Goal: Task Accomplishment & Management: Manage account settings

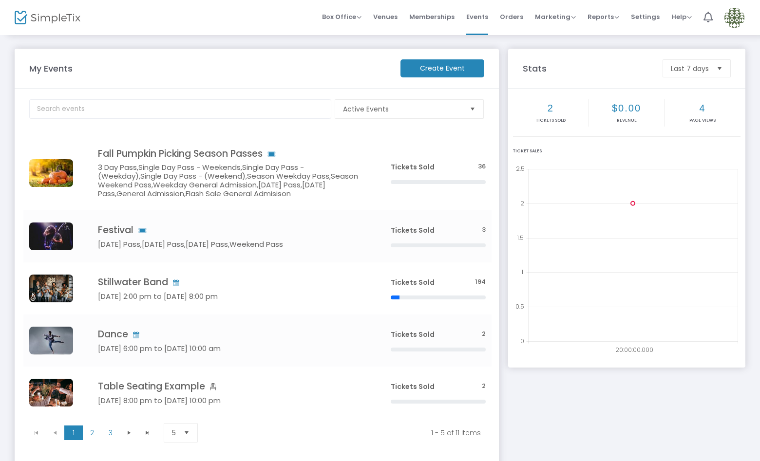
click at [733, 18] on img at bounding box center [734, 18] width 20 height 20
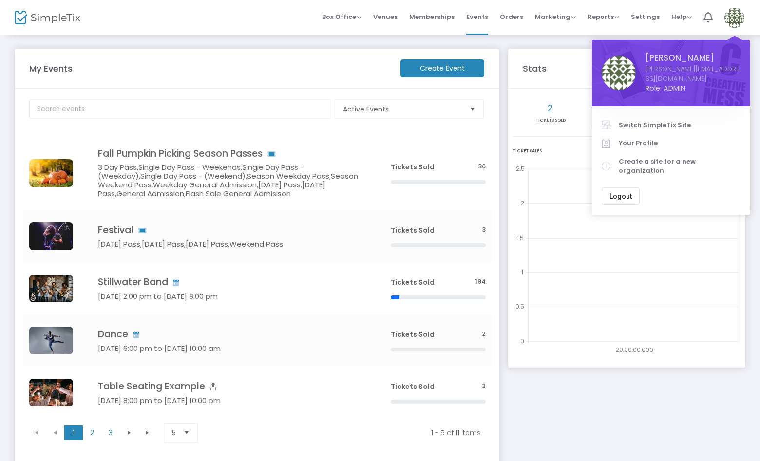
click at [662, 120] on span "Switch SimpleTix Site" at bounding box center [680, 125] width 122 height 10
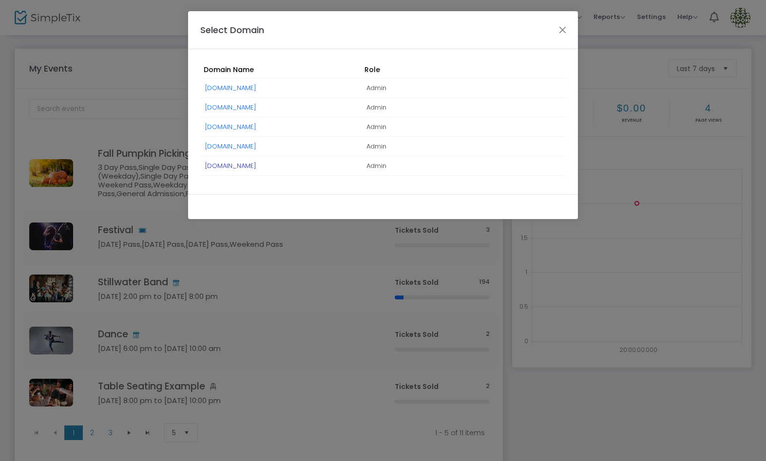
click at [251, 167] on link "[DOMAIN_NAME]" at bounding box center [230, 165] width 51 height 9
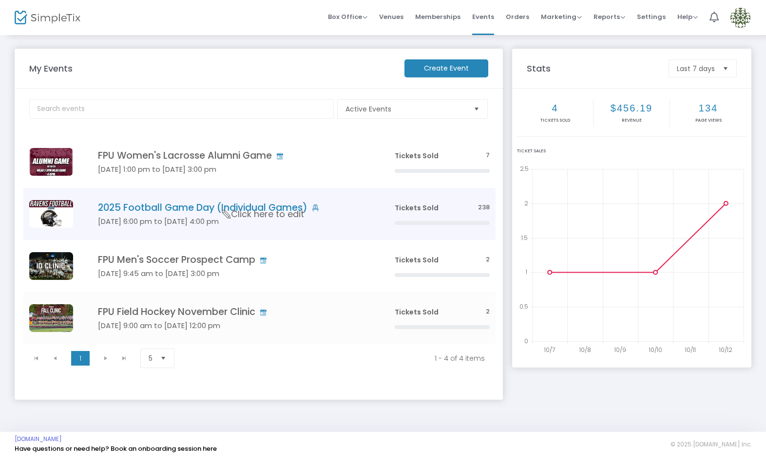
click at [212, 213] on h4 "2025 Football Game Day (Individual Games)" at bounding box center [231, 207] width 267 height 11
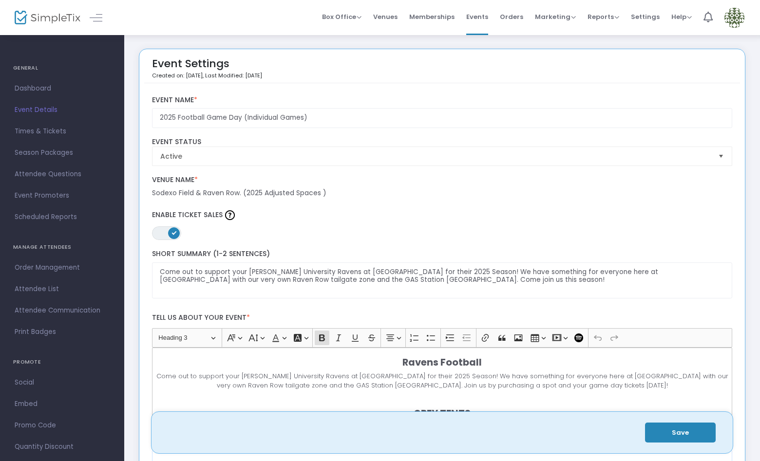
click at [51, 131] on span "Times & Tickets" at bounding box center [62, 131] width 95 height 13
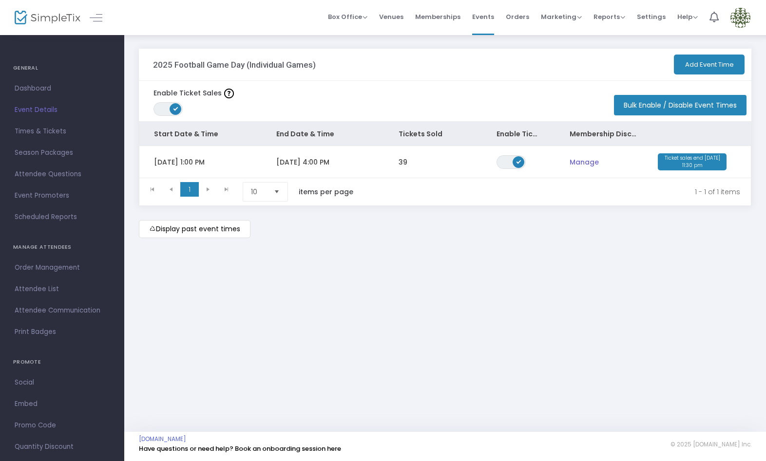
click at [290, 164] on span "11/8/2025 4:00 PM" at bounding box center [302, 162] width 53 height 10
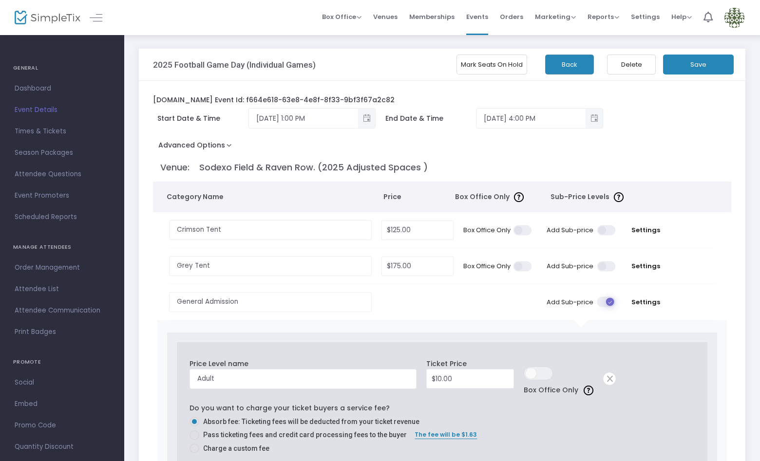
click at [568, 60] on button "Back" at bounding box center [569, 65] width 49 height 20
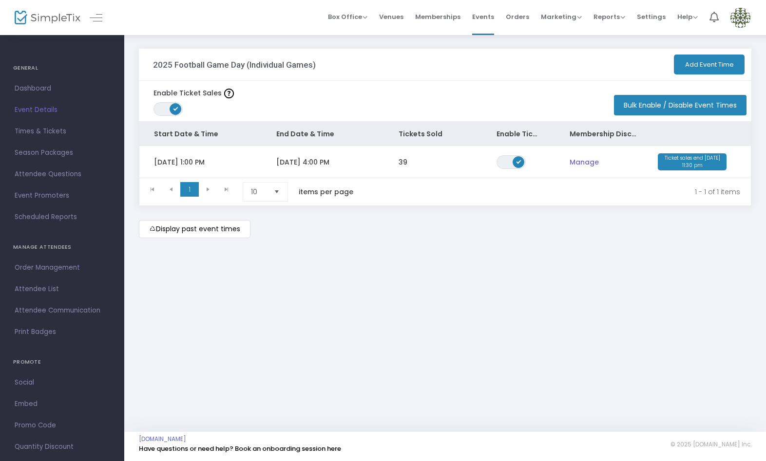
click at [689, 67] on button "Add Event Time" at bounding box center [709, 65] width 71 height 20
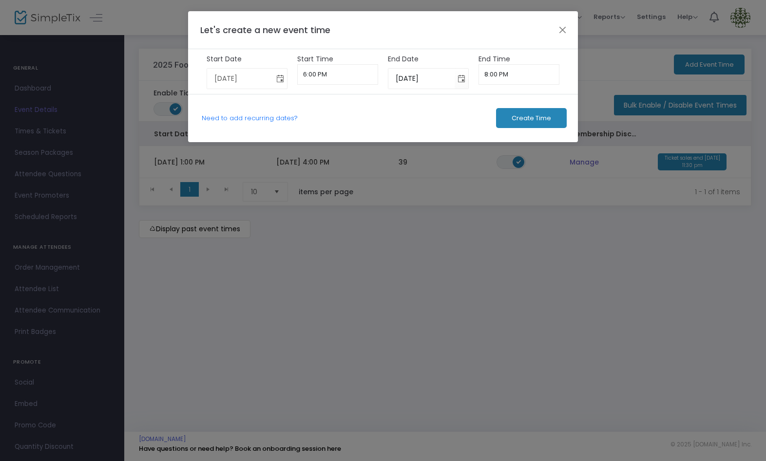
click at [278, 78] on span "Toggle calendar" at bounding box center [280, 79] width 16 height 16
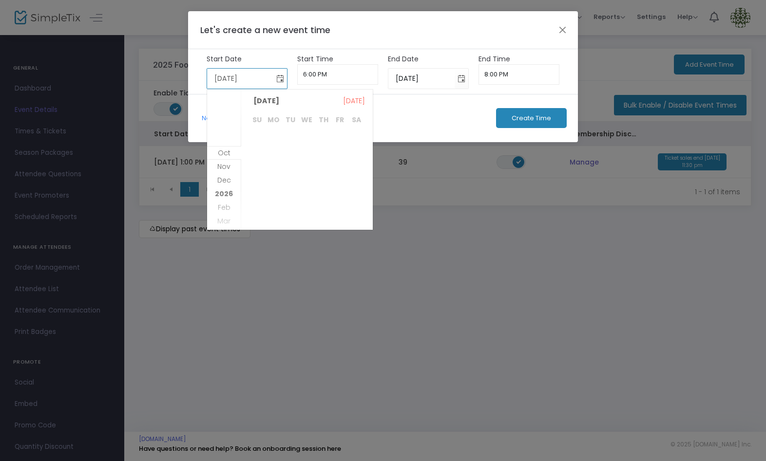
scroll to position [126, 0]
click at [224, 138] on span "Oct" at bounding box center [224, 139] width 13 height 10
click at [340, 171] on span "17" at bounding box center [340, 176] width 17 height 17
type input "10/17/2025"
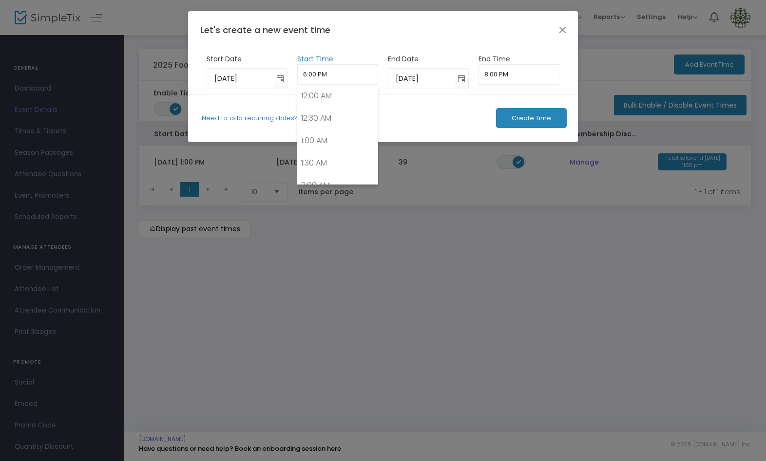
click at [346, 75] on input "6:00 PM" at bounding box center [337, 74] width 81 height 20
click at [327, 127] on link "7:00 PM" at bounding box center [338, 134] width 80 height 22
type input "7:00 PM"
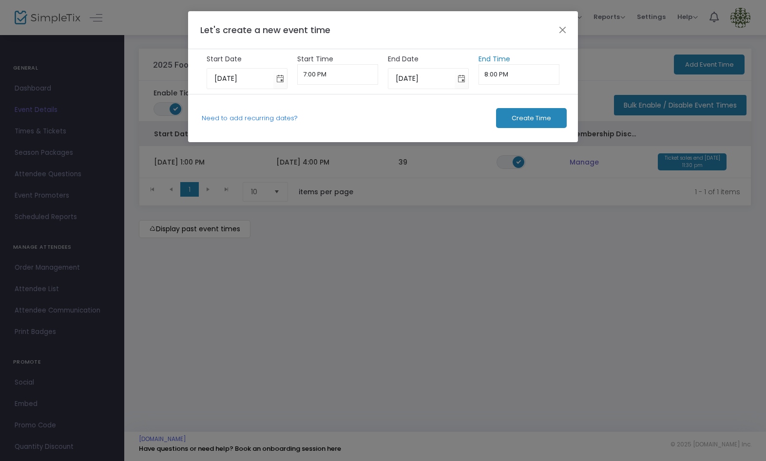
click at [510, 74] on input "8:00 PM" at bounding box center [518, 74] width 81 height 20
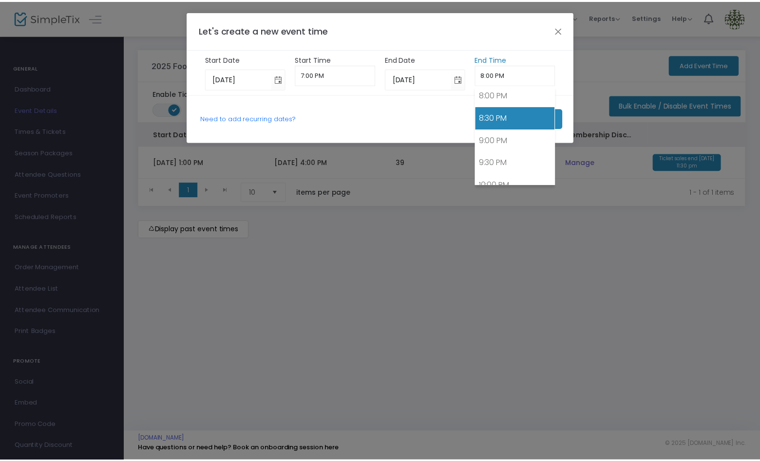
scroll to position [903, 0]
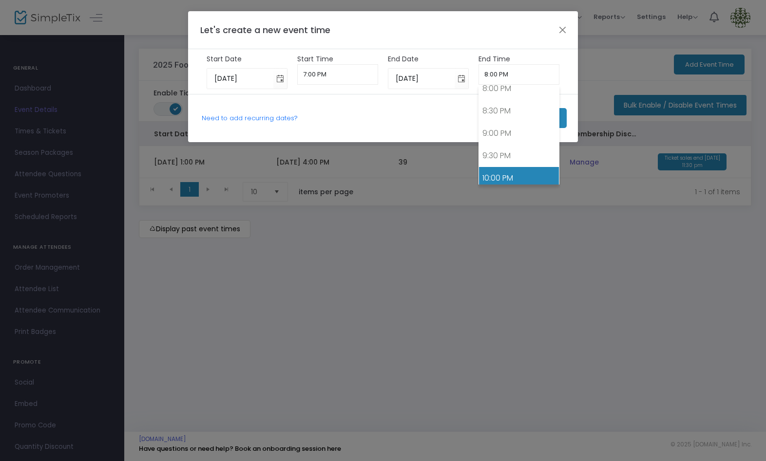
click at [519, 169] on link "10:00 PM" at bounding box center [519, 178] width 80 height 22
type input "10:00 PM"
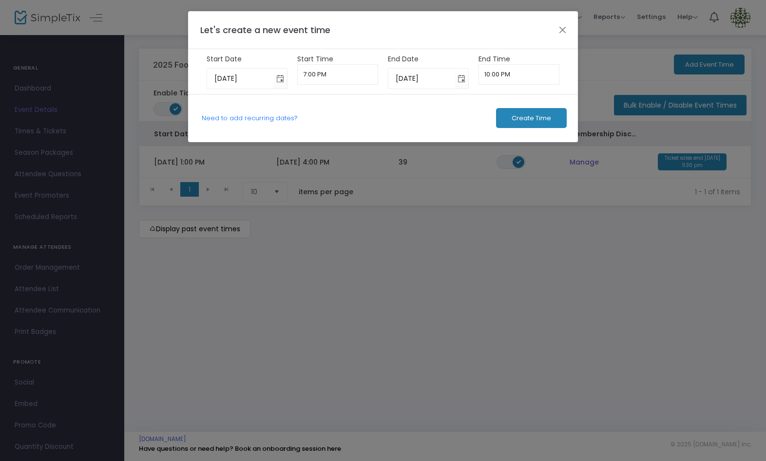
click at [526, 118] on span "Create Time" at bounding box center [530, 118] width 39 height 8
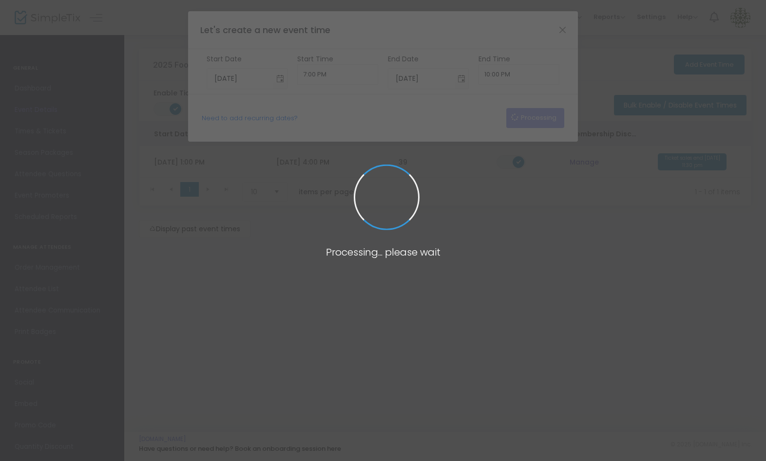
type input "10/14/2025"
type input "6:00 PM"
type input "10/14/2025"
type input "8:00 PM"
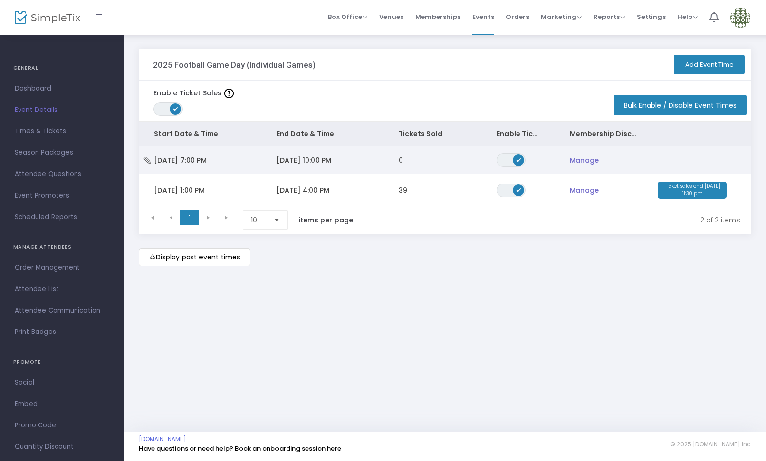
click at [301, 154] on td "11/9/2025 10:00 PM" at bounding box center [323, 160] width 122 height 28
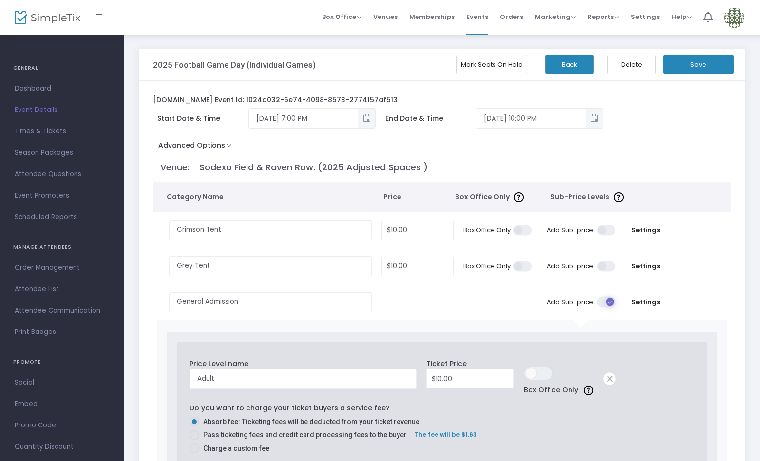
click at [597, 116] on span "Toggle popup" at bounding box center [594, 119] width 16 height 16
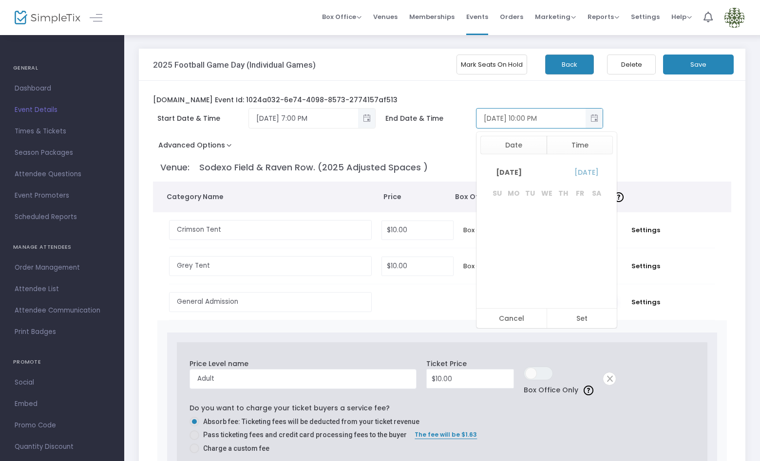
scroll to position [15, 0]
click at [529, 169] on span "November 2025" at bounding box center [509, 172] width 40 height 19
drag, startPoint x: 525, startPoint y: 240, endPoint x: 532, endPoint y: 240, distance: 6.8
click at [525, 240] on span "Oct" at bounding box center [523, 237] width 23 height 23
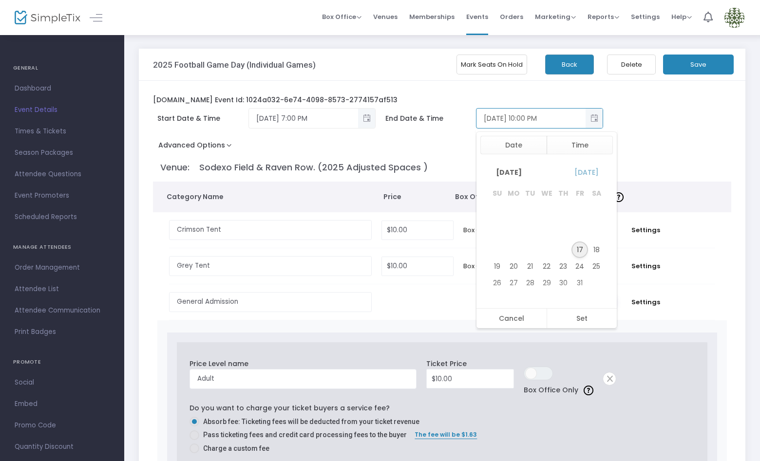
click at [582, 250] on span "17" at bounding box center [579, 250] width 17 height 17
click at [574, 241] on kendo-virtualization "PM" at bounding box center [597, 241] width 152 height 97
click at [586, 313] on button "Set" at bounding box center [581, 318] width 71 height 19
type input "10/17/2025 10:00 PM"
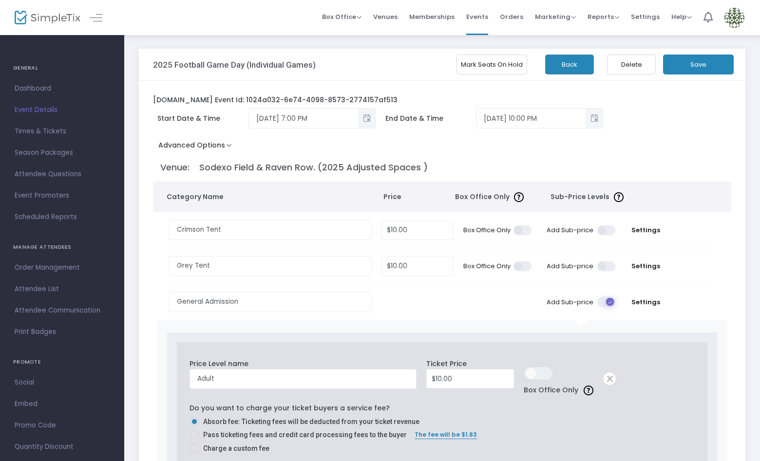
click at [693, 59] on button "Save" at bounding box center [698, 65] width 71 height 20
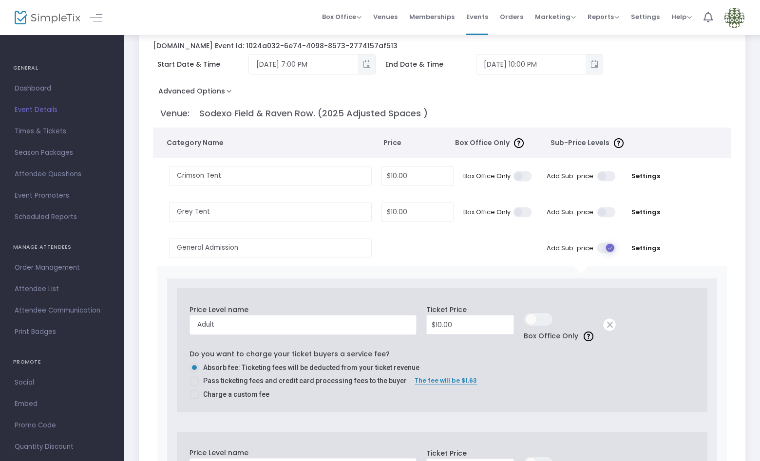
scroll to position [0, 0]
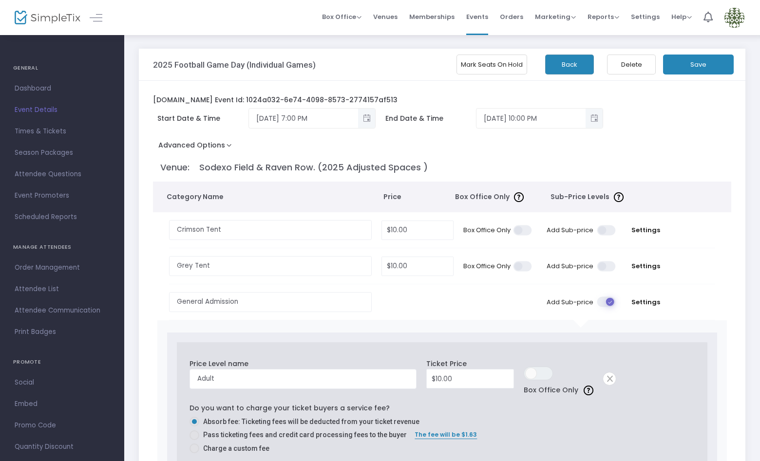
click at [569, 72] on button "Back" at bounding box center [569, 65] width 49 height 20
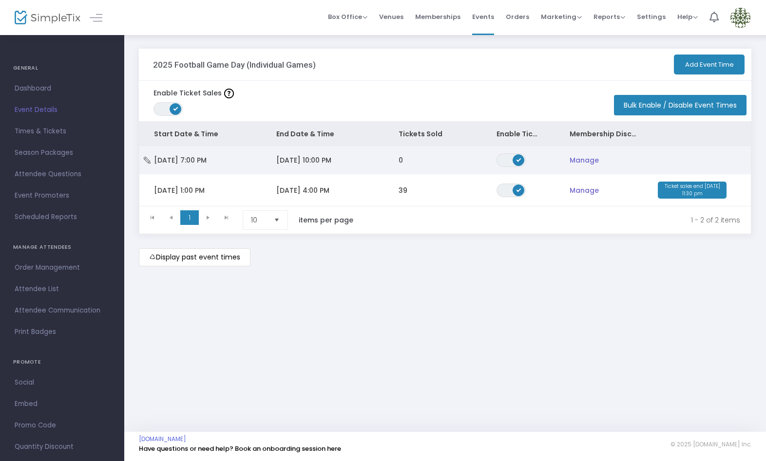
click at [331, 158] on span "10/17/2025 10:00 PM" at bounding box center [303, 160] width 55 height 10
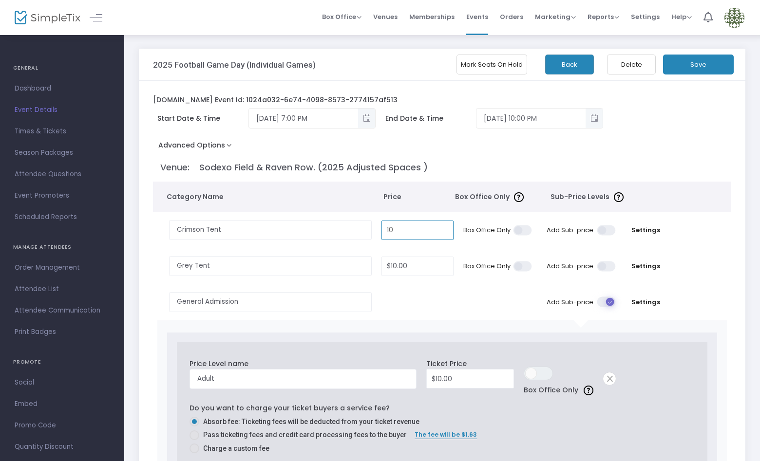
click at [424, 226] on input "10" at bounding box center [417, 230] width 71 height 19
type input "$125.00"
click at [418, 270] on input "10" at bounding box center [417, 266] width 71 height 19
type input "$175.00"
click at [430, 290] on td at bounding box center [417, 302] width 82 height 36
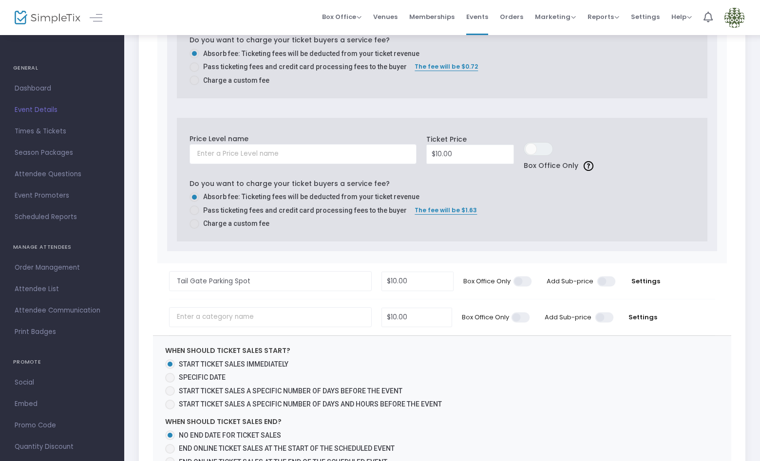
scroll to position [512, 0]
click at [425, 279] on input "10" at bounding box center [417, 281] width 71 height 19
type input "9"
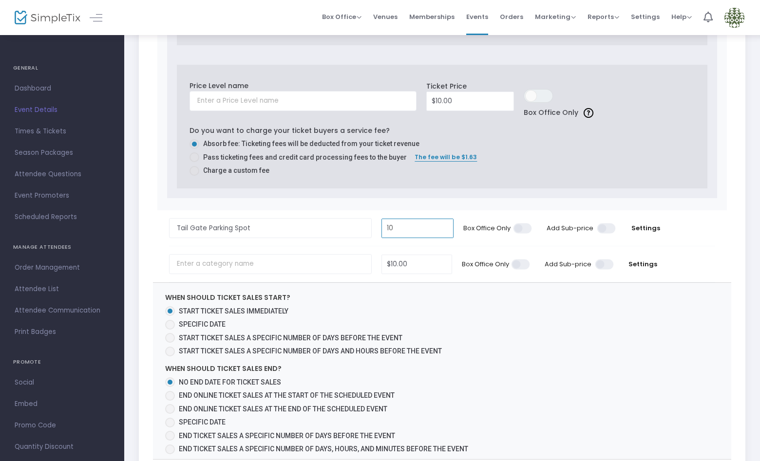
scroll to position [562, 0]
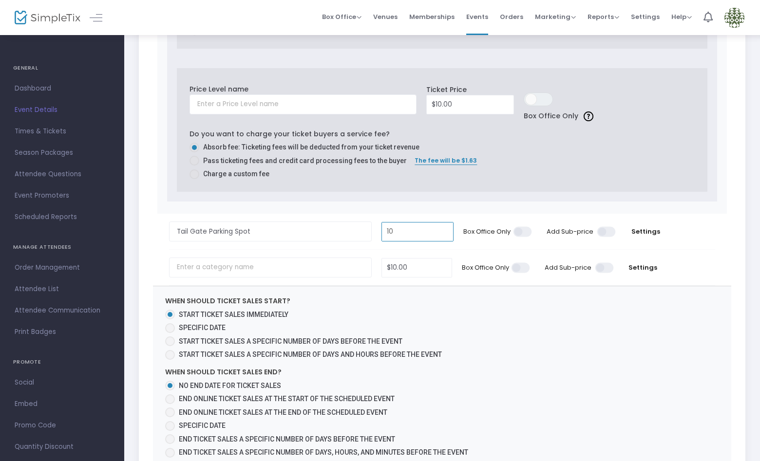
type input "1"
type input "$50.00"
click at [536, 358] on span "When should ticket sales start? Start ticket sales immediately Specific Date St…" at bounding box center [442, 374] width 579 height 176
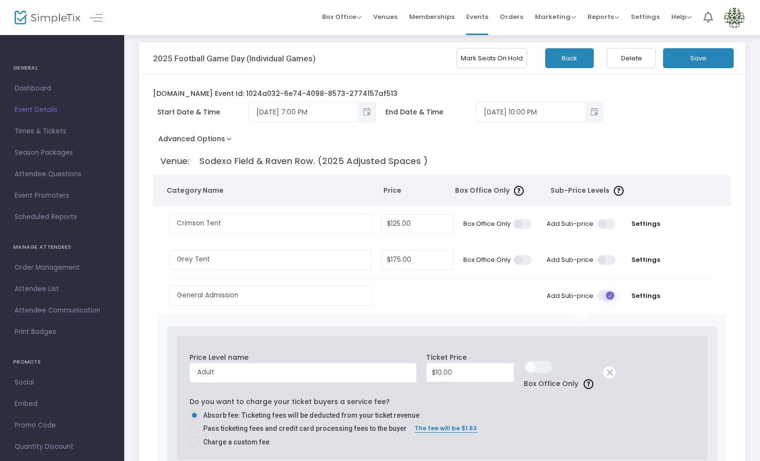
scroll to position [0, 0]
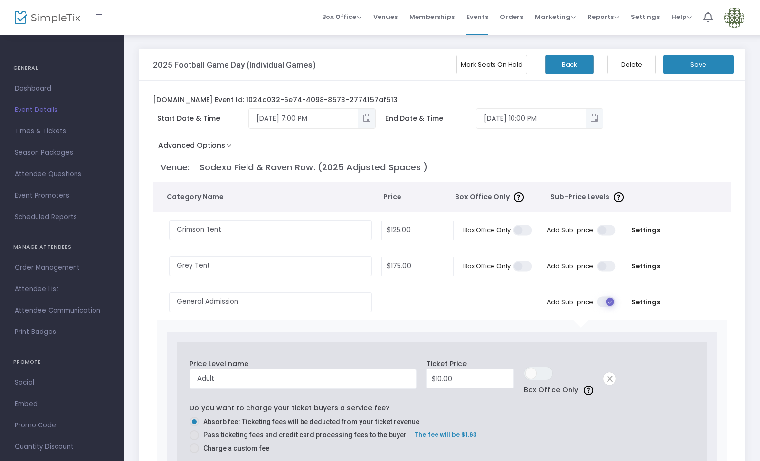
click at [699, 62] on button "Save" at bounding box center [698, 65] width 71 height 20
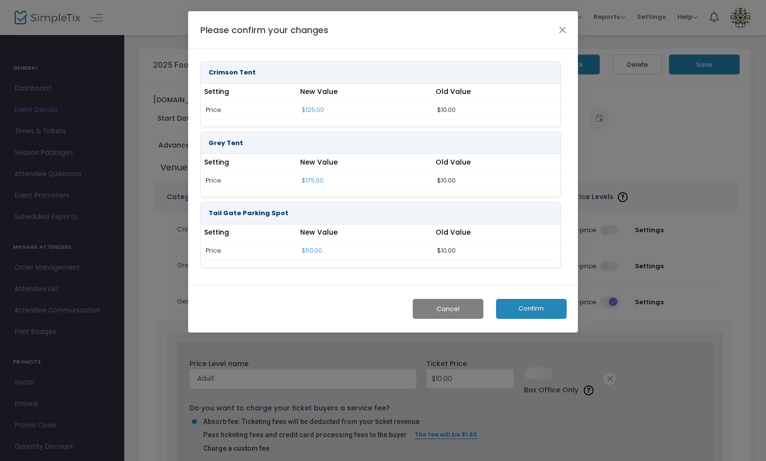
click at [537, 301] on button "Confirm" at bounding box center [531, 309] width 71 height 20
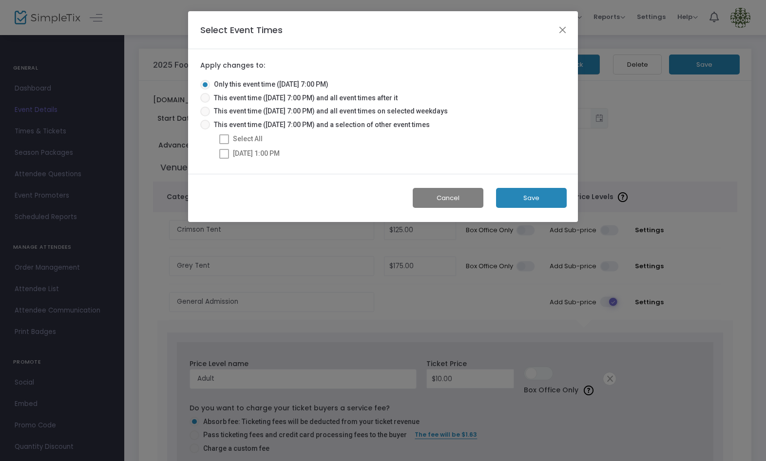
click at [531, 199] on button "Save" at bounding box center [531, 198] width 71 height 20
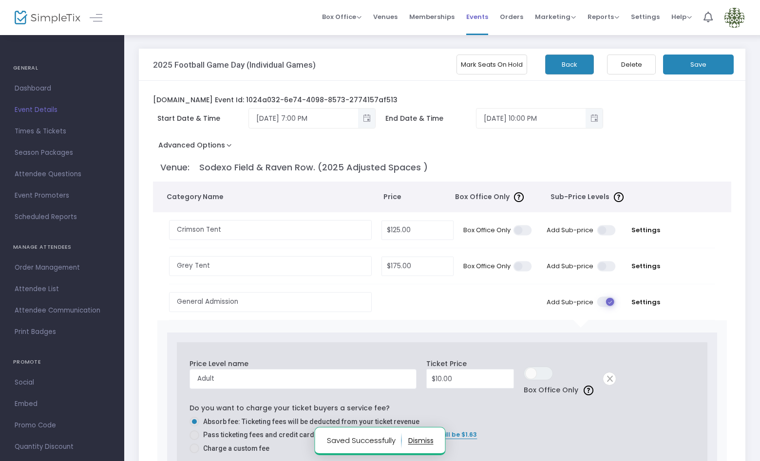
click at [479, 16] on span "Events" at bounding box center [477, 16] width 22 height 25
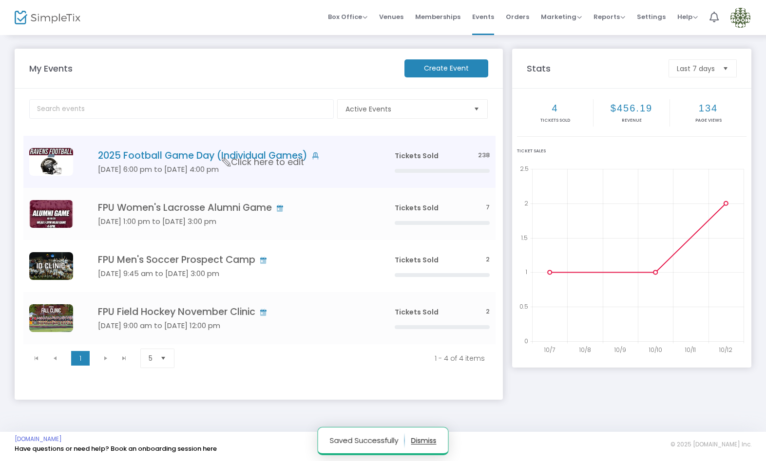
click at [226, 172] on h5 "Sep 05 6:00 pm to Nov 08 4:00 pm" at bounding box center [231, 169] width 267 height 9
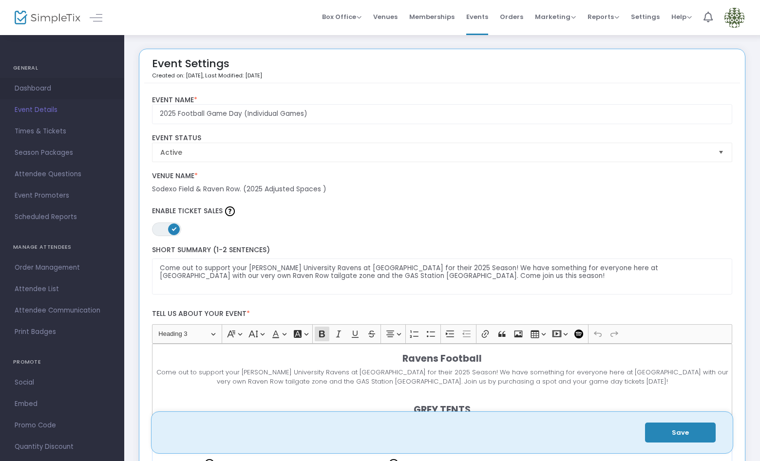
click at [44, 87] on span "Dashboard" at bounding box center [62, 88] width 95 height 13
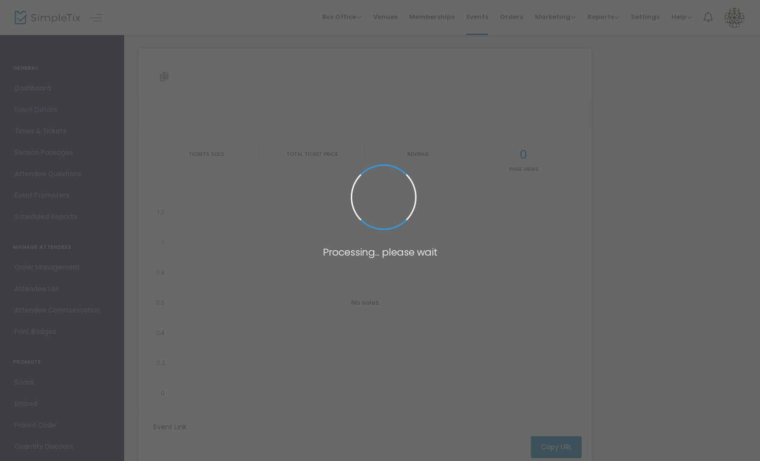
type input "https://www.simpletix.com/e/2025-football-game-day-individual-games-tickets-229…"
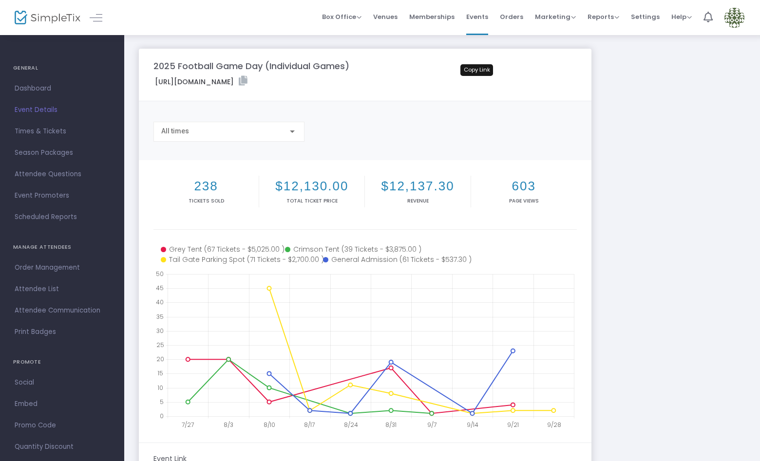
click at [247, 82] on icon at bounding box center [243, 81] width 9 height 10
click at [38, 129] on span "Times & Tickets" at bounding box center [62, 131] width 95 height 13
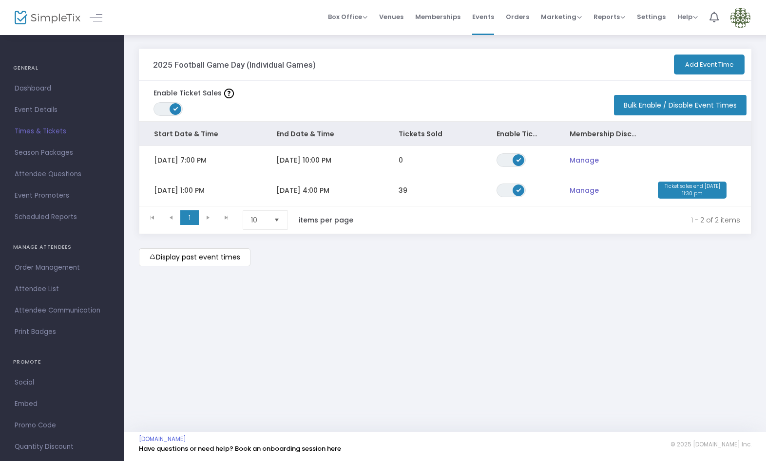
drag, startPoint x: 241, startPoint y: 157, endPoint x: 250, endPoint y: 162, distance: 10.2
click at [241, 157] on td "Fri 10/17/2025 7:00 PM" at bounding box center [200, 160] width 122 height 28
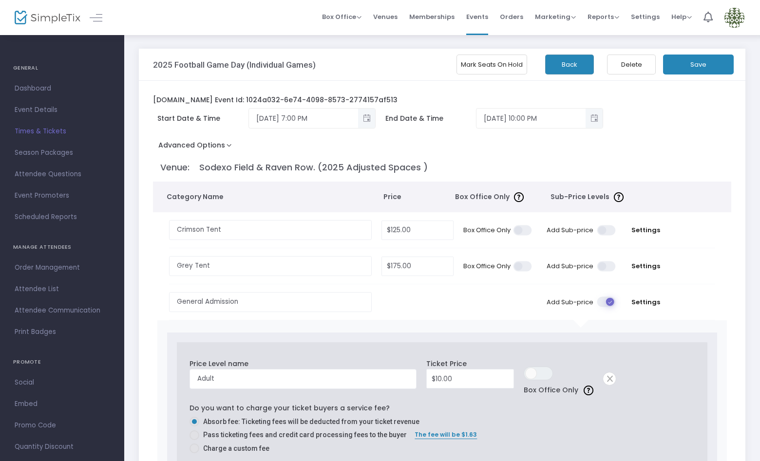
click at [490, 64] on button "Mark Seats On Hold" at bounding box center [491, 65] width 71 height 20
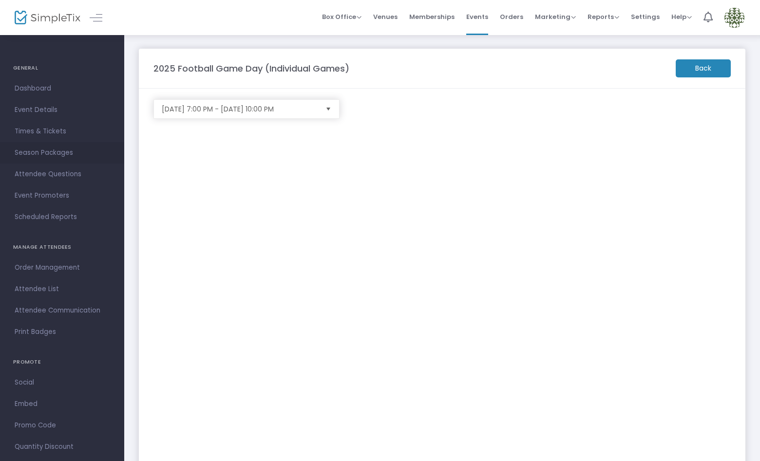
click at [50, 153] on span "Season Packages" at bounding box center [62, 153] width 95 height 13
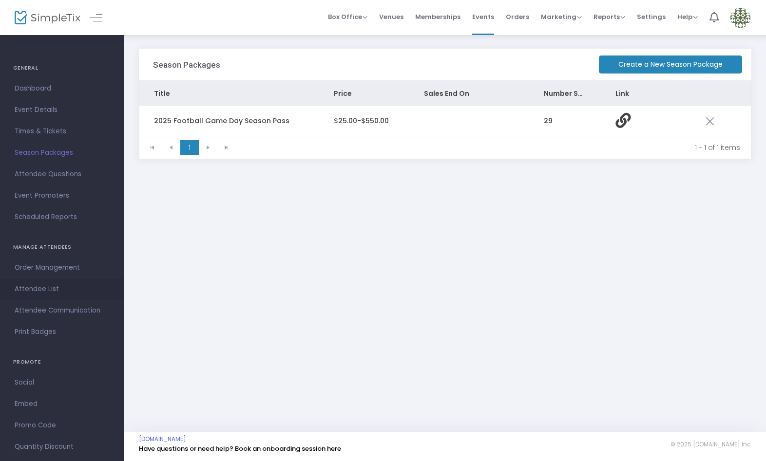
click at [47, 286] on span "Attendee List" at bounding box center [62, 289] width 95 height 13
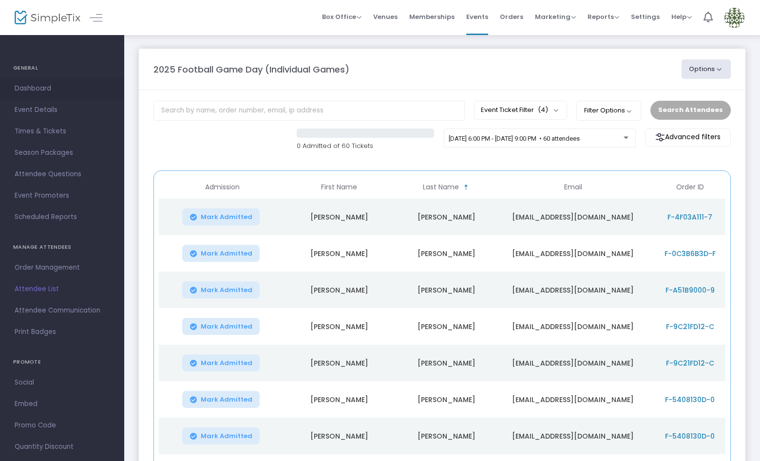
drag, startPoint x: 38, startPoint y: 90, endPoint x: 61, endPoint y: 105, distance: 27.2
click at [39, 90] on span "Dashboard" at bounding box center [62, 88] width 95 height 13
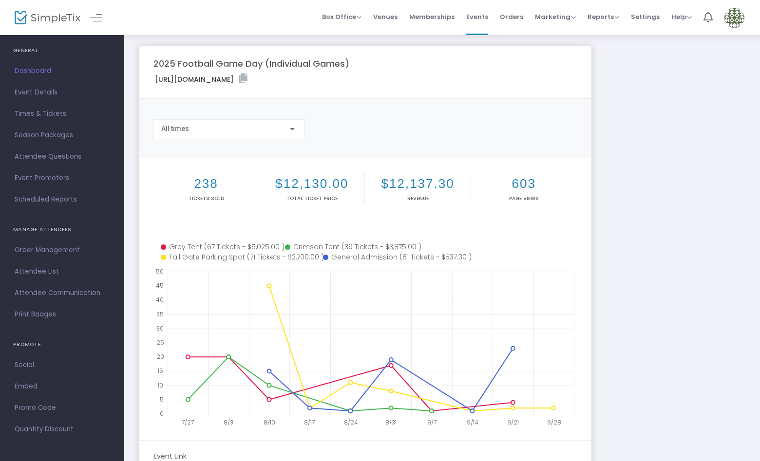
scroll to position [3, 0]
click at [608, 17] on span "Reports" at bounding box center [603, 16] width 32 height 9
click at [609, 30] on li "Analytics" at bounding box center [618, 32] width 63 height 19
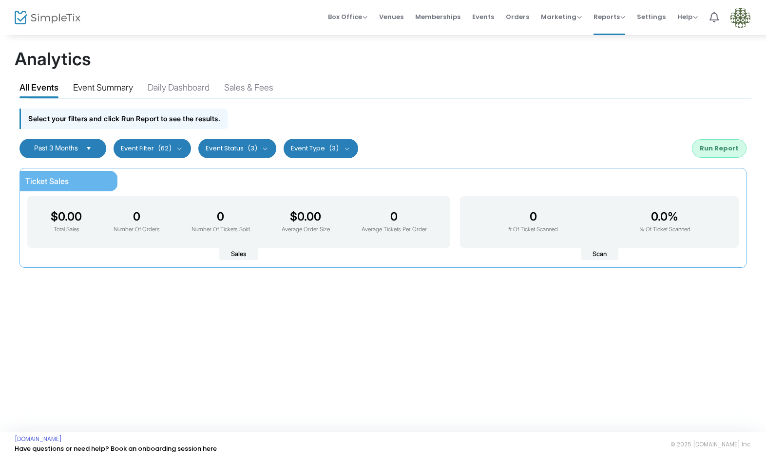
click at [127, 86] on div "Event Summary" at bounding box center [103, 89] width 60 height 17
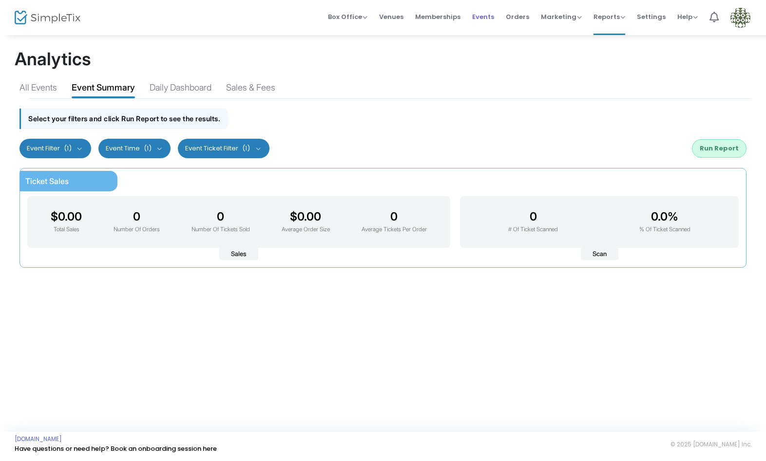
click at [493, 13] on span "Events" at bounding box center [483, 16] width 22 height 25
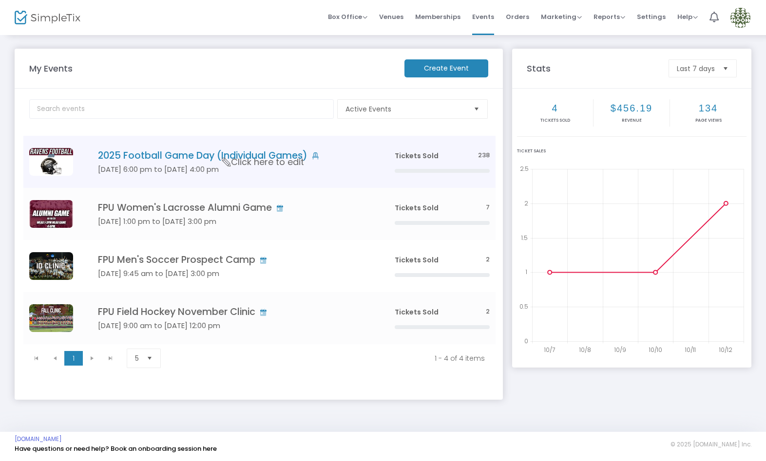
click at [284, 162] on span "Click here to edit" at bounding box center [263, 162] width 82 height 13
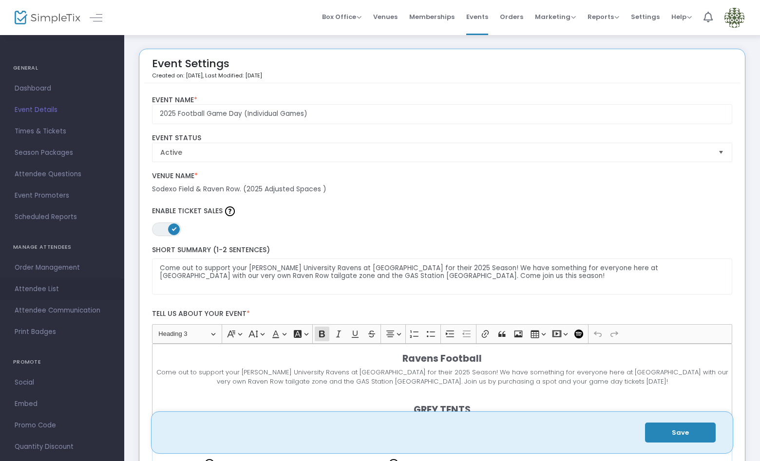
click at [54, 286] on span "Attendee List" at bounding box center [62, 289] width 95 height 13
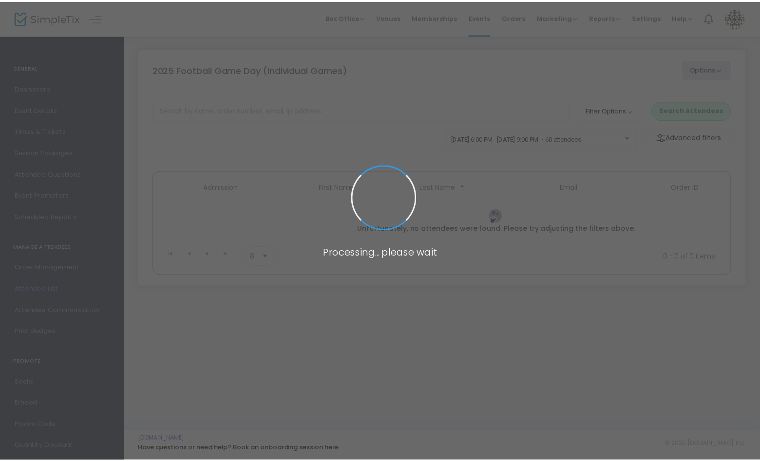
scroll to position [2, 0]
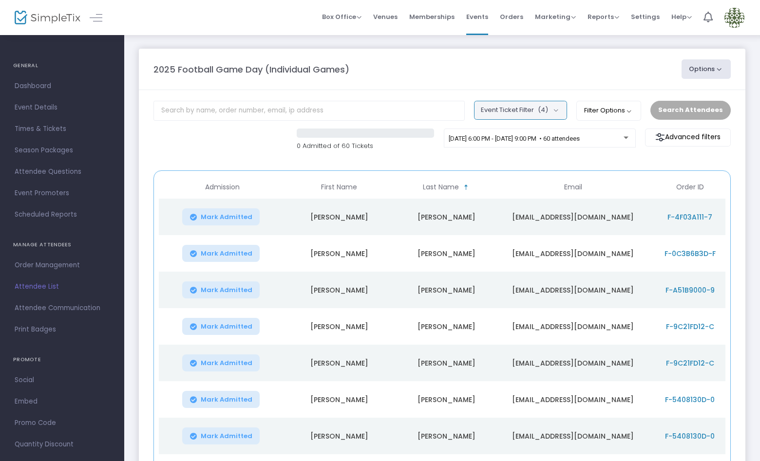
click at [560, 107] on button "Event Ticket Filter (4)" at bounding box center [520, 110] width 93 height 19
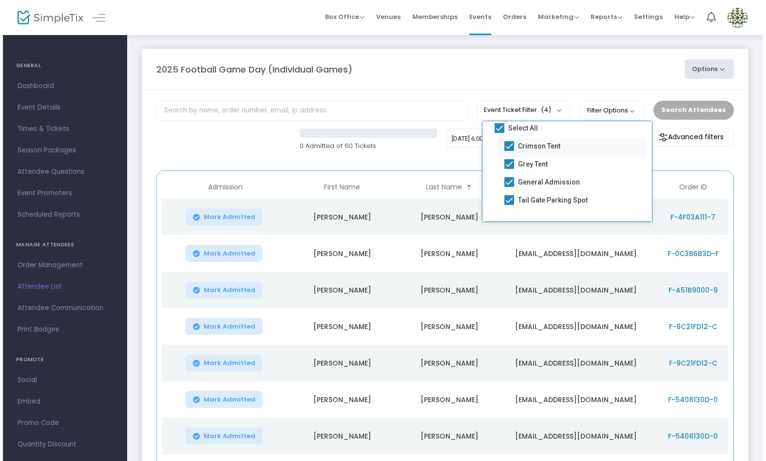
scroll to position [0, 0]
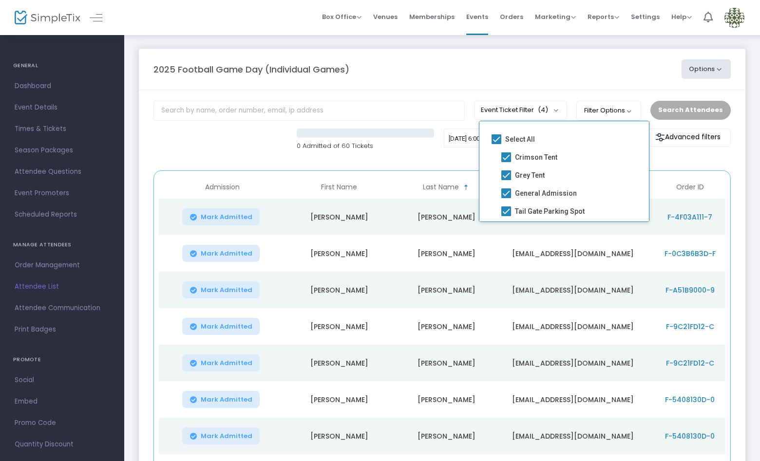
drag, startPoint x: 606, startPoint y: 82, endPoint x: 615, endPoint y: 95, distance: 15.8
click at [606, 83] on m-panel-header "2025 Football Game Day (Individual Games) Options Export List Export to Mailchi…" at bounding box center [442, 69] width 606 height 41
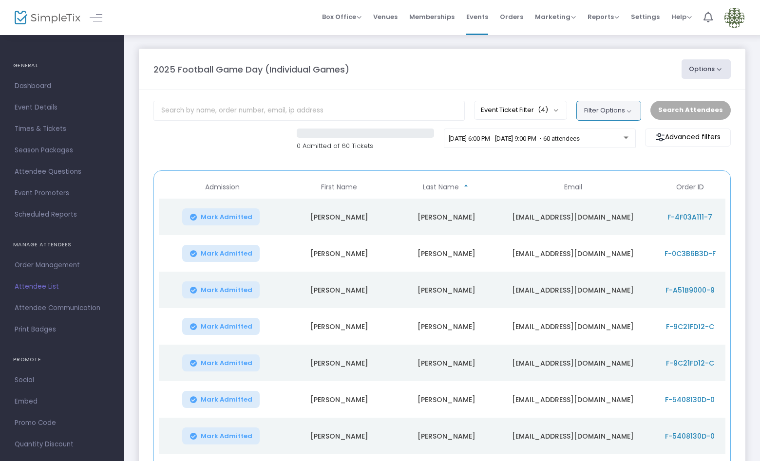
click at [625, 113] on button "Filter Options" at bounding box center [608, 110] width 65 height 19
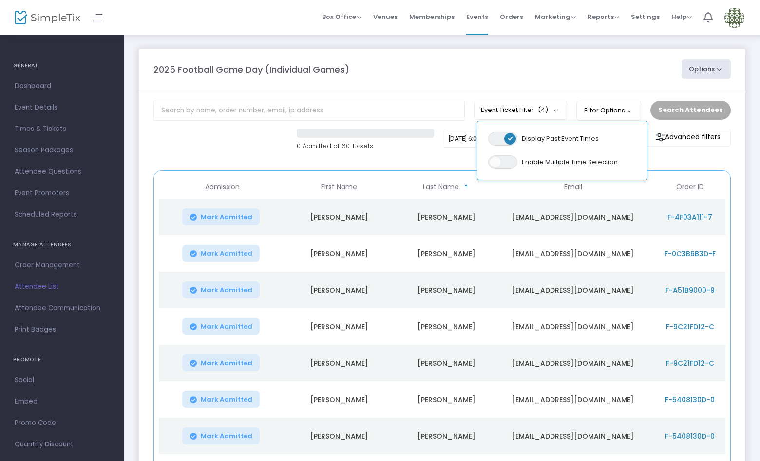
click at [595, 68] on div "2025 Football Game Day (Individual Games)" at bounding box center [413, 69] width 528 height 13
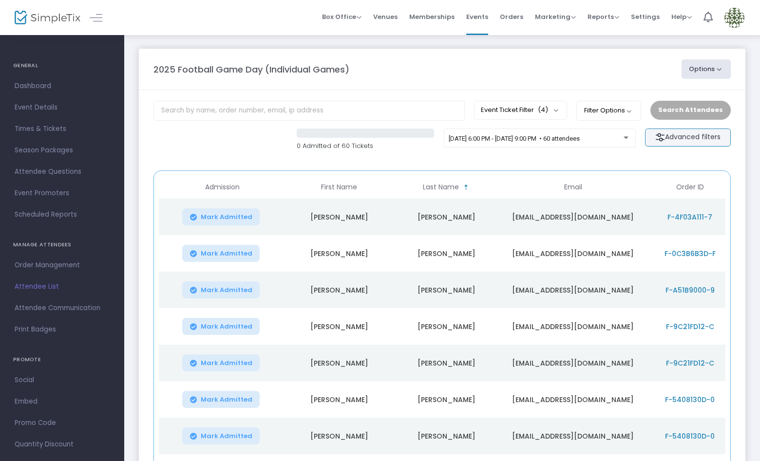
click at [658, 132] on img at bounding box center [660, 137] width 10 height 10
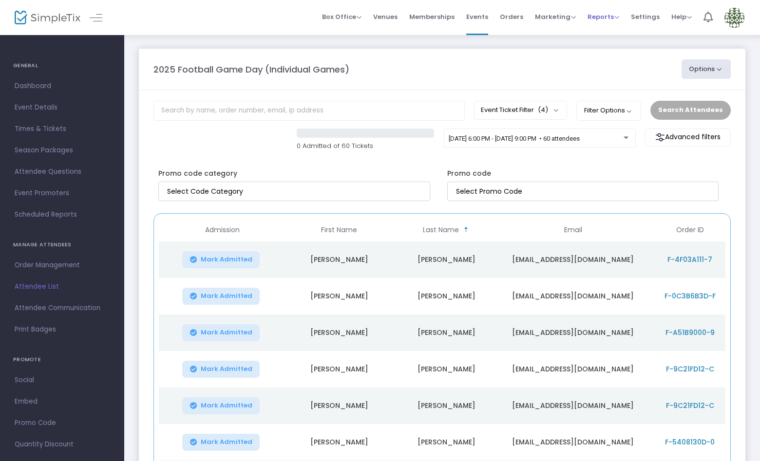
click at [613, 9] on span "Reports Analytics Sales Reports Download" at bounding box center [603, 16] width 32 height 25
click at [615, 17] on span "Reports" at bounding box center [603, 16] width 32 height 9
click at [614, 48] on li "Sales Reports" at bounding box center [618, 51] width 63 height 19
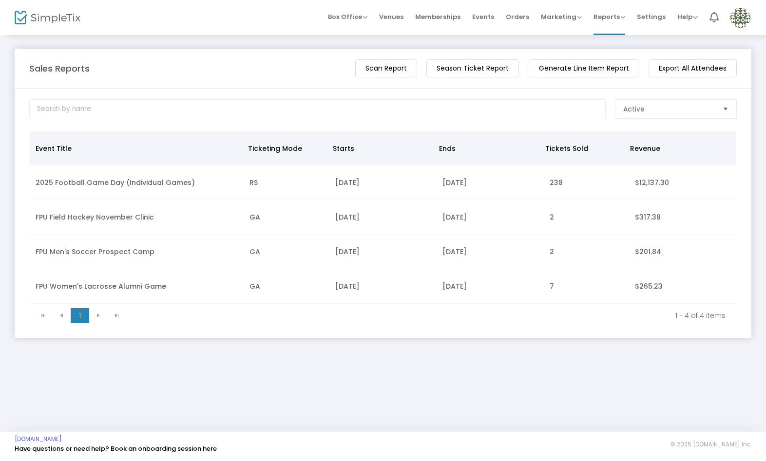
click at [483, 69] on m-button "Season Ticket Report" at bounding box center [472, 68] width 93 height 18
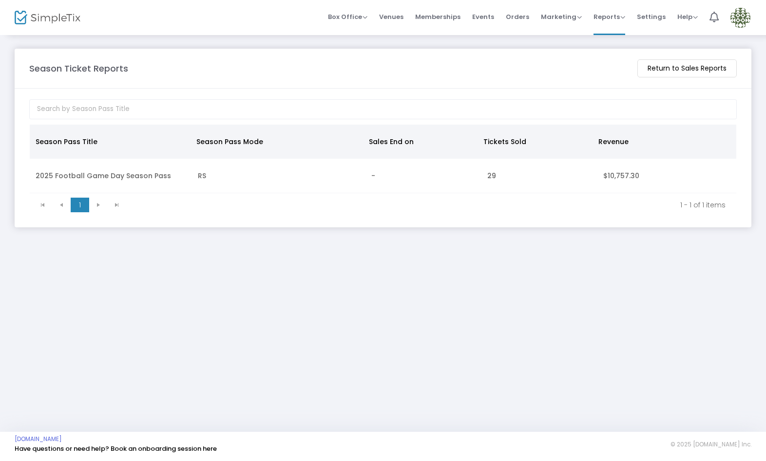
click at [677, 65] on m-button "Return to Sales Reports" at bounding box center [686, 68] width 99 height 18
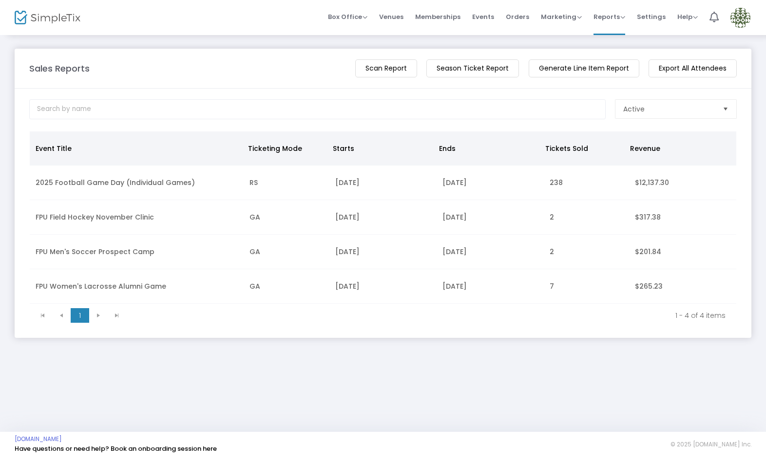
click at [453, 67] on m-button "Season Ticket Report" at bounding box center [472, 68] width 93 height 18
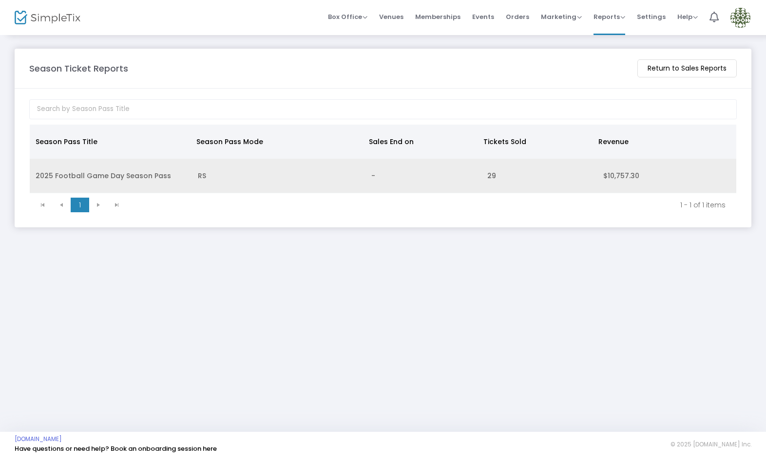
click at [359, 170] on td "RS" at bounding box center [279, 176] width 174 height 35
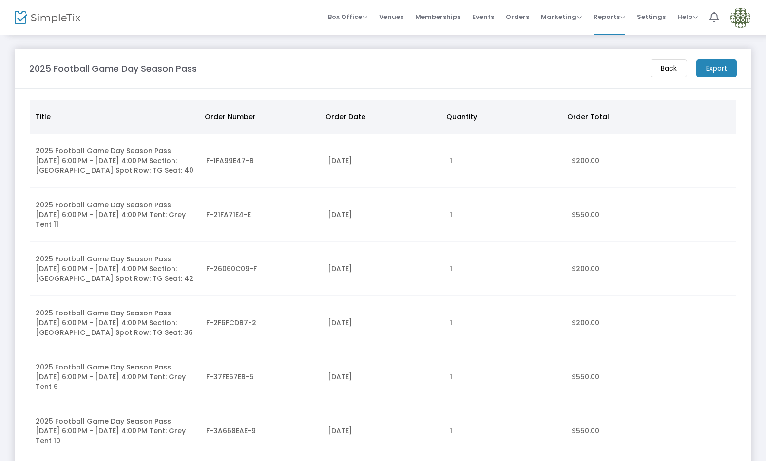
drag, startPoint x: 716, startPoint y: 67, endPoint x: 721, endPoint y: 72, distance: 6.6
click at [716, 68] on m-button "Export" at bounding box center [716, 68] width 40 height 18
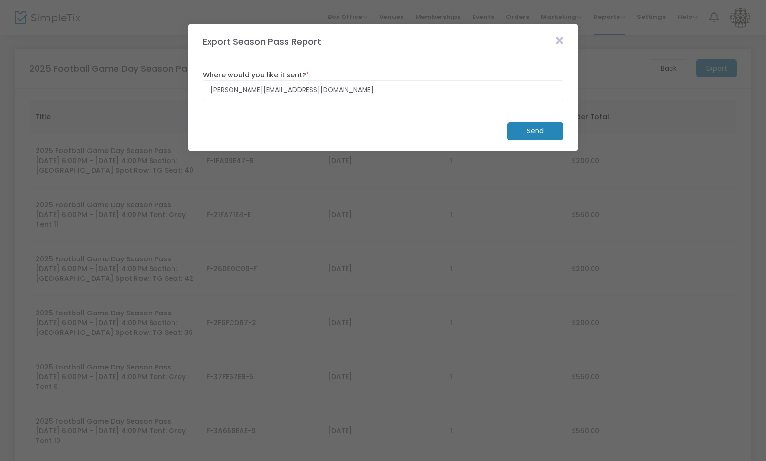
click at [546, 133] on m-button "Send" at bounding box center [535, 131] width 56 height 18
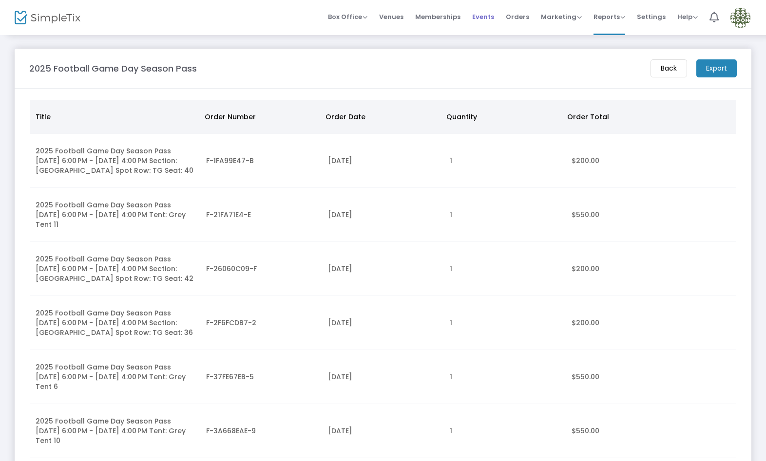
click at [480, 19] on span "Events" at bounding box center [483, 16] width 22 height 25
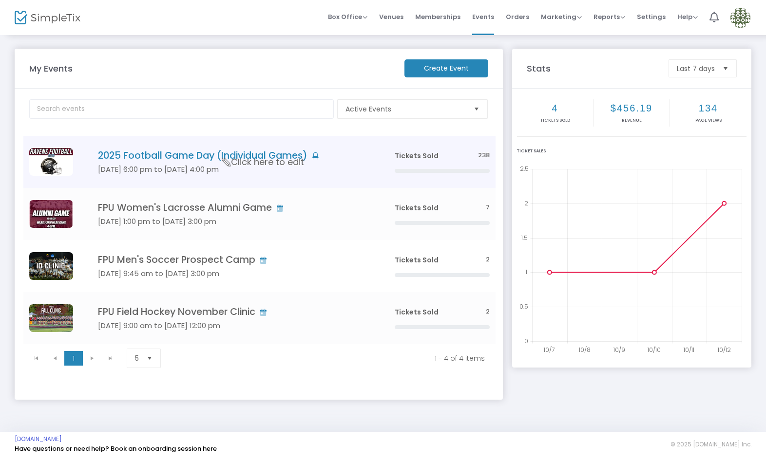
click at [211, 161] on h4 "2025 Football Game Day (Individual Games)" at bounding box center [231, 155] width 267 height 11
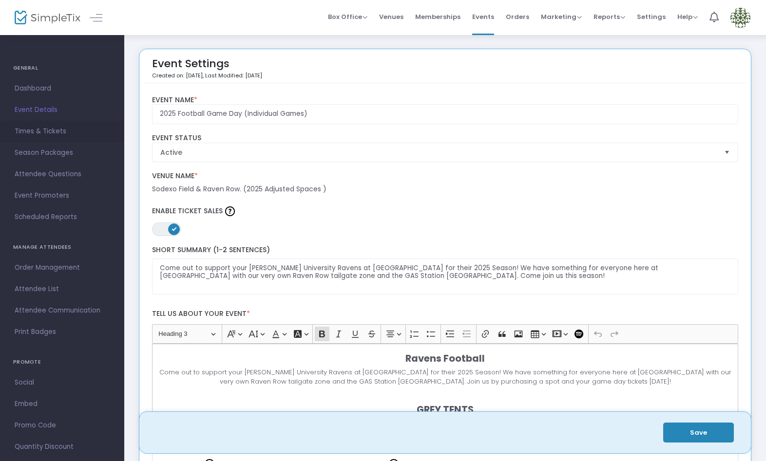
click at [58, 131] on span "Times & Tickets" at bounding box center [62, 131] width 95 height 13
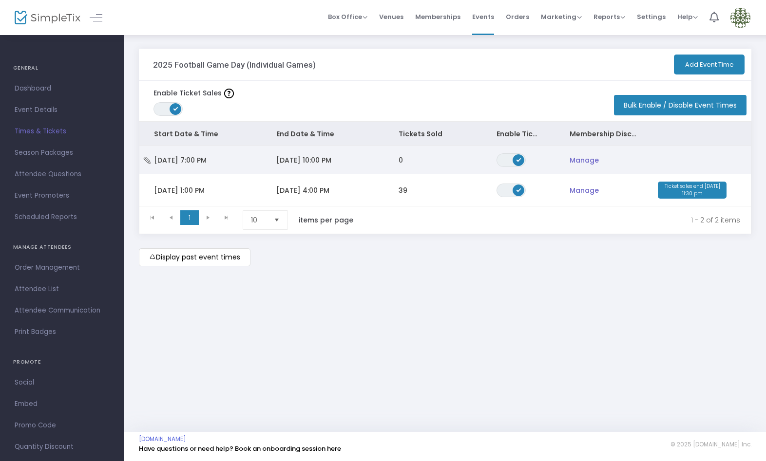
click at [286, 162] on span "10/17/2025 10:00 PM" at bounding box center [303, 160] width 55 height 10
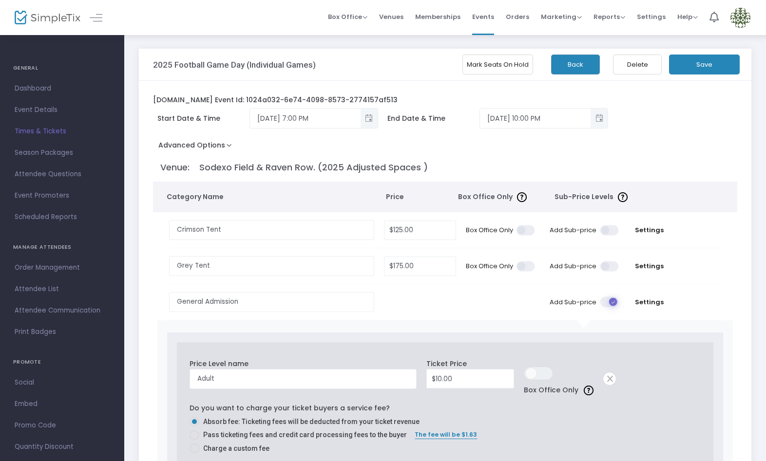
click at [487, 64] on button "Mark Seats On Hold" at bounding box center [497, 65] width 71 height 20
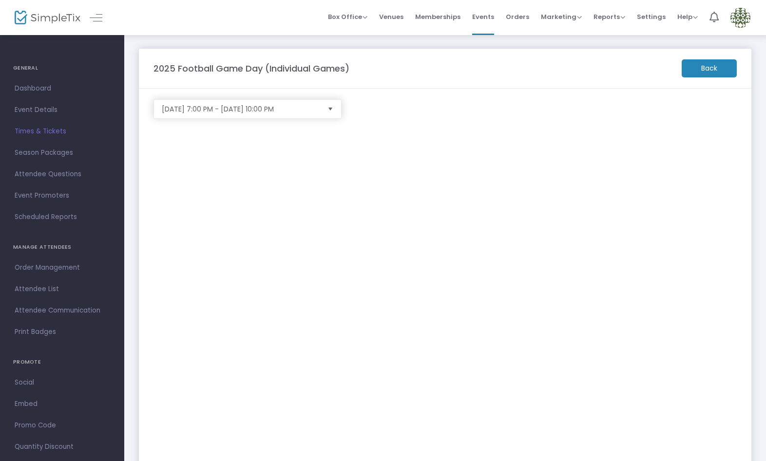
scroll to position [41, 0]
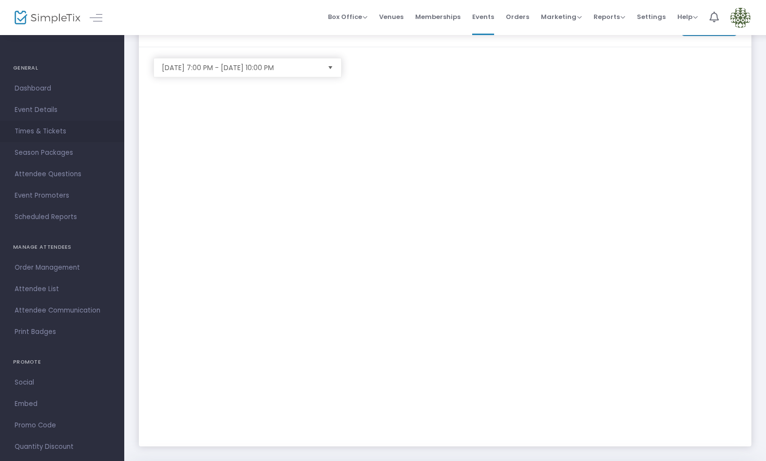
click at [51, 131] on span "Times & Tickets" at bounding box center [62, 131] width 95 height 13
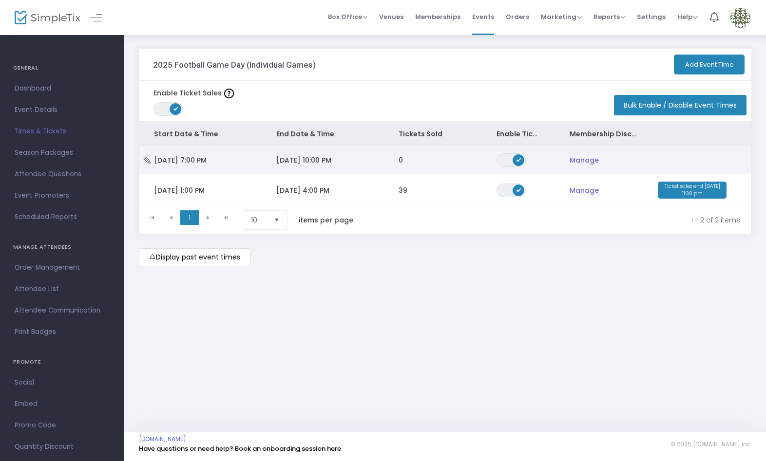
click at [280, 155] on span "10/17/2025 10:00 PM" at bounding box center [303, 160] width 55 height 10
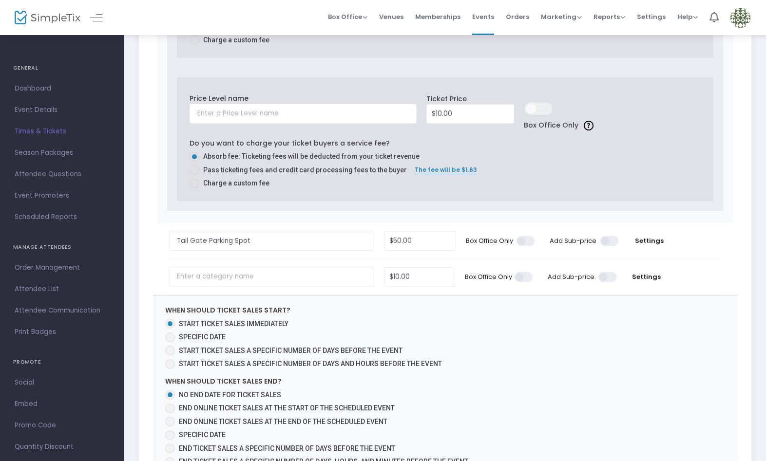
scroll to position [677, 0]
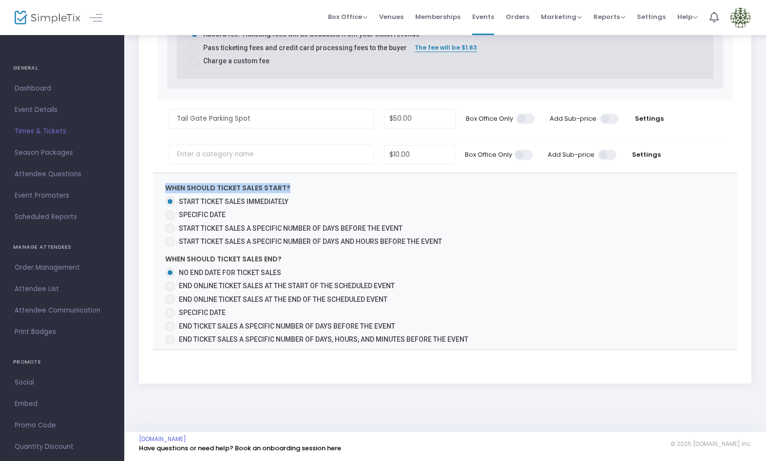
drag, startPoint x: 170, startPoint y: 184, endPoint x: 287, endPoint y: 182, distance: 116.9
click at [288, 183] on div "When should ticket sales start? Start ticket sales immediately Specific Date St…" at bounding box center [307, 215] width 294 height 64
drag, startPoint x: 175, startPoint y: 256, endPoint x: 305, endPoint y: 254, distance: 130.0
click at [305, 254] on div "When should ticket sales end? No end date for ticket sales End online ticket sa…" at bounding box center [320, 299] width 320 height 91
click at [171, 309] on span at bounding box center [170, 313] width 10 height 10
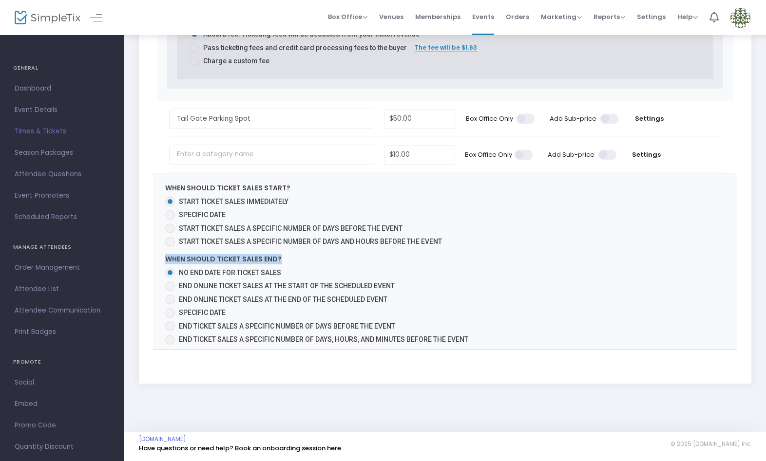
click at [170, 318] on input "Specific Date" at bounding box center [169, 318] width 0 height 0
radio input "true"
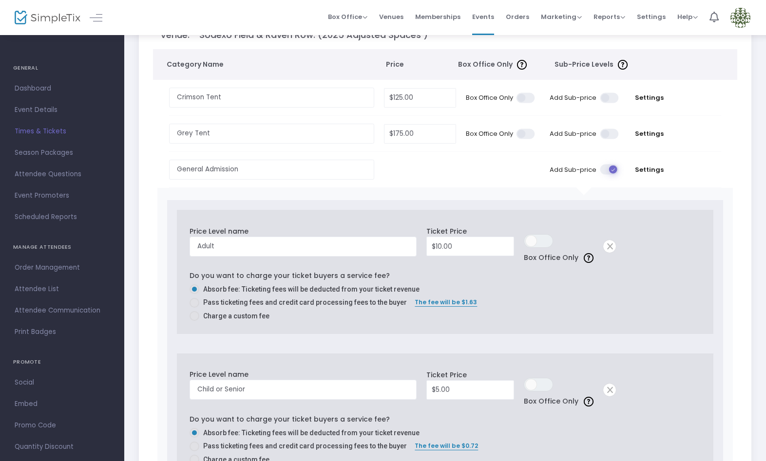
scroll to position [0, 0]
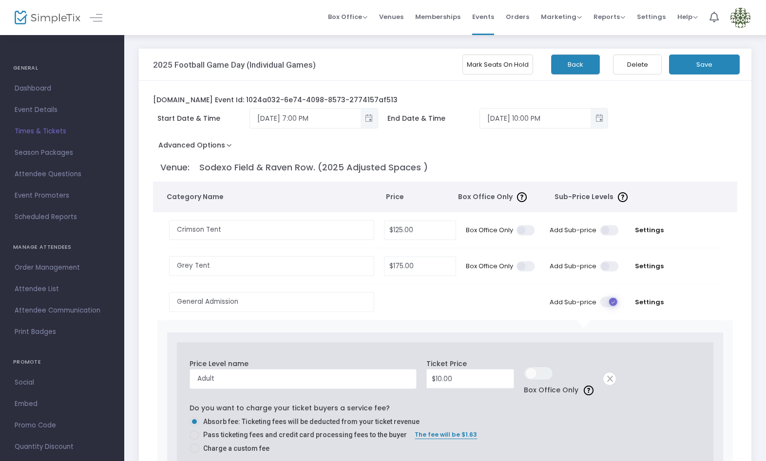
click at [569, 71] on button "Back" at bounding box center [575, 65] width 49 height 20
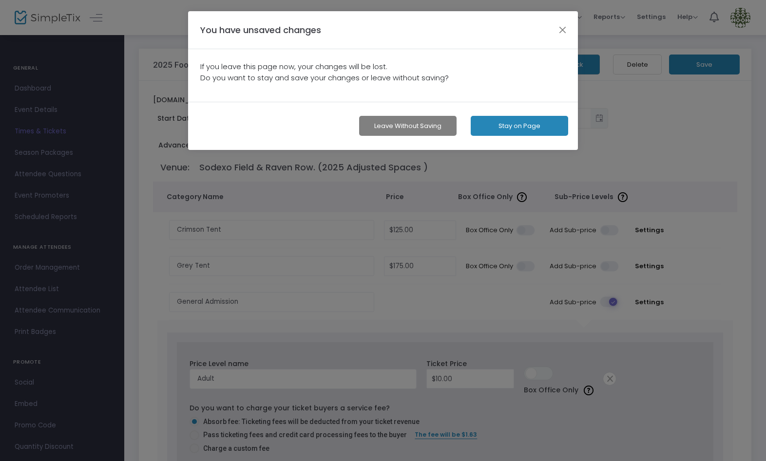
click at [404, 129] on button "Leave without Saving" at bounding box center [407, 126] width 97 height 20
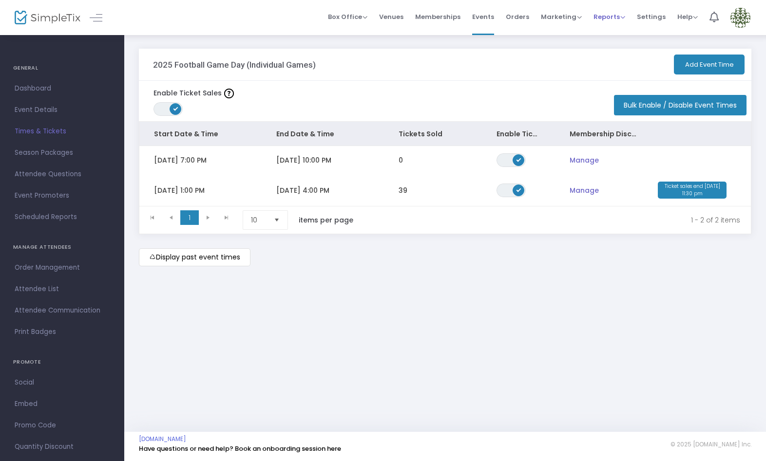
click at [613, 19] on span "Reports" at bounding box center [609, 16] width 32 height 9
click at [621, 50] on li "Sales Reports" at bounding box center [624, 51] width 63 height 19
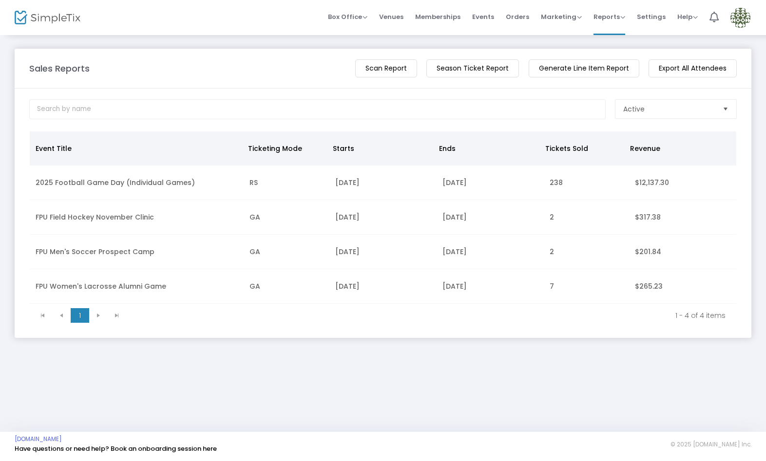
click at [471, 66] on m-button "Season Ticket Report" at bounding box center [472, 68] width 93 height 18
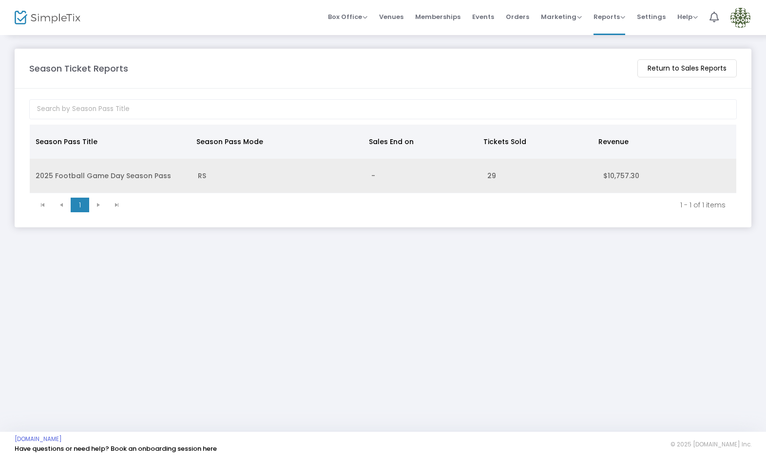
click at [257, 175] on td "RS" at bounding box center [279, 176] width 174 height 35
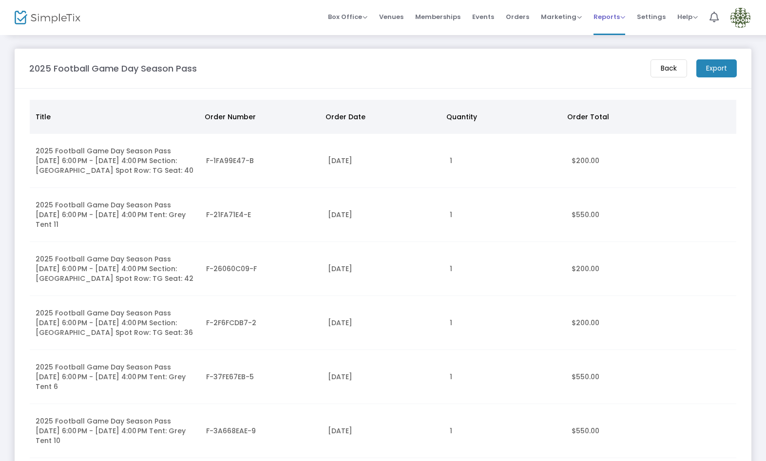
click at [608, 16] on span "Reports" at bounding box center [609, 16] width 32 height 9
click at [620, 51] on li "Sales Reports" at bounding box center [624, 51] width 63 height 19
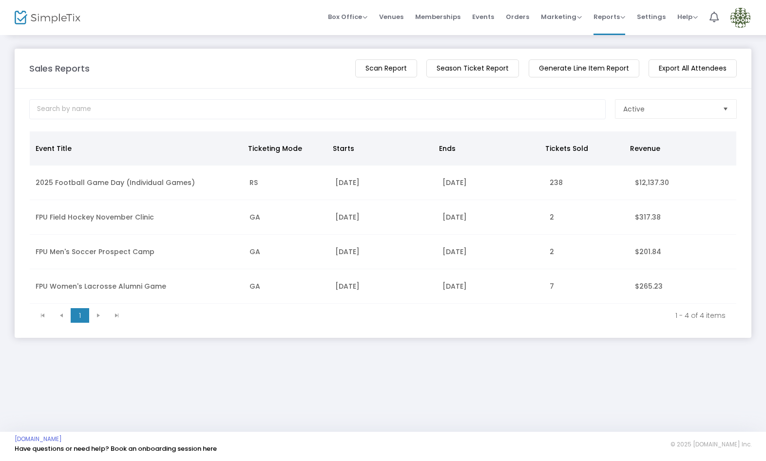
click at [406, 67] on m-button "Scan Report" at bounding box center [386, 68] width 62 height 18
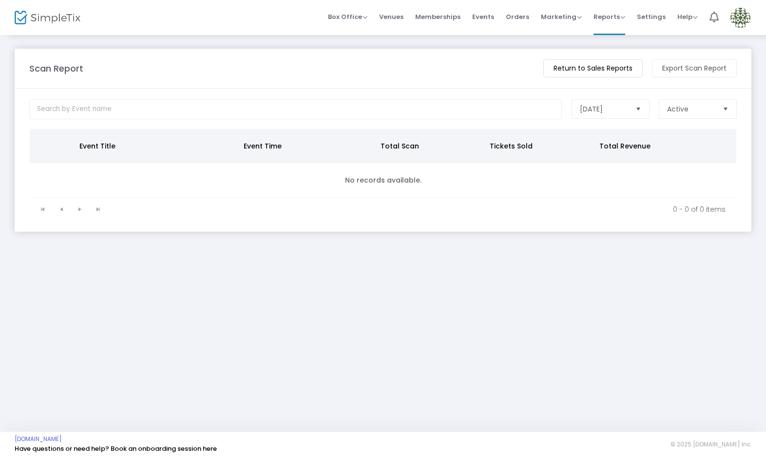
click at [568, 63] on m-button "Return to Sales Reports" at bounding box center [592, 68] width 99 height 18
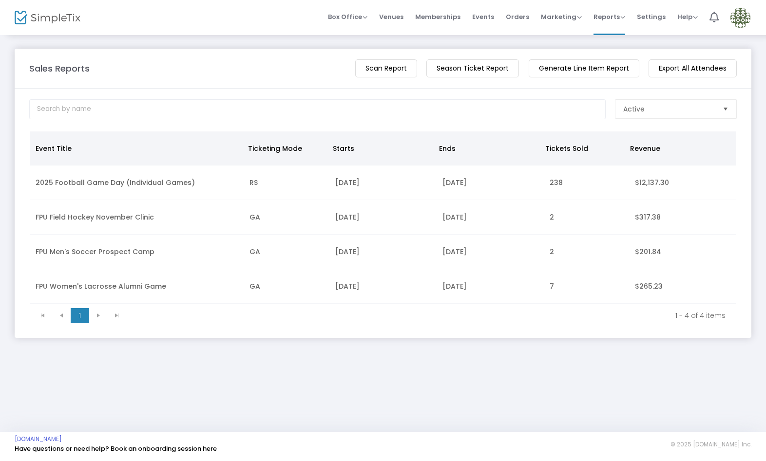
click at [477, 69] on m-button "Season Ticket Report" at bounding box center [472, 68] width 93 height 18
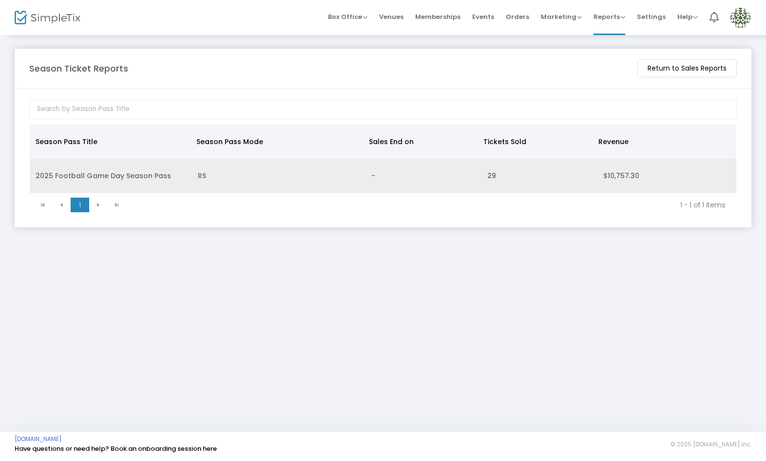
click at [311, 185] on td "RS" at bounding box center [279, 176] width 174 height 35
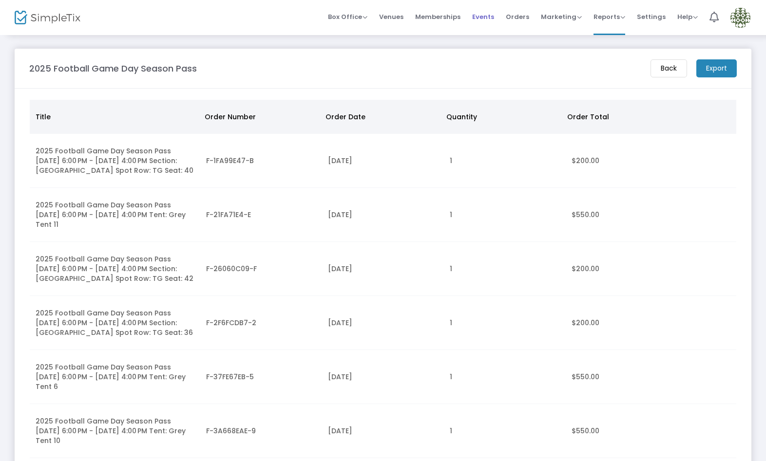
click at [492, 18] on span "Events" at bounding box center [483, 16] width 22 height 25
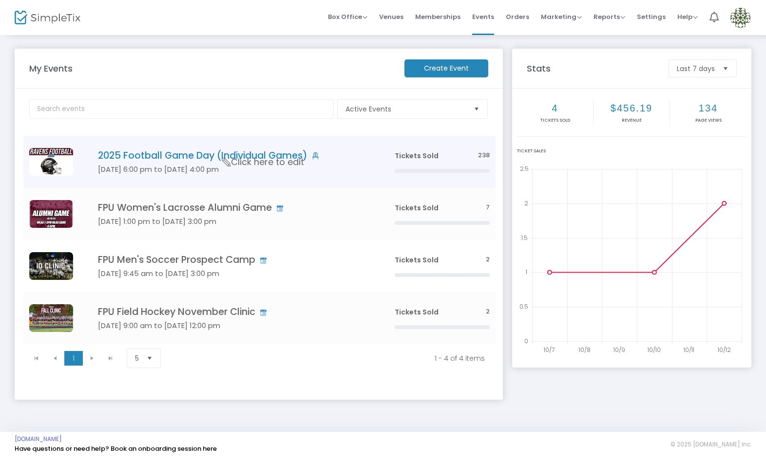
click at [330, 168] on h5 "Sep 05 6:00 pm to Nov 08 4:00 pm" at bounding box center [231, 169] width 267 height 9
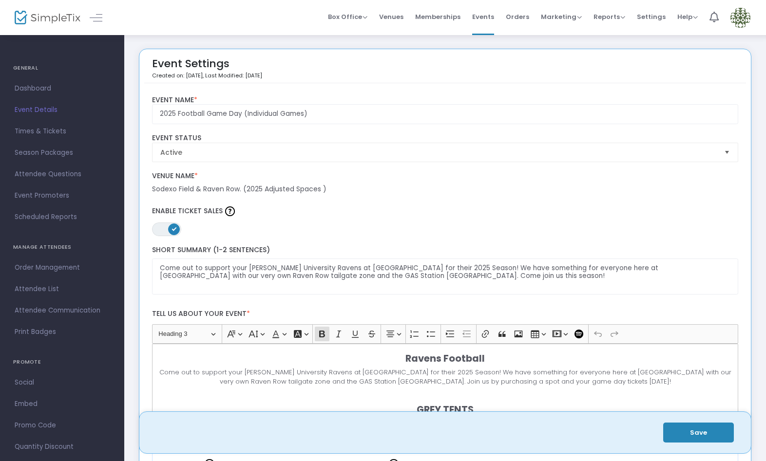
drag, startPoint x: 67, startPoint y: 150, endPoint x: 72, endPoint y: 152, distance: 5.4
click at [67, 150] on span "Season Packages" at bounding box center [62, 153] width 95 height 13
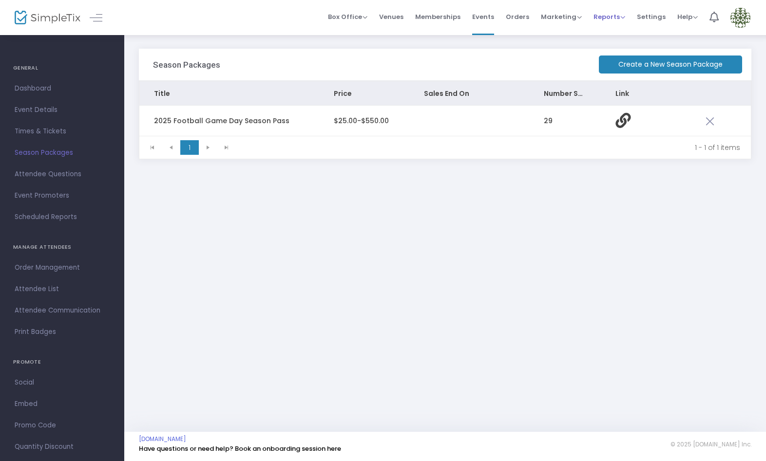
click at [612, 16] on span "Reports" at bounding box center [609, 16] width 32 height 9
click at [609, 48] on li "Sales Reports" at bounding box center [624, 51] width 63 height 19
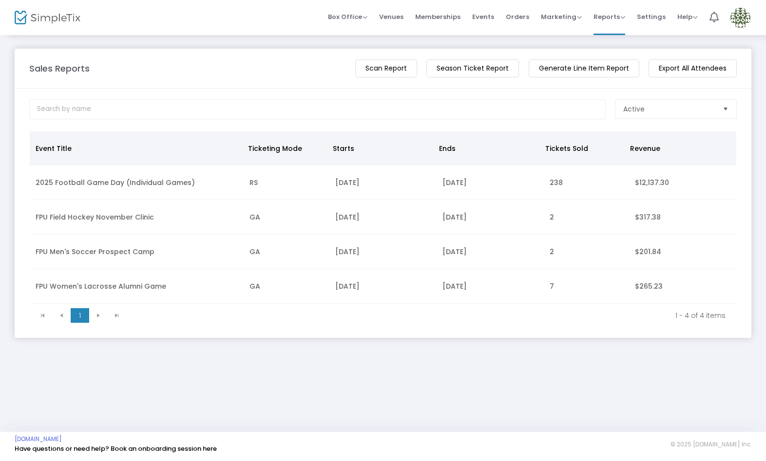
click at [476, 68] on m-button "Season Ticket Report" at bounding box center [472, 68] width 93 height 18
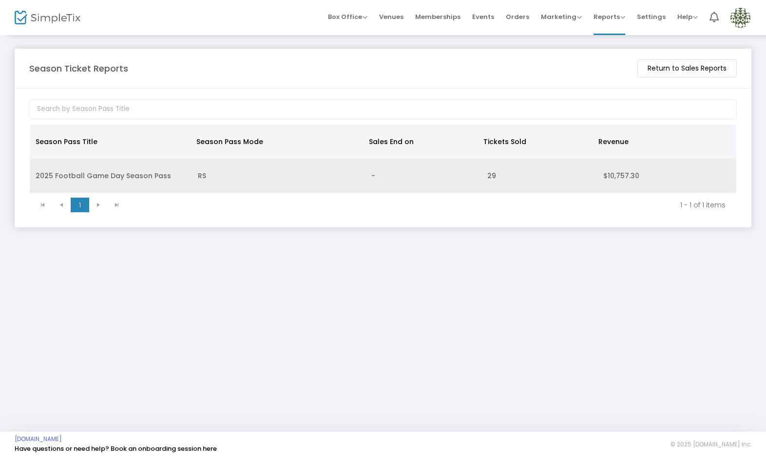
click at [313, 179] on td "RS" at bounding box center [279, 176] width 174 height 35
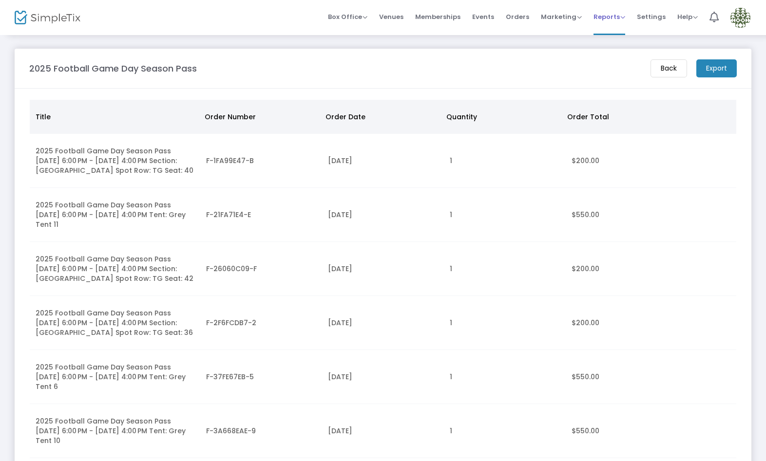
click at [613, 18] on span "Reports" at bounding box center [609, 16] width 32 height 9
click at [489, 19] on span "Events" at bounding box center [483, 16] width 22 height 25
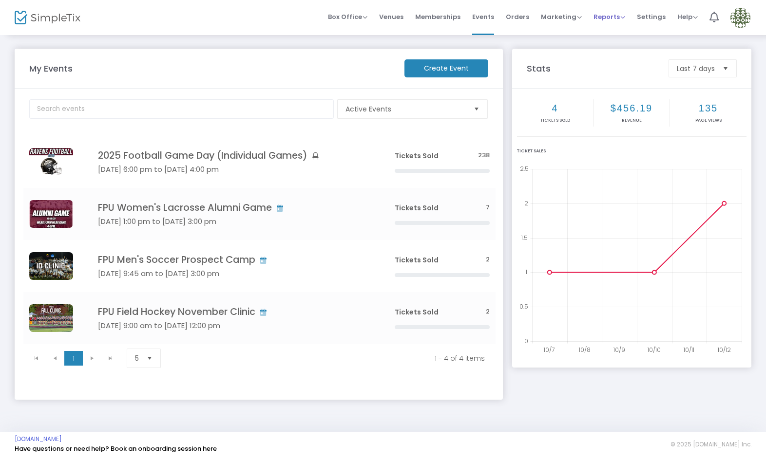
click at [615, 13] on span "Reports" at bounding box center [609, 16] width 32 height 9
click at [629, 35] on li "Analytics" at bounding box center [624, 32] width 63 height 19
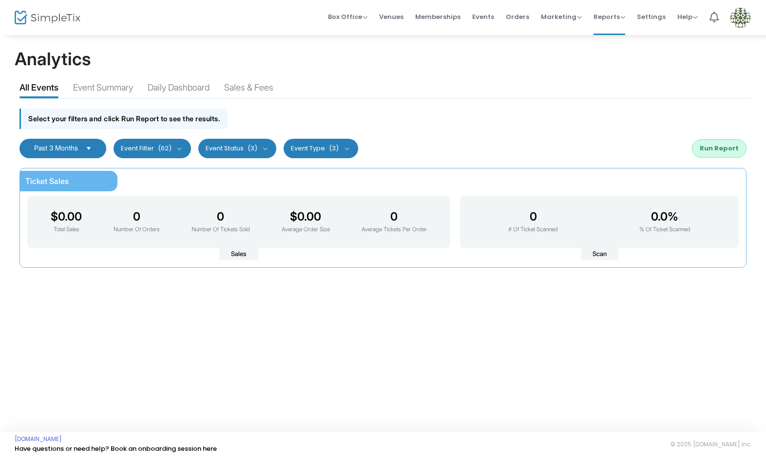
click at [97, 150] on span "Select" at bounding box center [89, 148] width 16 height 16
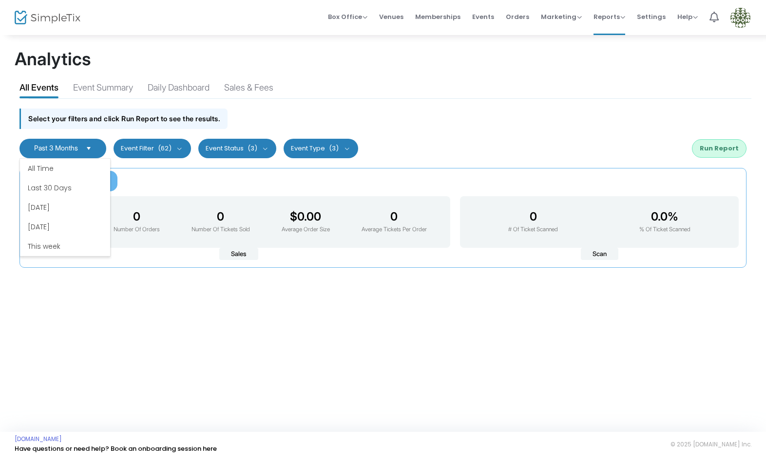
scroll to position [58, 0]
click at [137, 150] on button "Event Filter (62)" at bounding box center [151, 148] width 77 height 19
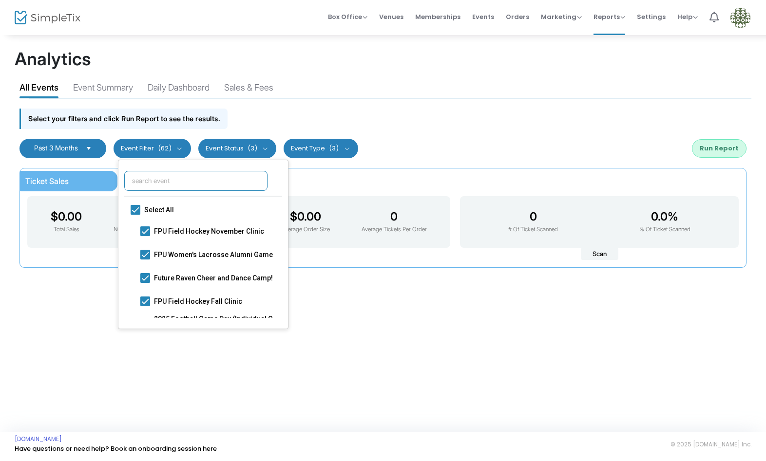
click at [201, 177] on input "text" at bounding box center [195, 181] width 143 height 20
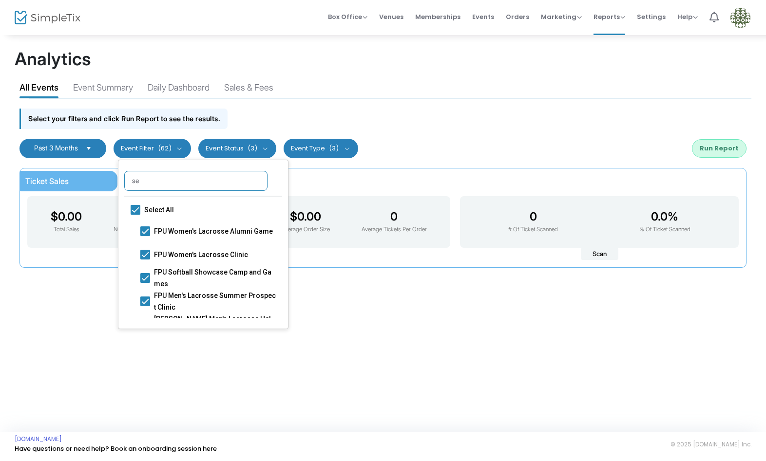
type input "s"
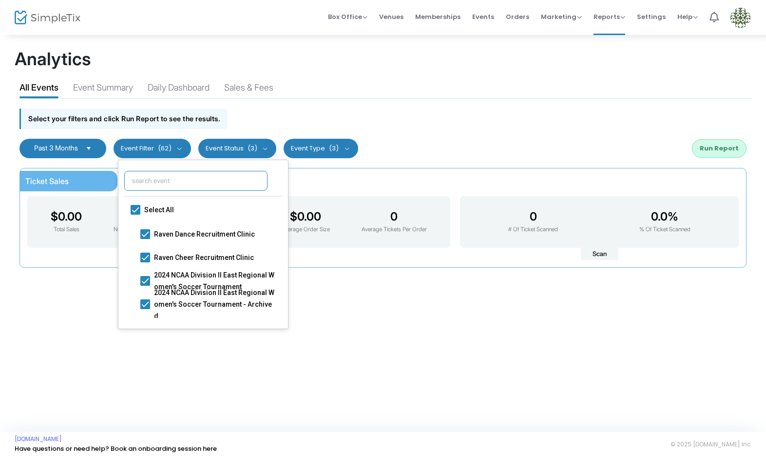
scroll to position [0, 0]
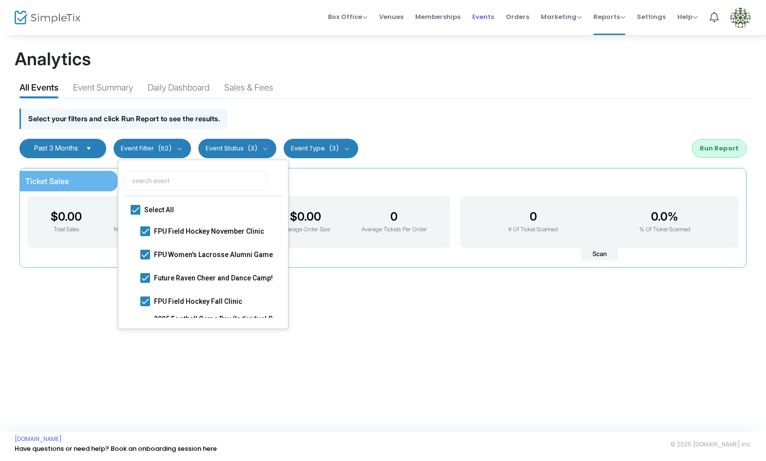
click at [492, 15] on span "Events" at bounding box center [483, 16] width 22 height 25
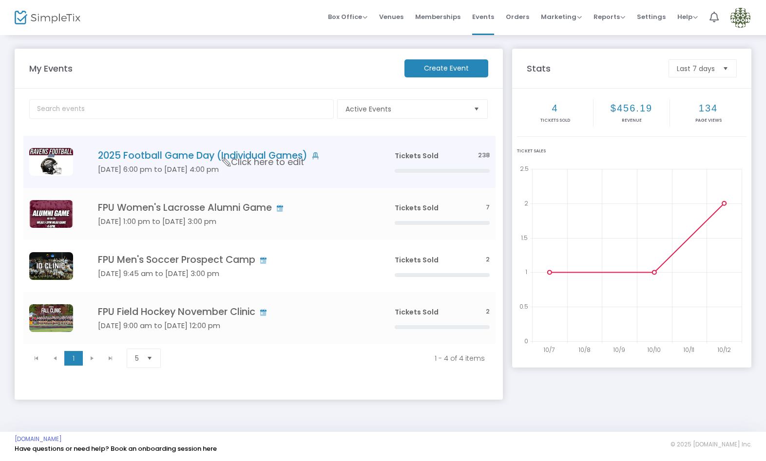
drag, startPoint x: 244, startPoint y: 166, endPoint x: 169, endPoint y: 177, distance: 75.9
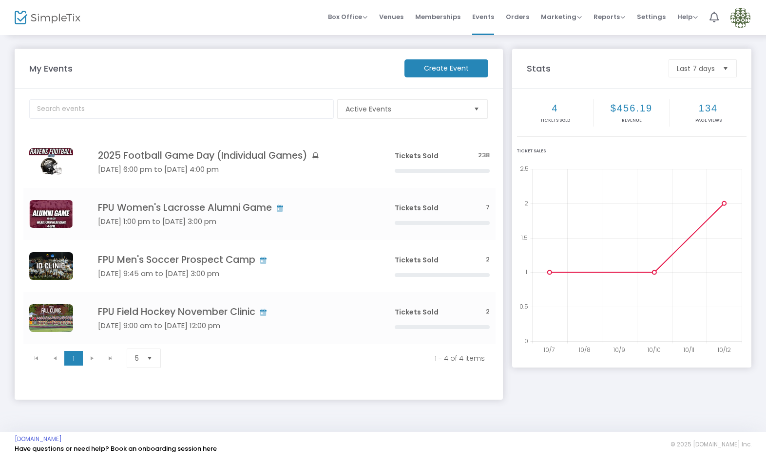
click at [0, 0] on span "Click here to edit" at bounding box center [0, 0] width 0 height 0
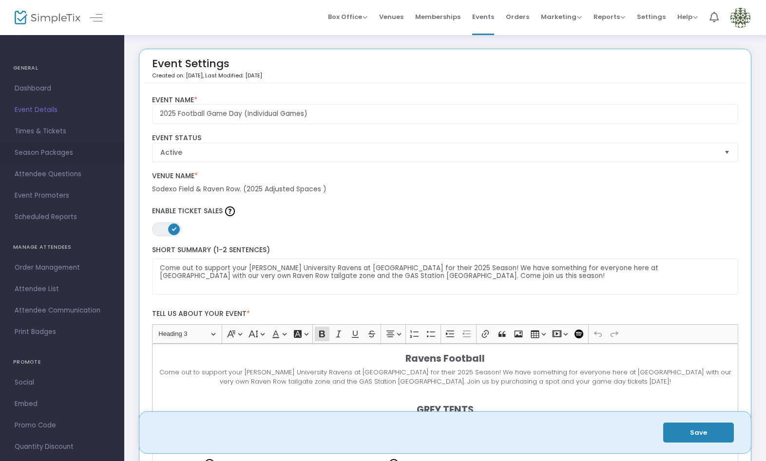
click at [56, 149] on span "Season Packages" at bounding box center [62, 153] width 95 height 13
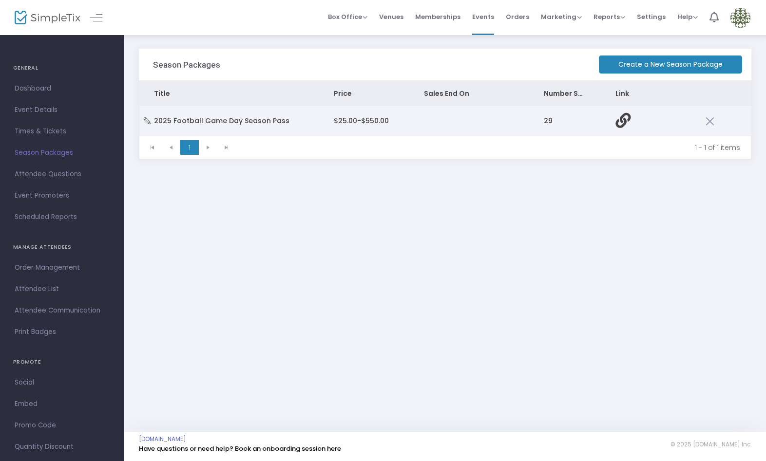
click at [455, 116] on td "Data table" at bounding box center [469, 121] width 120 height 30
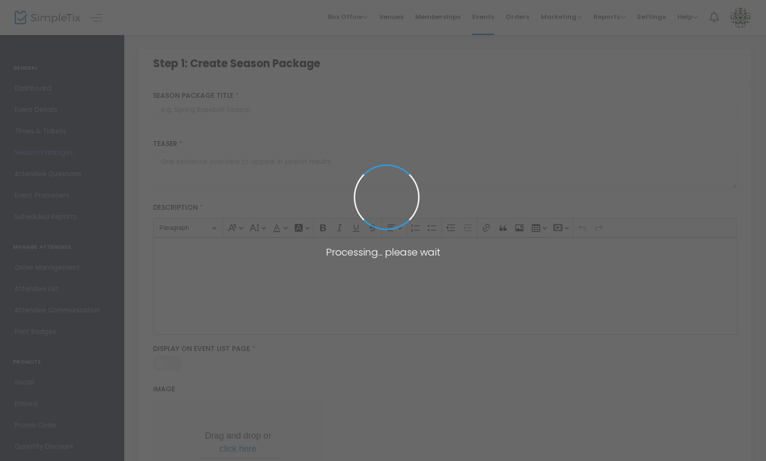
type input "2025 Football Game Day Season Pass"
type textarea "Come out to support your Franklin Pierce University Ravens at Sodexo Field for …"
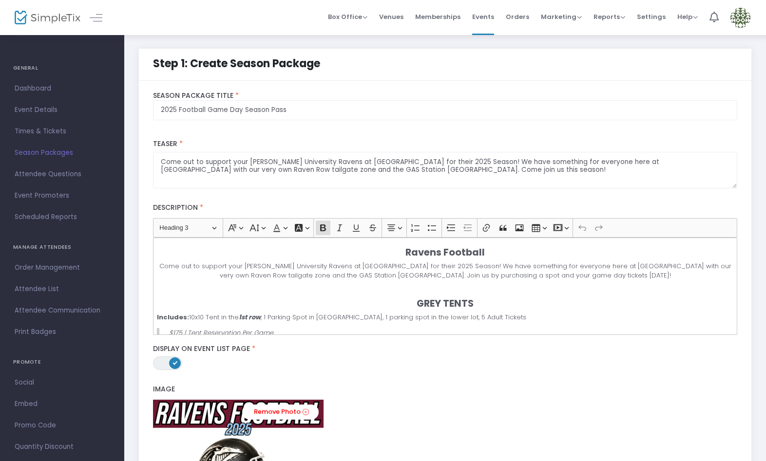
drag, startPoint x: 55, startPoint y: 286, endPoint x: 77, endPoint y: 288, distance: 22.5
click at [55, 286] on span "Attendee List" at bounding box center [62, 289] width 95 height 13
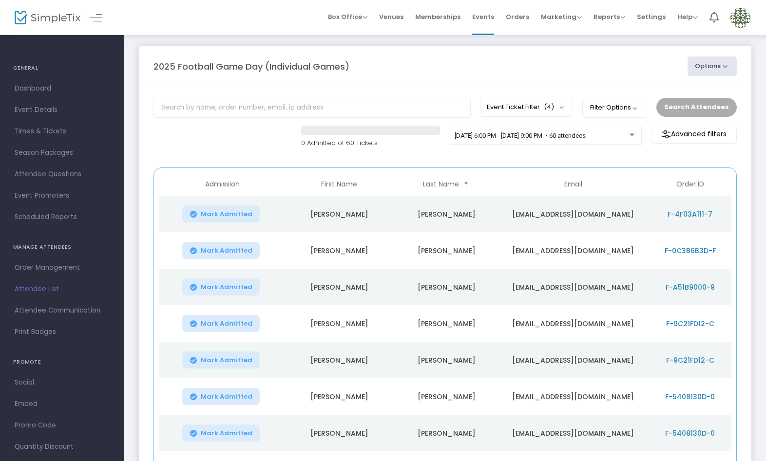
scroll to position [4, 0]
click at [554, 109] on button "Event Ticket Filter (4)" at bounding box center [526, 106] width 93 height 19
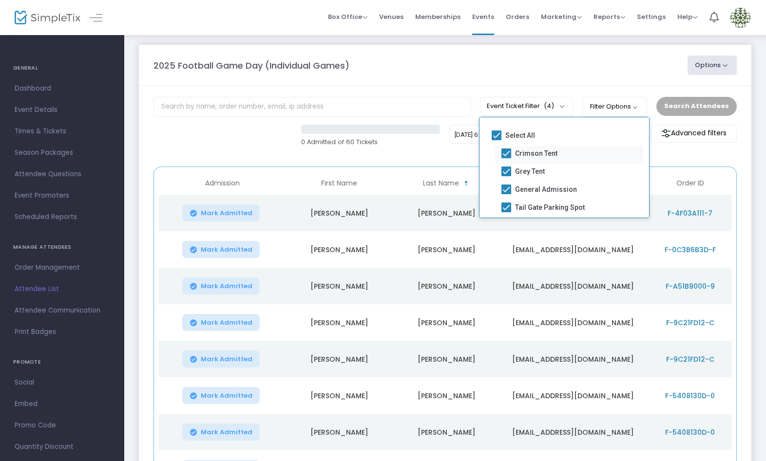
scroll to position [15, 0]
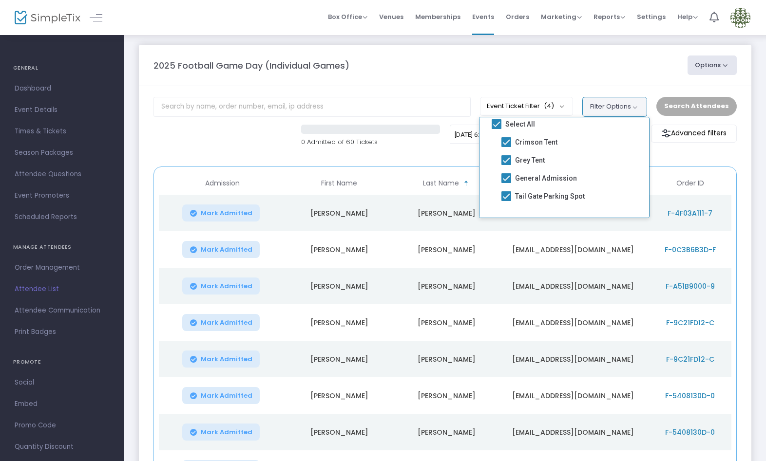
click at [615, 105] on button "Filter Options" at bounding box center [614, 106] width 65 height 19
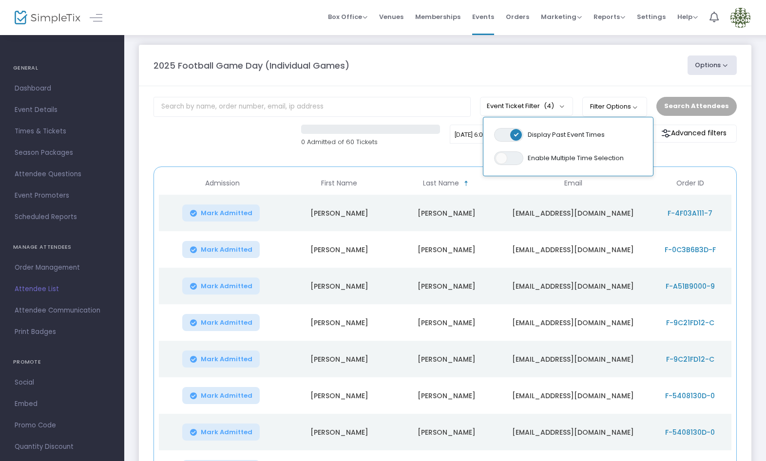
click at [582, 80] on m-panel-header "2025 Football Game Day (Individual Games) Options Export List Export to Mailchi…" at bounding box center [445, 65] width 612 height 41
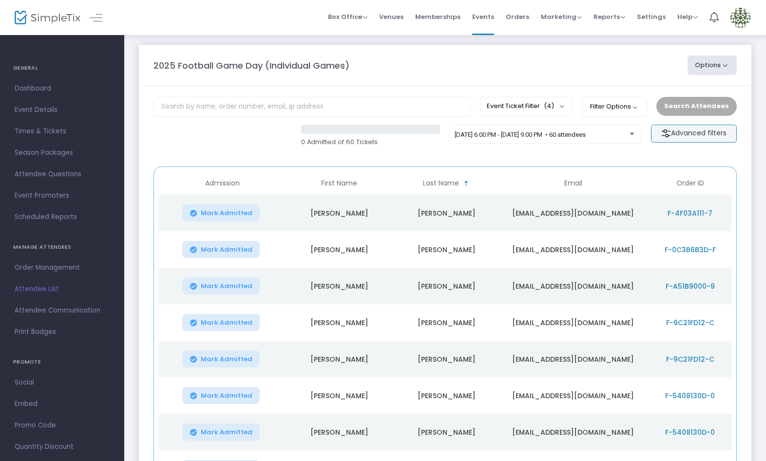
click at [673, 135] on m-button "Advanced filters" at bounding box center [694, 134] width 86 height 18
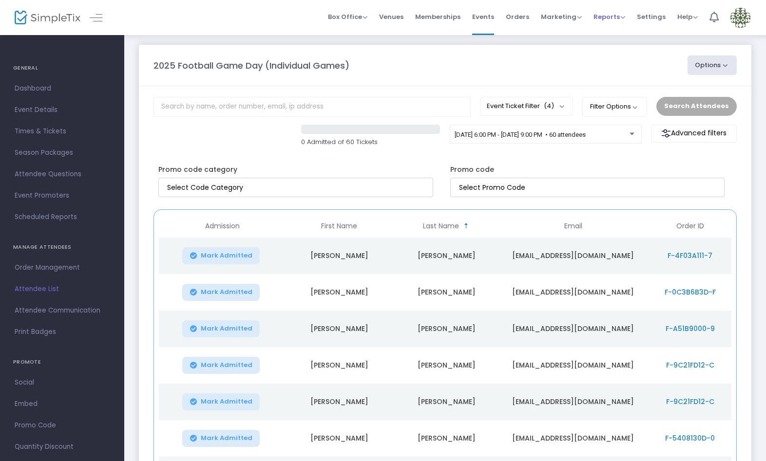
click at [617, 18] on span "Reports" at bounding box center [609, 16] width 32 height 9
click at [617, 32] on li "Analytics" at bounding box center [624, 32] width 63 height 19
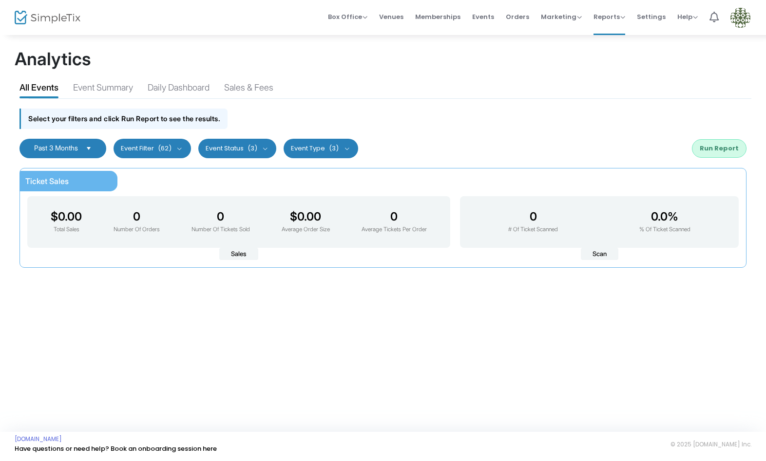
click at [186, 154] on button "Event Filter (62)" at bounding box center [151, 148] width 77 height 19
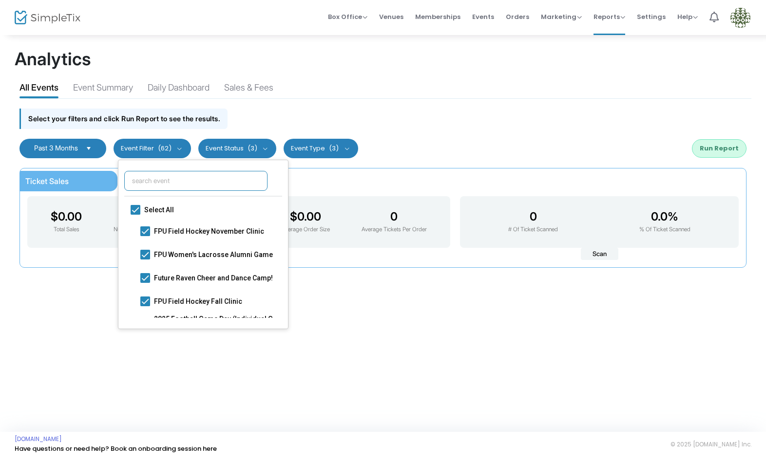
click at [184, 185] on input "text" at bounding box center [195, 181] width 143 height 20
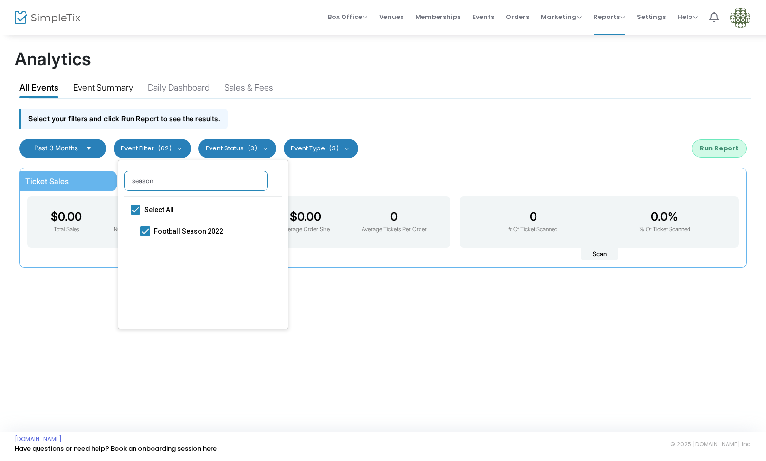
type input "season"
click at [89, 88] on div "Event Summary" at bounding box center [103, 89] width 60 height 17
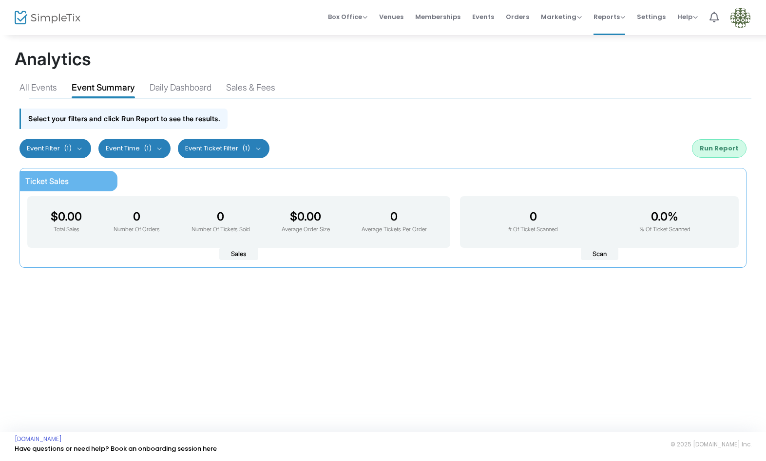
click at [149, 152] on span "(1)" at bounding box center [148, 149] width 8 height 8
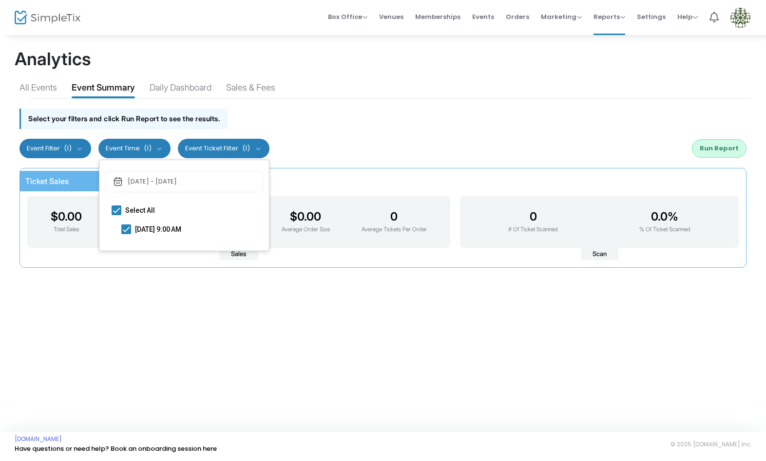
click at [203, 150] on button "Event Ticket Filter (1)" at bounding box center [224, 148] width 92 height 19
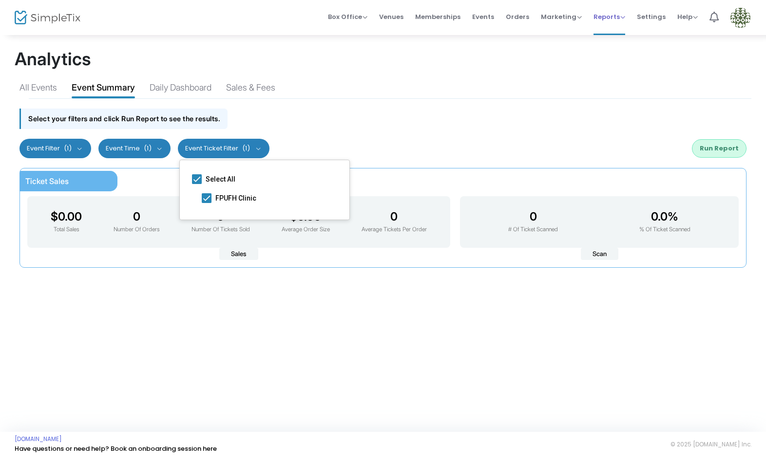
click at [612, 10] on span "Reports Analytics Sales Reports Download" at bounding box center [609, 16] width 32 height 25
click at [616, 13] on span "Reports" at bounding box center [609, 16] width 32 height 9
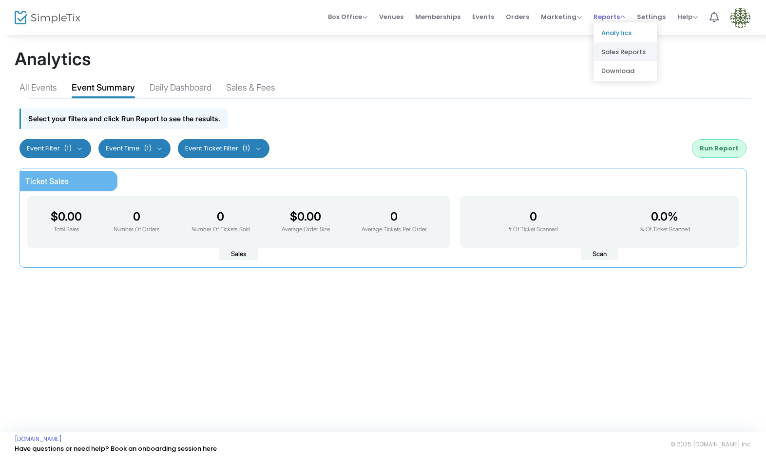
click at [627, 49] on li "Sales Reports" at bounding box center [624, 51] width 63 height 19
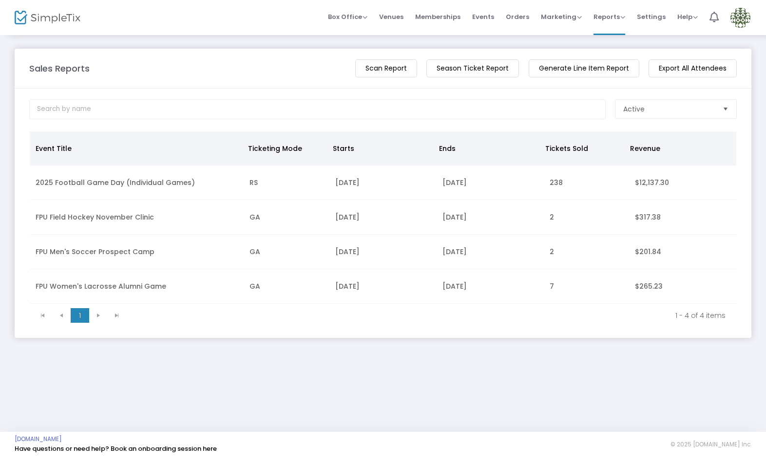
drag, startPoint x: 222, startPoint y: 179, endPoint x: 228, endPoint y: 187, distance: 10.4
click at [222, 179] on td "2025 Football Game Day (Individual Games)" at bounding box center [137, 183] width 214 height 35
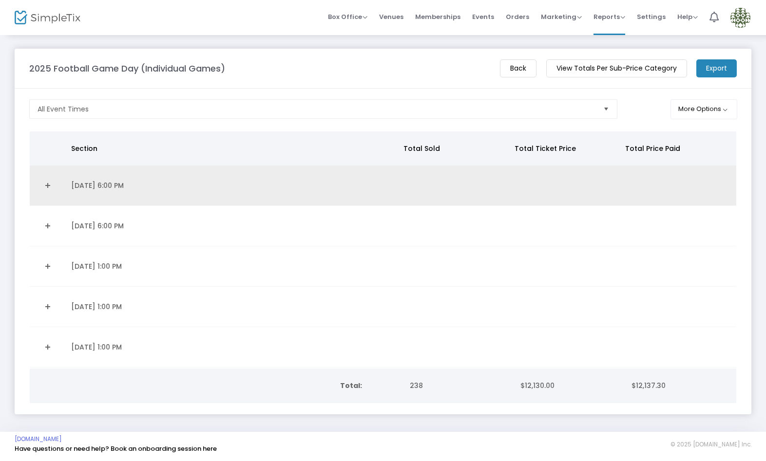
click at [45, 186] on link "Expand Details" at bounding box center [48, 186] width 24 height 16
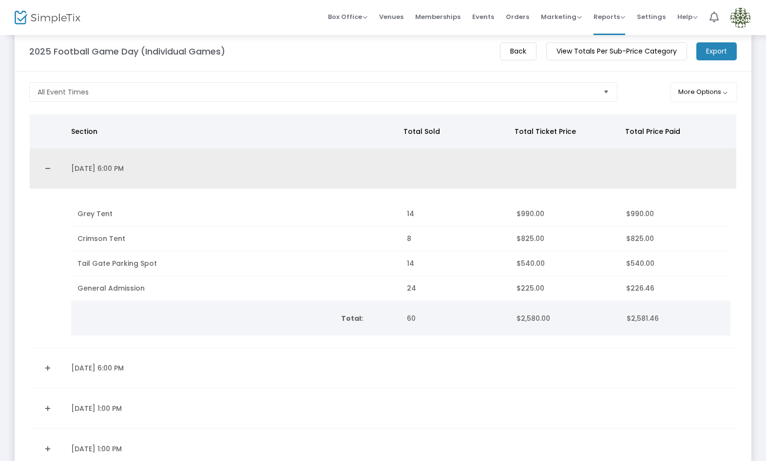
scroll to position [22, 0]
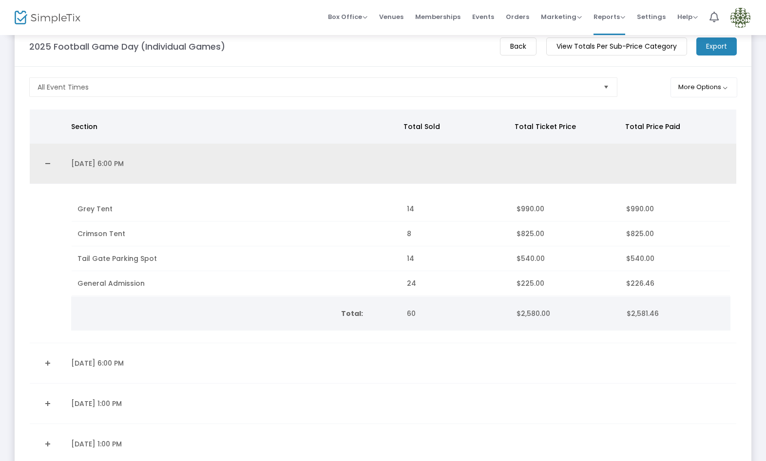
click at [48, 163] on link "Collapse Details" at bounding box center [48, 164] width 24 height 16
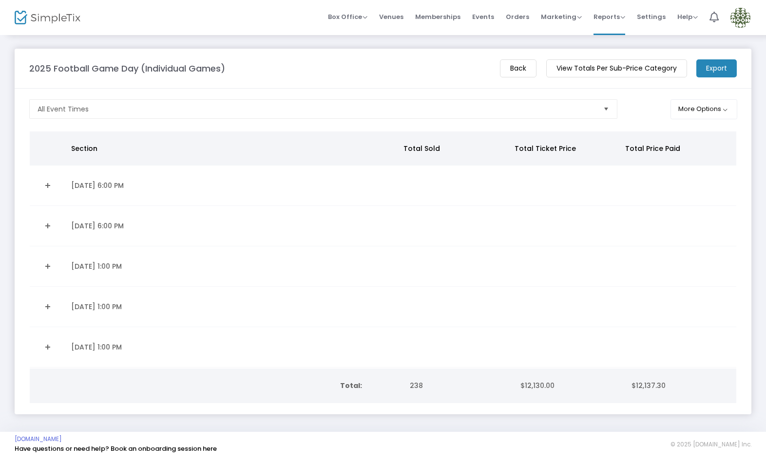
click at [615, 71] on m-button "View Totals Per Sub-Price Category" at bounding box center [616, 68] width 141 height 18
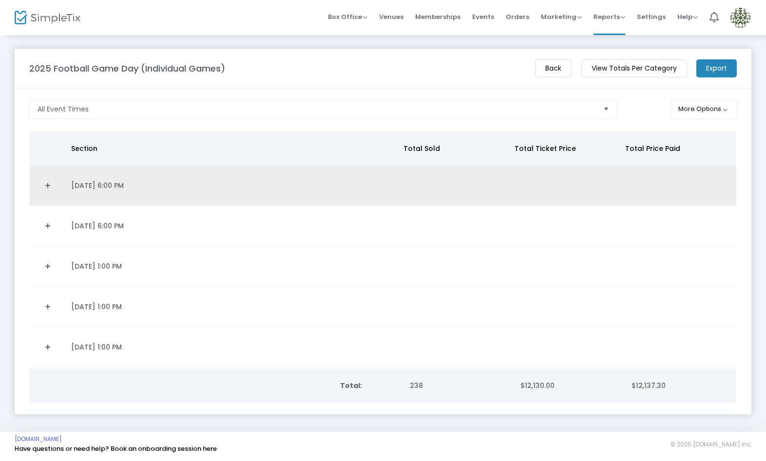
click at [43, 185] on link "Expand Details" at bounding box center [48, 186] width 24 height 16
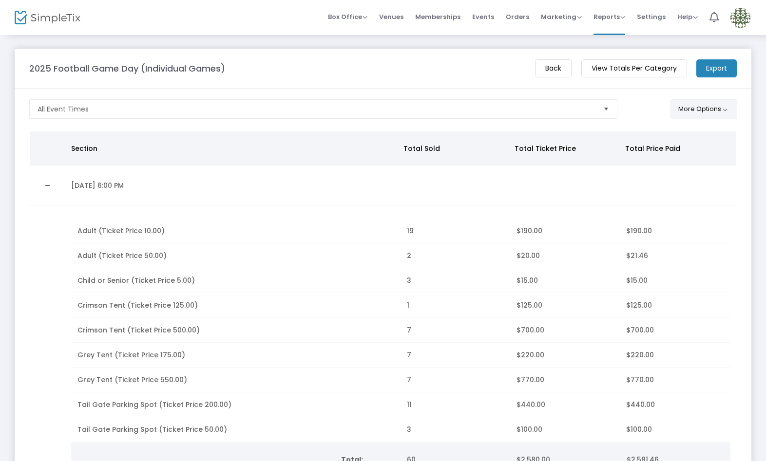
click at [691, 103] on button "More Options" at bounding box center [703, 109] width 67 height 20
drag, startPoint x: 639, startPoint y: 66, endPoint x: 644, endPoint y: 76, distance: 10.9
click at [639, 66] on m-button "View Totals Per Category" at bounding box center [634, 68] width 106 height 18
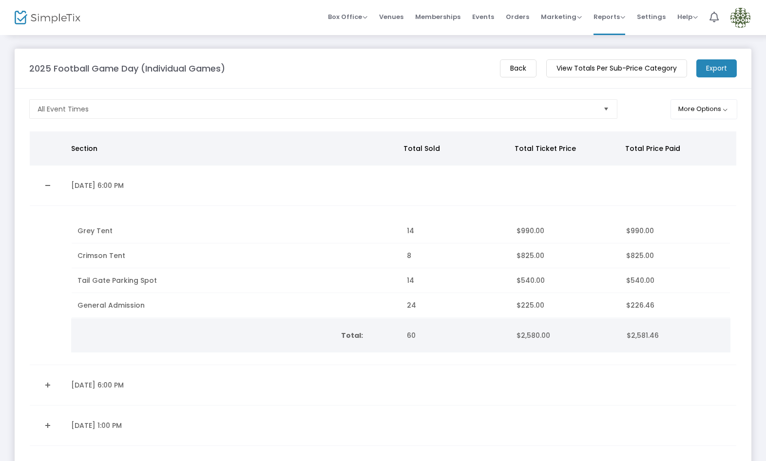
drag, startPoint x: 511, startPoint y: 66, endPoint x: 510, endPoint y: 73, distance: 7.4
click at [511, 66] on m-button "Back" at bounding box center [518, 68] width 37 height 18
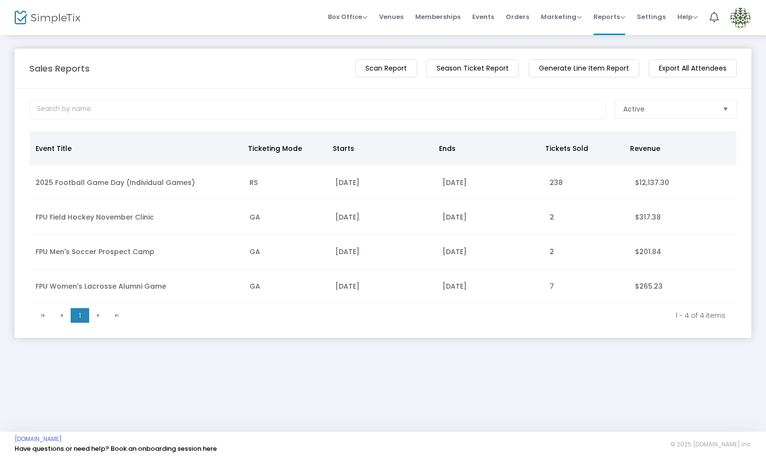
click at [470, 69] on m-button "Season Ticket Report" at bounding box center [472, 68] width 93 height 18
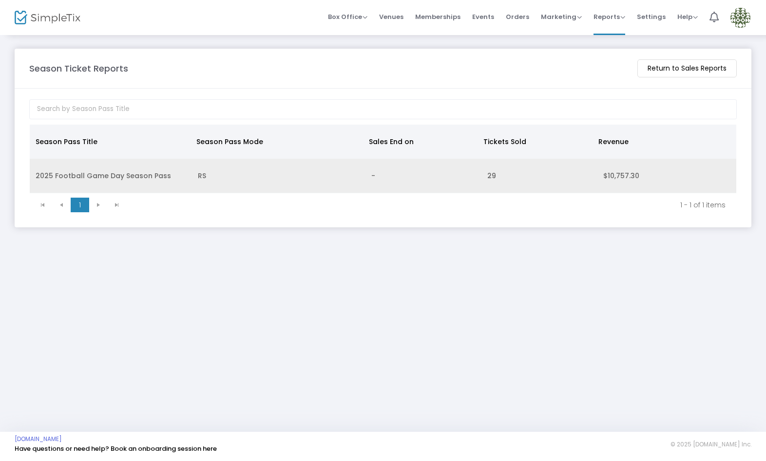
click at [230, 185] on td "RS" at bounding box center [279, 176] width 174 height 35
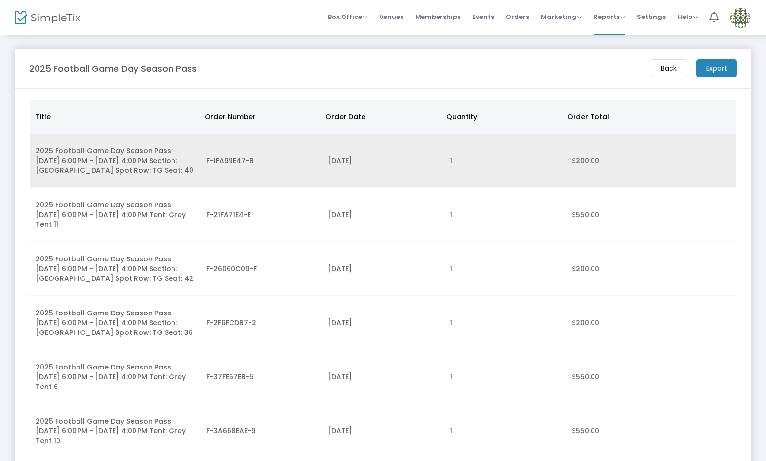
click at [200, 160] on td "F-1FA99E47-B" at bounding box center [261, 161] width 122 height 54
click at [224, 160] on span "F-1FA99E47-B" at bounding box center [230, 161] width 48 height 10
click at [238, 171] on td "F-1FA99E47-B" at bounding box center [261, 161] width 122 height 54
click at [239, 159] on span "F-1FA99E47-B" at bounding box center [230, 161] width 48 height 10
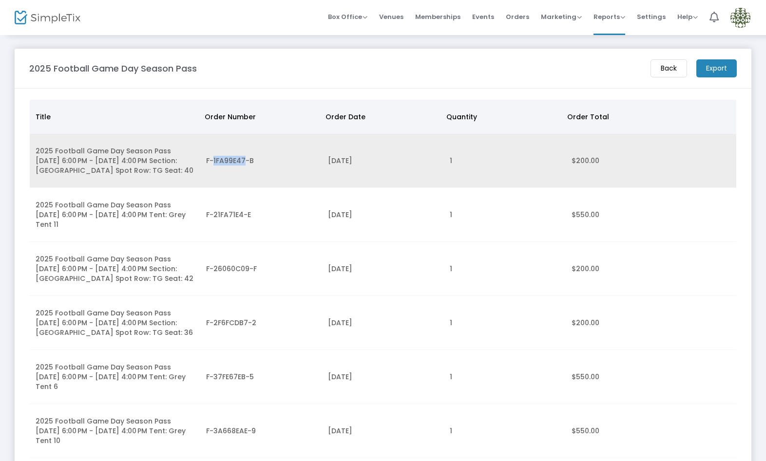
click at [239, 159] on span "F-1FA99E47-B" at bounding box center [230, 161] width 48 height 10
click at [248, 172] on td "F-1FA99E47-B" at bounding box center [261, 161] width 122 height 54
click at [234, 162] on span "F-1FA99E47-B" at bounding box center [230, 161] width 48 height 10
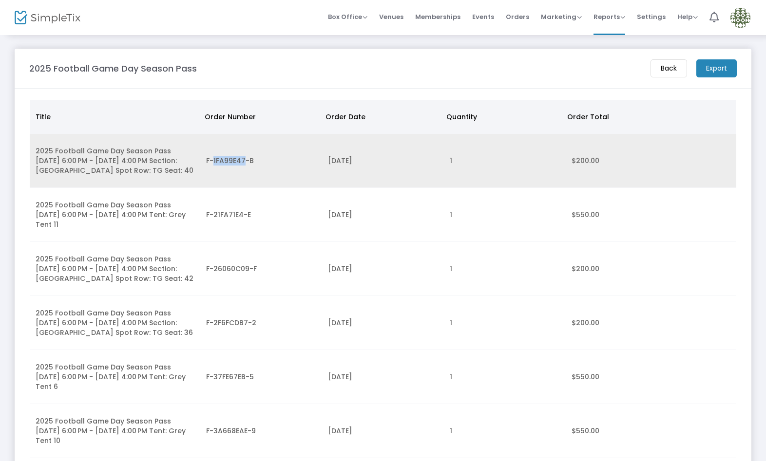
click at [234, 162] on span "F-1FA99E47-B" at bounding box center [230, 161] width 48 height 10
click at [239, 187] on td "F-1FA99E47-B" at bounding box center [261, 161] width 122 height 54
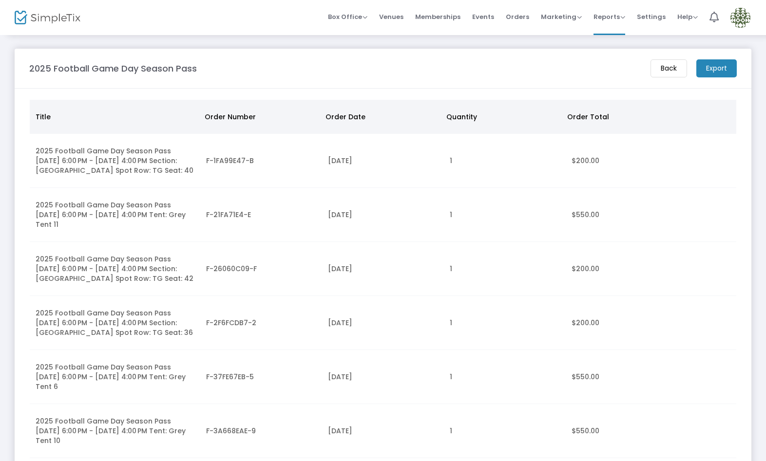
scroll to position [15, 0]
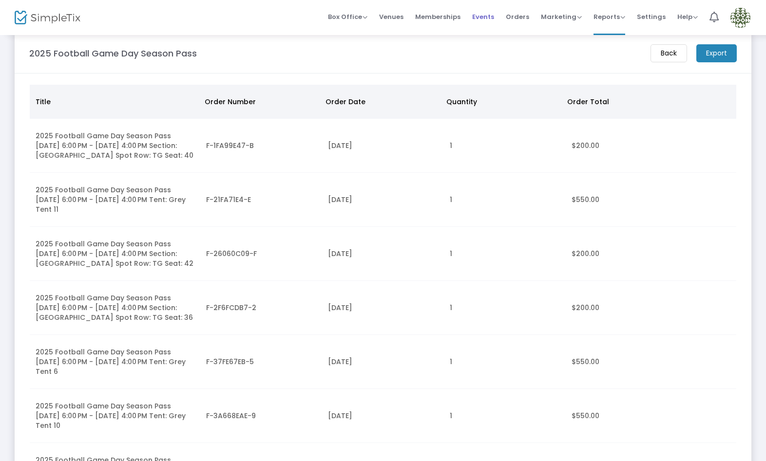
click at [489, 18] on span "Events" at bounding box center [483, 16] width 22 height 25
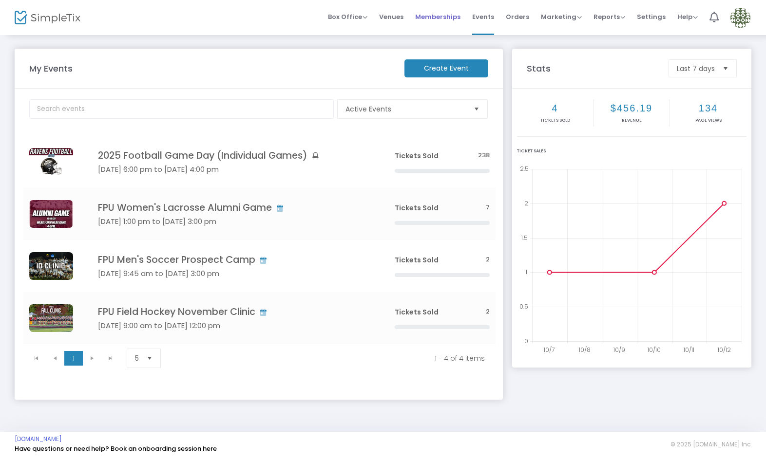
click at [448, 15] on span "Memberships" at bounding box center [437, 16] width 45 height 25
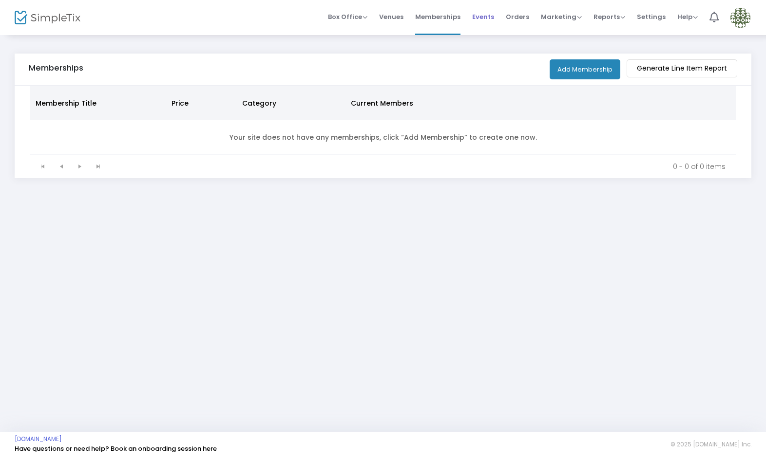
drag, startPoint x: 486, startPoint y: 13, endPoint x: 489, endPoint y: 38, distance: 25.6
click at [486, 13] on span "Events" at bounding box center [483, 16] width 22 height 25
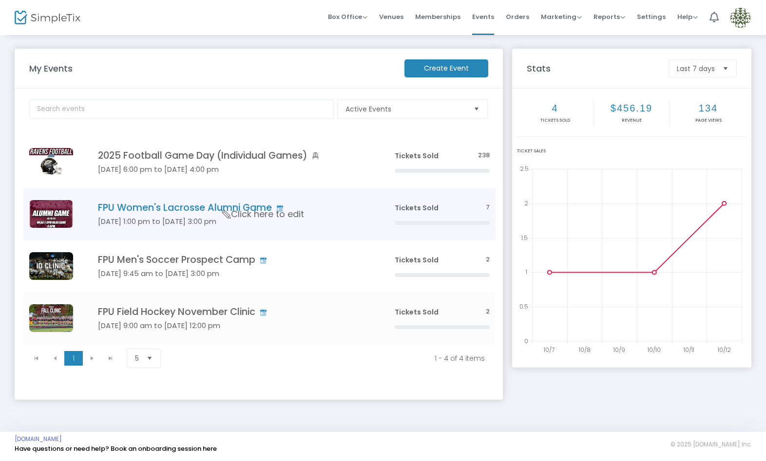
click at [305, 219] on h5 "Oct 19 1:00 pm to Oct 19 3:00 pm" at bounding box center [231, 221] width 267 height 9
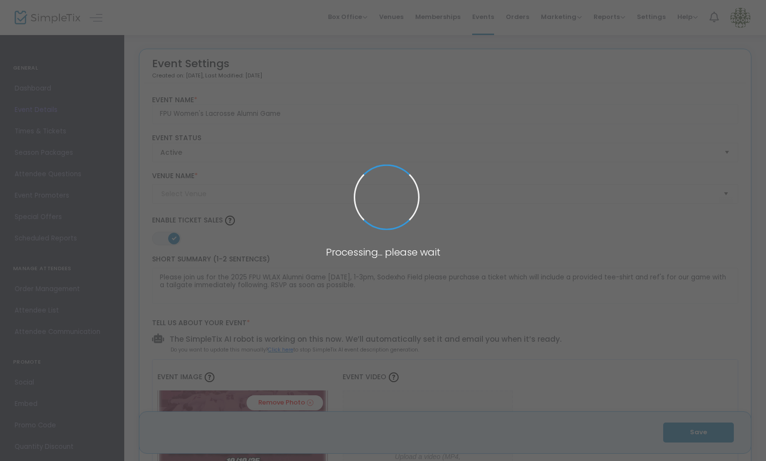
type input "Sodexo Field (2022 - OLD 10)"
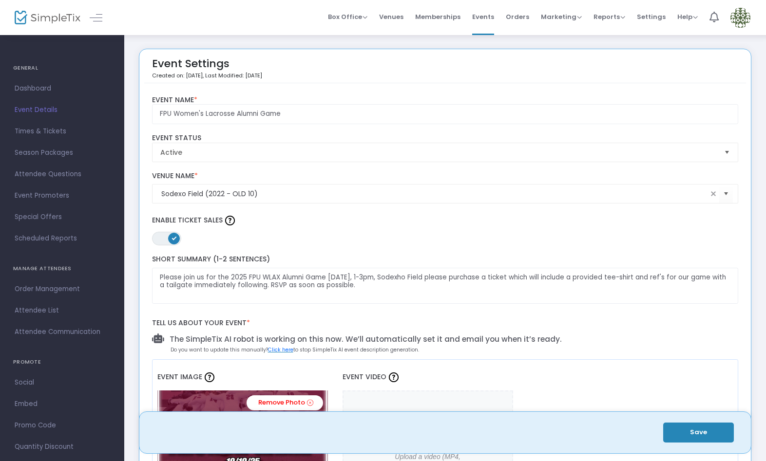
drag, startPoint x: 61, startPoint y: 309, endPoint x: 81, endPoint y: 309, distance: 20.0
click at [61, 309] on span "Attendee List" at bounding box center [62, 310] width 95 height 13
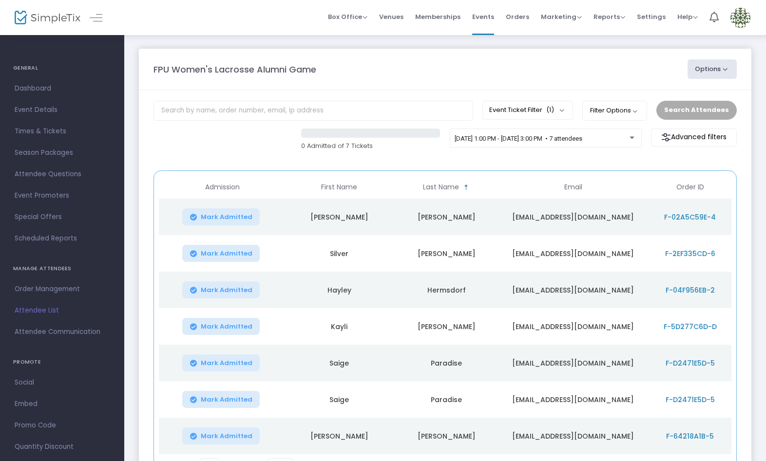
click at [435, 15] on span "Memberships" at bounding box center [437, 16] width 45 height 25
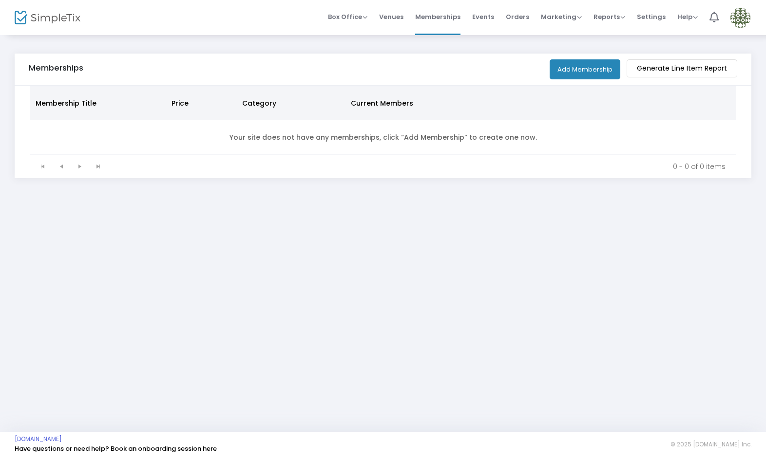
click at [744, 15] on img at bounding box center [740, 18] width 20 height 20
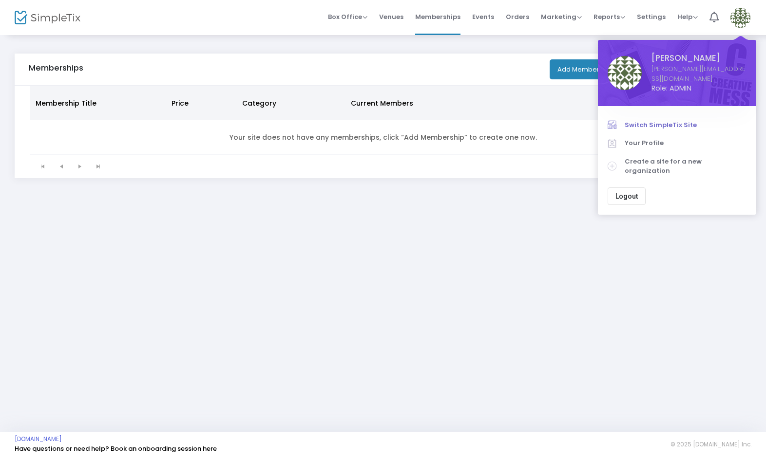
click at [666, 120] on span "Switch SimpleTix Site" at bounding box center [685, 125] width 122 height 10
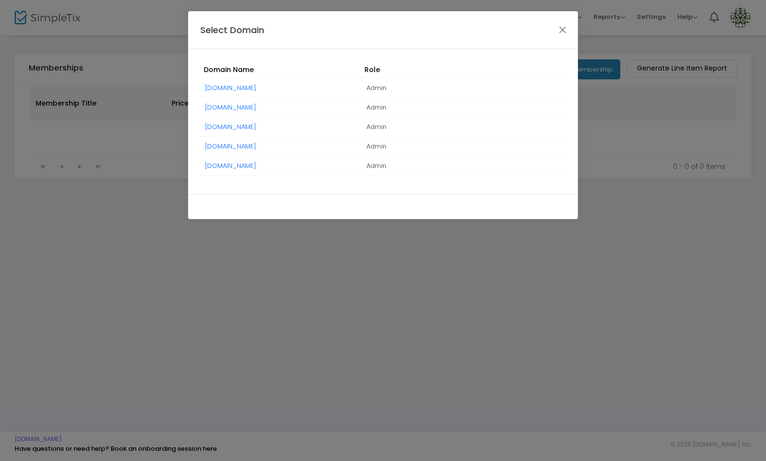
click at [240, 87] on link "Hunter.SimpleTix.com" at bounding box center [230, 87] width 51 height 9
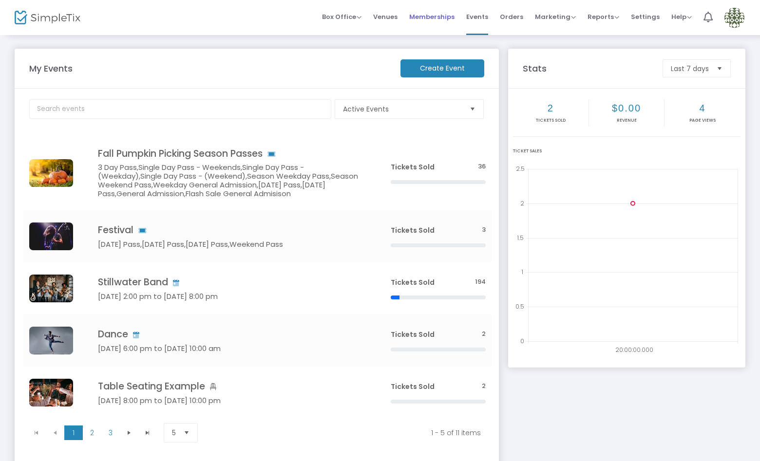
scroll to position [0, 0]
drag, startPoint x: 450, startPoint y: 13, endPoint x: 464, endPoint y: 51, distance: 41.2
click at [450, 12] on span "Memberships" at bounding box center [431, 16] width 45 height 25
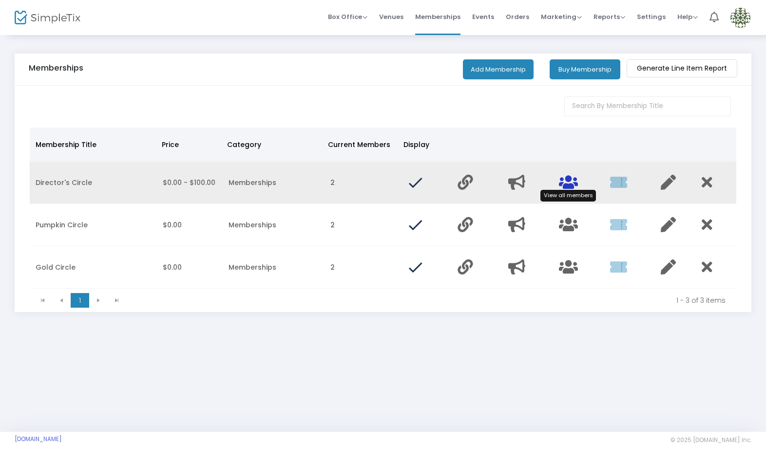
click at [566, 182] on icon "Data table" at bounding box center [568, 182] width 19 height 15
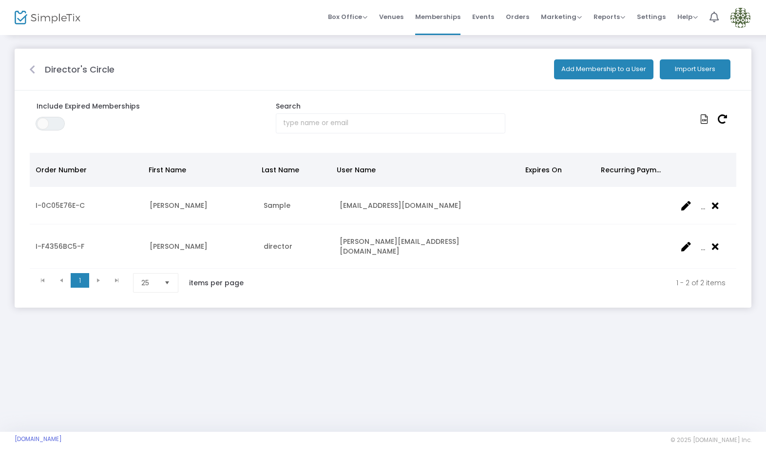
click at [34, 71] on icon at bounding box center [32, 70] width 6 height 10
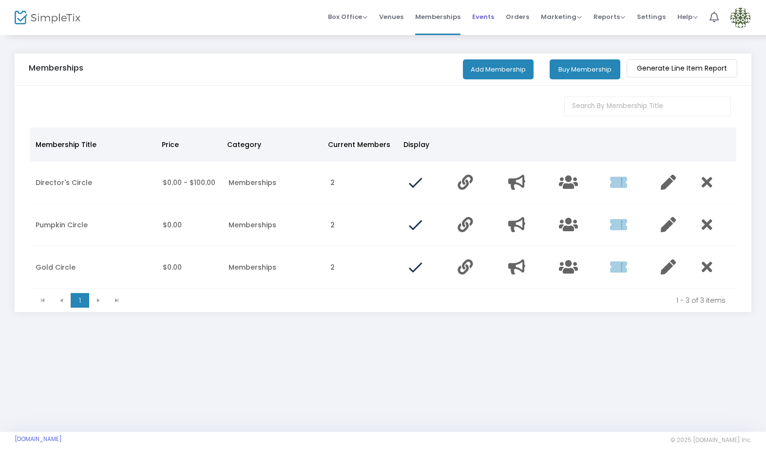
click at [490, 18] on span "Events" at bounding box center [483, 16] width 22 height 25
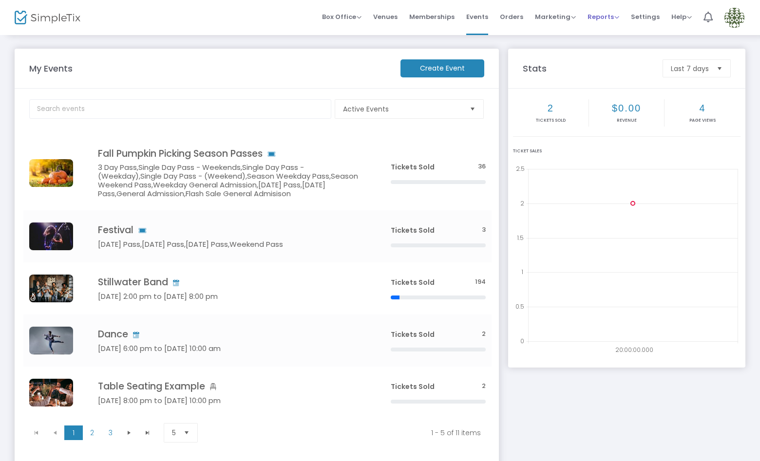
click at [616, 18] on span "Reports" at bounding box center [603, 16] width 32 height 9
click at [616, 47] on li "Sales Reports" at bounding box center [618, 51] width 63 height 19
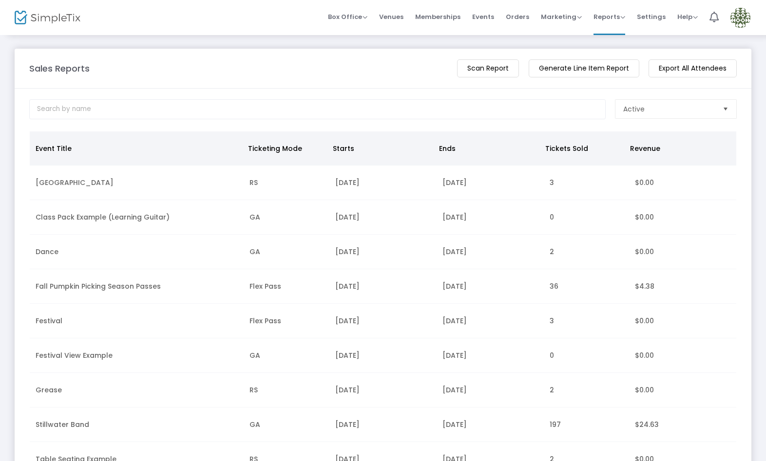
click at [745, 14] on img at bounding box center [740, 18] width 20 height 20
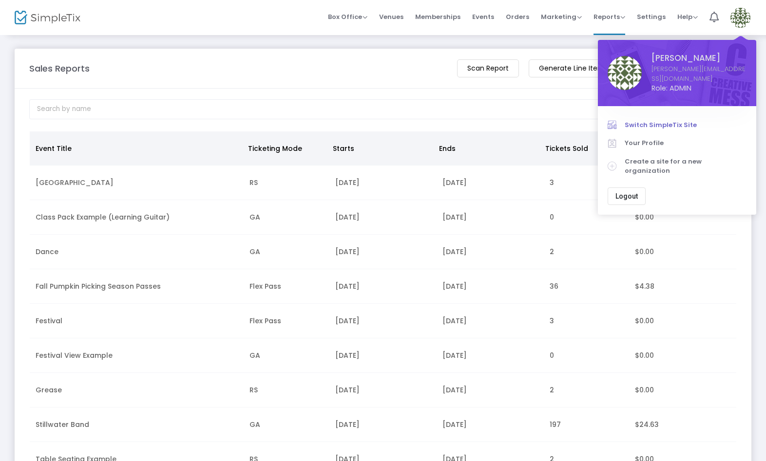
click at [667, 120] on span "Switch SimpleTix Site" at bounding box center [685, 125] width 122 height 10
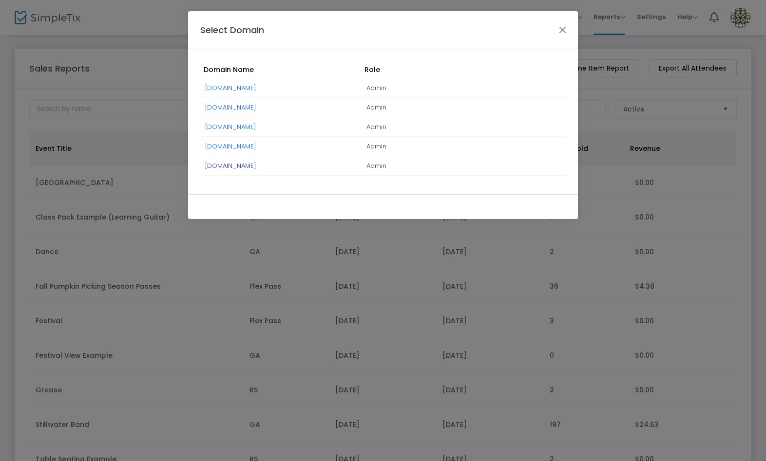
click at [249, 165] on link "fpuathletics.simpletix.com" at bounding box center [230, 165] width 51 height 9
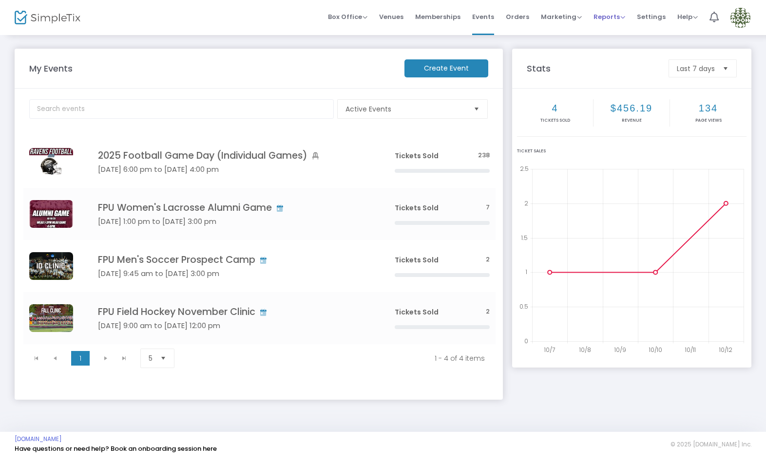
drag, startPoint x: 620, startPoint y: 16, endPoint x: 609, endPoint y: 28, distance: 16.5
click at [620, 16] on span "Reports" at bounding box center [609, 16] width 32 height 9
click at [607, 52] on li "Sales Reports" at bounding box center [624, 51] width 63 height 19
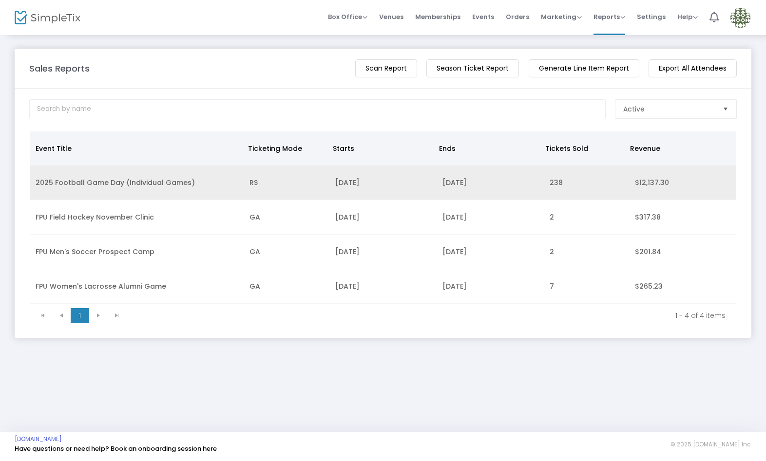
click at [291, 190] on td "RS" at bounding box center [287, 183] width 86 height 35
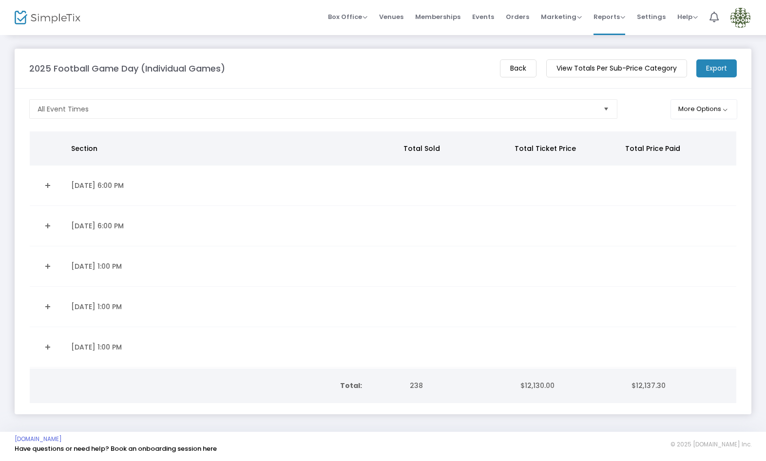
click at [506, 68] on m-button "Back" at bounding box center [518, 68] width 37 height 18
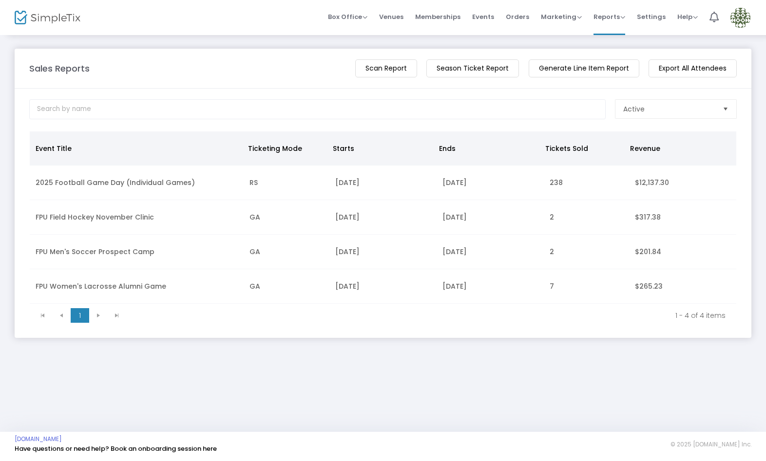
click at [489, 68] on m-button "Season Ticket Report" at bounding box center [472, 68] width 93 height 18
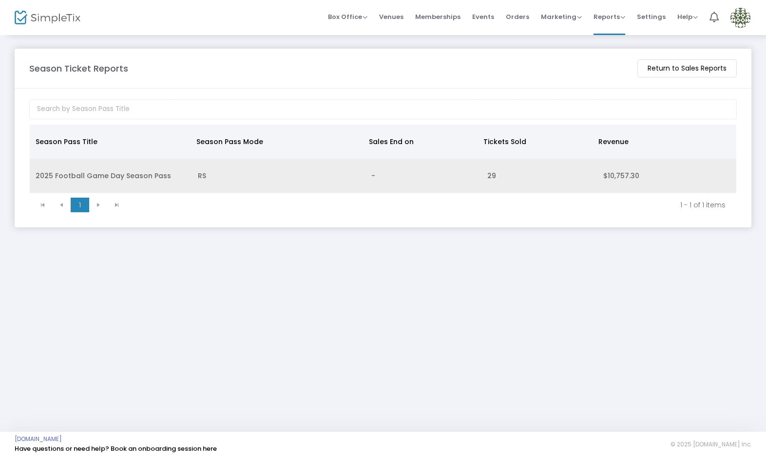
click at [346, 175] on td "RS" at bounding box center [279, 176] width 174 height 35
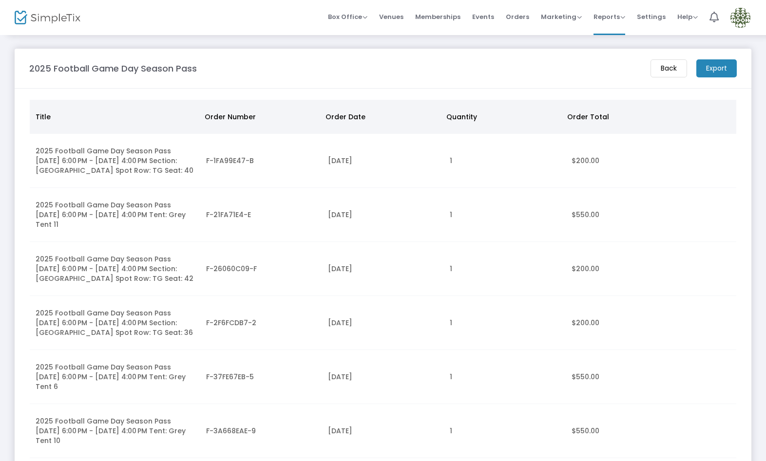
click at [738, 17] on img at bounding box center [740, 18] width 20 height 20
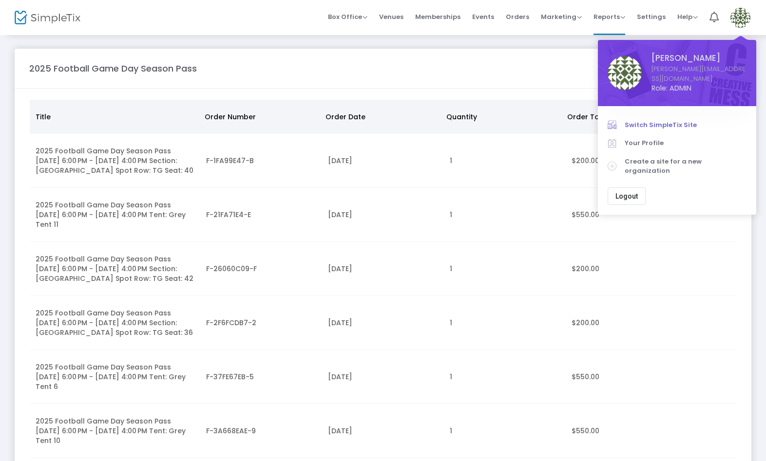
click at [675, 120] on span "Switch SimpleTix Site" at bounding box center [685, 125] width 122 height 10
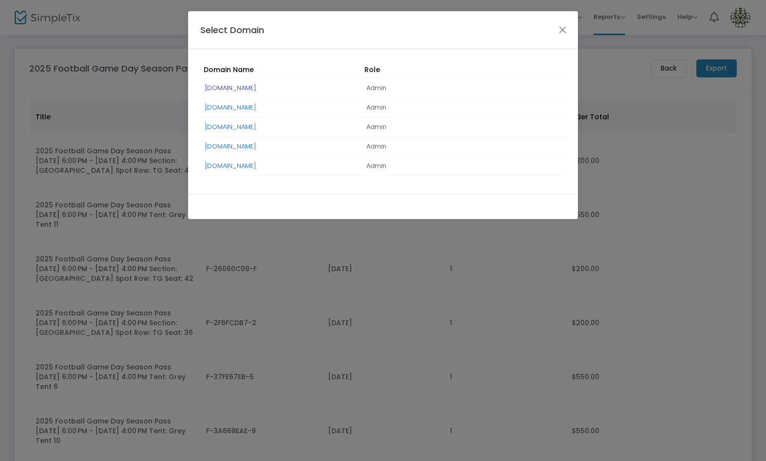
click at [251, 85] on link "Hunter.SimpleTix.com" at bounding box center [230, 87] width 51 height 9
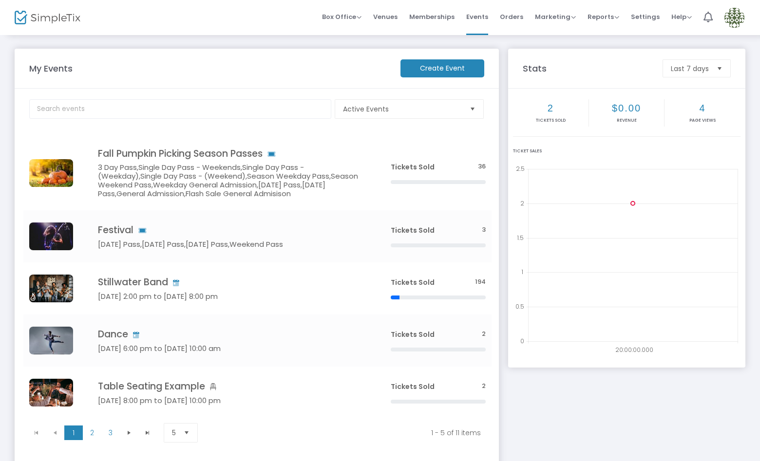
click at [734, 16] on img at bounding box center [734, 18] width 20 height 20
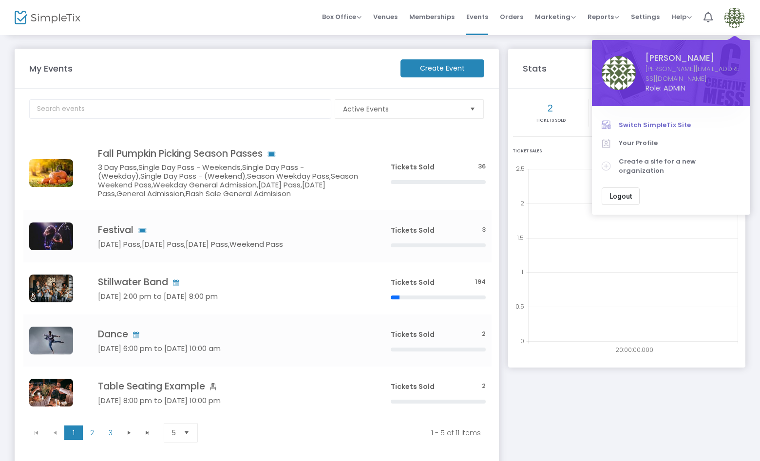
click at [649, 120] on span "Switch SimpleTix Site" at bounding box center [680, 125] width 122 height 10
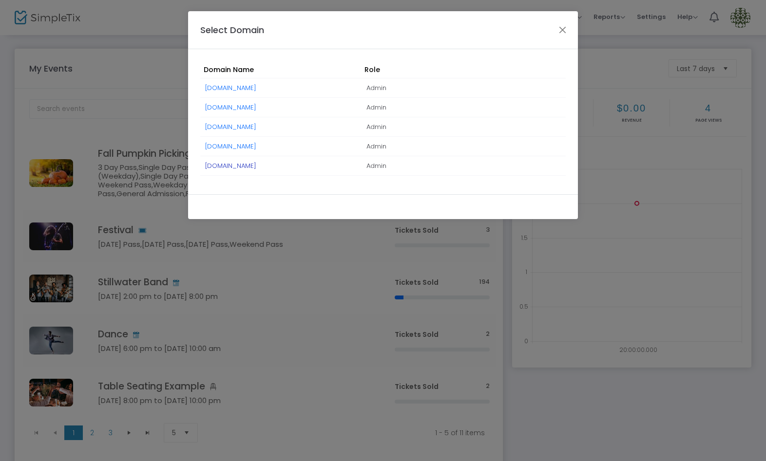
click at [256, 165] on link "[DOMAIN_NAME]" at bounding box center [230, 165] width 51 height 9
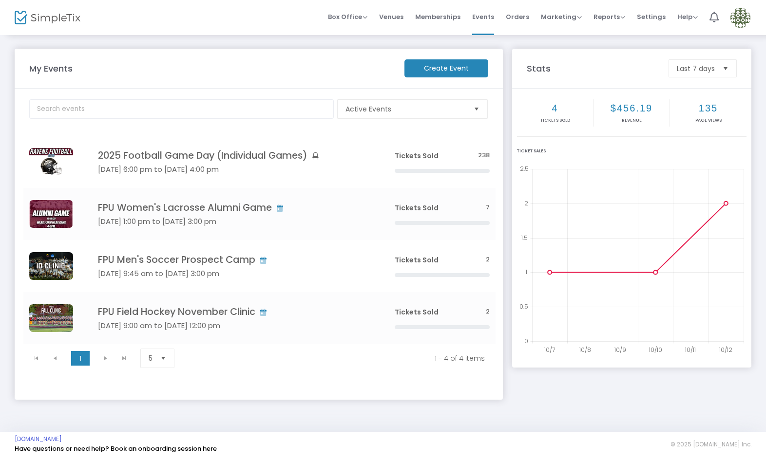
click at [742, 17] on img at bounding box center [740, 18] width 20 height 20
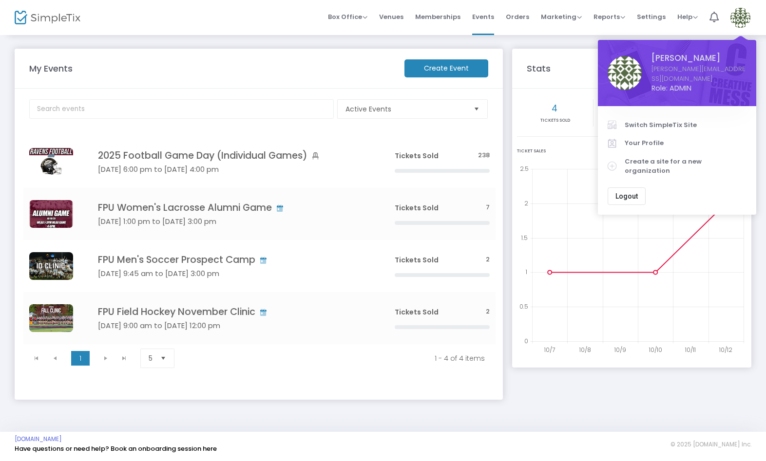
click at [676, 120] on span "Switch SimpleTix Site" at bounding box center [685, 125] width 122 height 10
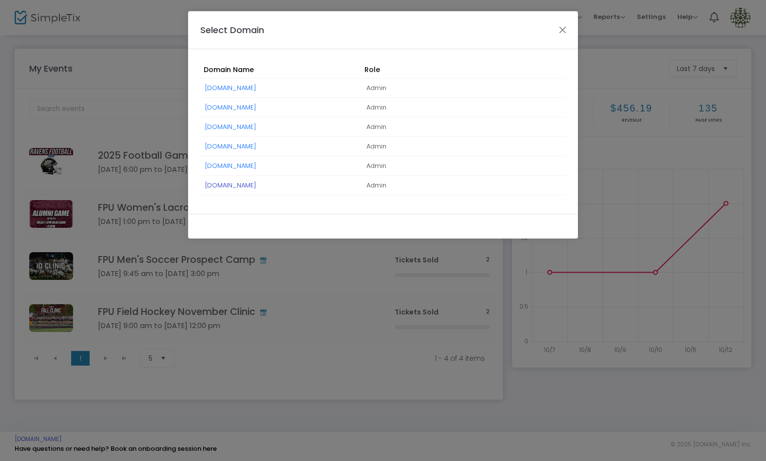
click at [256, 183] on link "[DOMAIN_NAME]" at bounding box center [230, 185] width 51 height 9
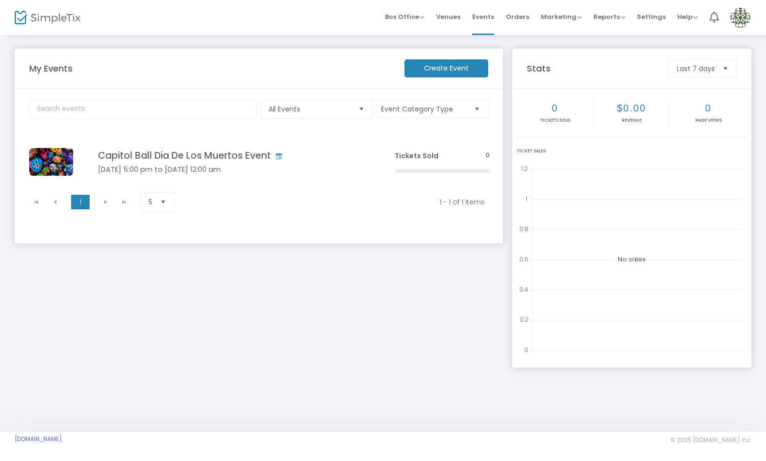
drag, startPoint x: 649, startPoint y: 16, endPoint x: 647, endPoint y: 27, distance: 11.9
click at [649, 16] on span "Settings" at bounding box center [651, 16] width 29 height 25
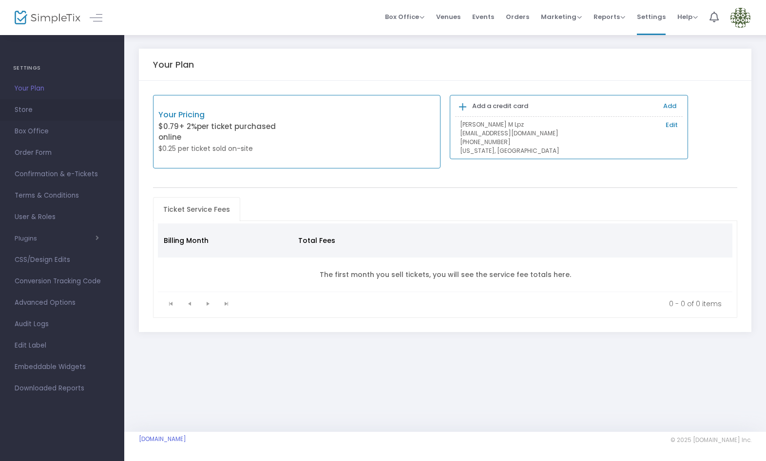
click at [28, 105] on span "Store" at bounding box center [62, 110] width 95 height 13
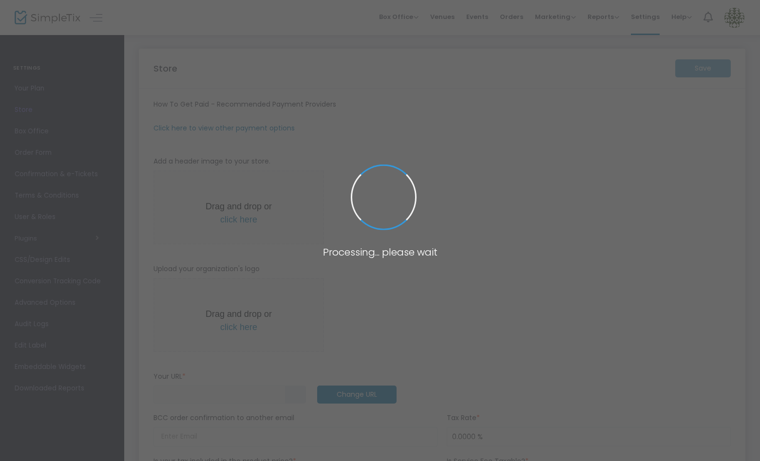
type input "[URL]"
radio input "true"
radio input "false"
radio input "true"
type input "Capitol Ball LLC"
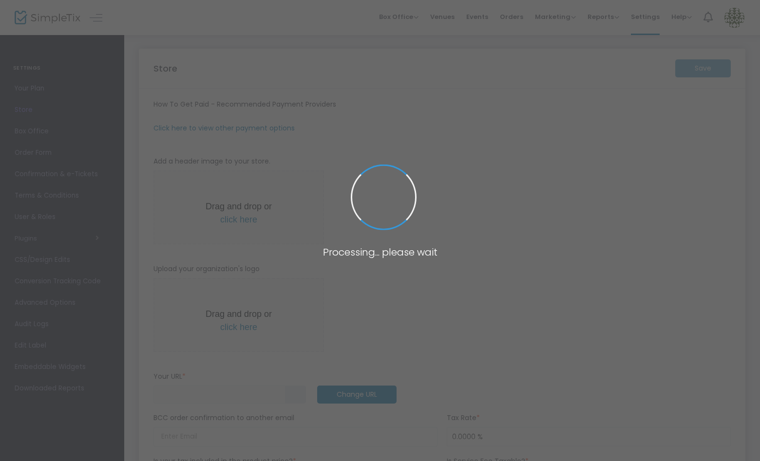
type input "9162136960"
type input "(UTC-08:00) Pacific Time ([GEOGRAPHIC_DATA] & [GEOGRAPHIC_DATA])"
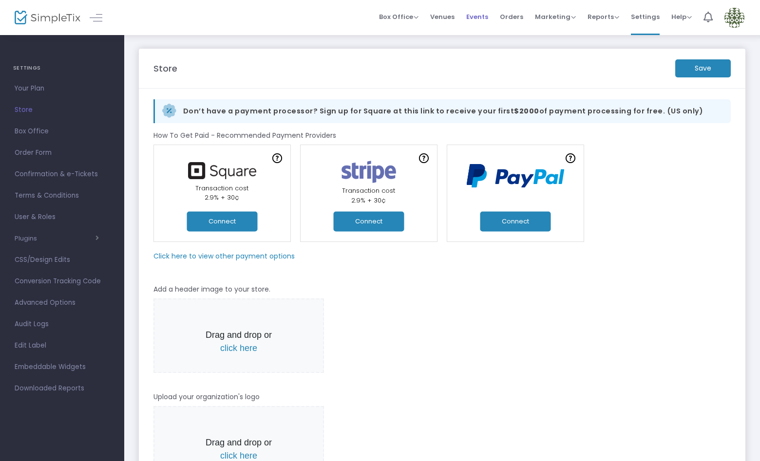
click at [488, 16] on span "Events" at bounding box center [477, 16] width 22 height 25
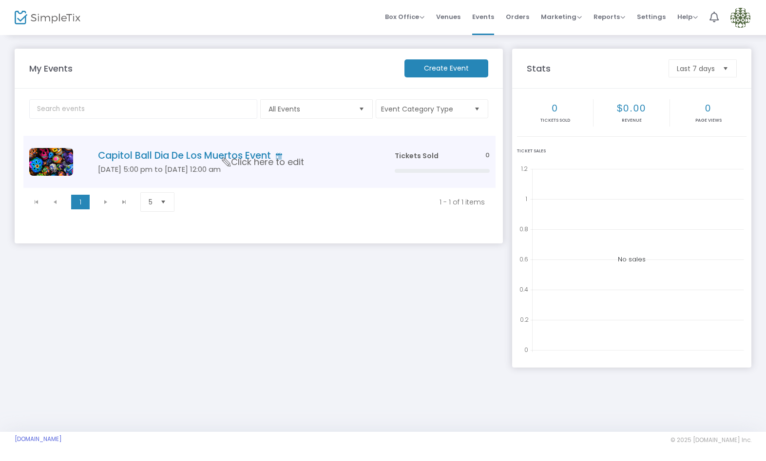
click at [293, 161] on span "Click here to edit" at bounding box center [263, 162] width 82 height 13
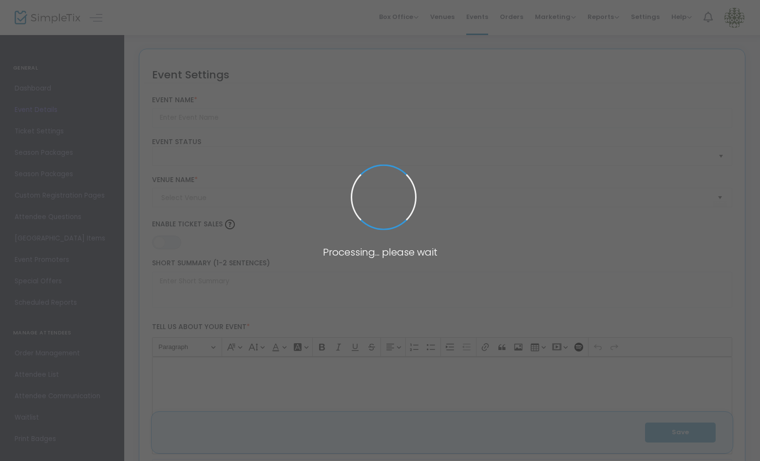
type input "Capitol Ball Dia De Los Muertos Event"
type textarea "Celebrate Dia De Los Muertos in [GEOGRAPHIC_DATA] Ballroom for a night you won’…"
type input "Buy Tickets"
type input "Bloc Venue"
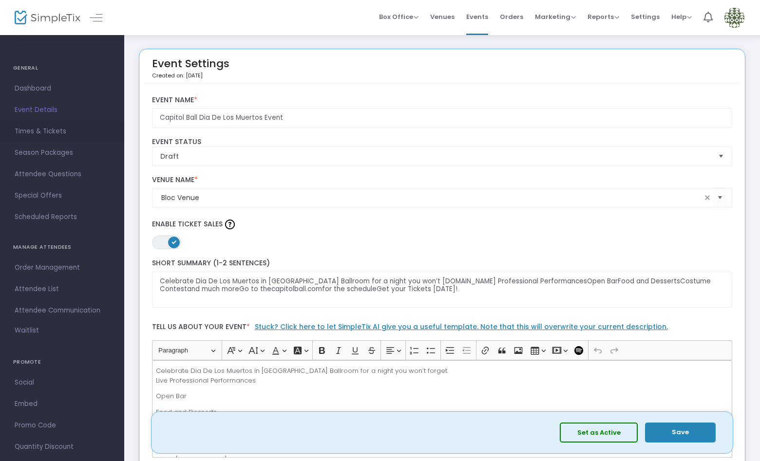
click at [69, 132] on span "Times & Tickets" at bounding box center [62, 131] width 95 height 13
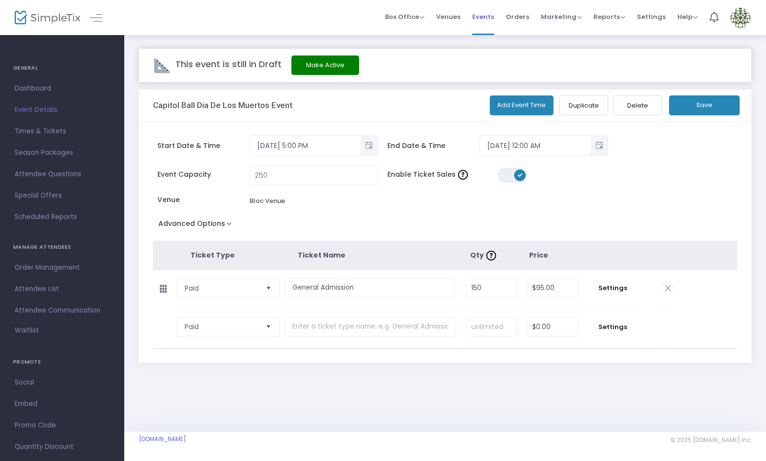
click at [494, 16] on span "Events" at bounding box center [483, 16] width 22 height 25
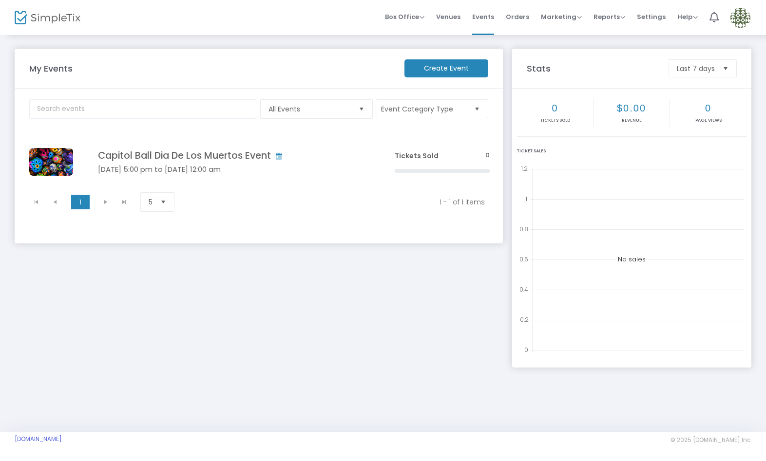
drag, startPoint x: 298, startPoint y: 159, endPoint x: 236, endPoint y: 217, distance: 85.1
click at [0, 0] on span "Click here to edit" at bounding box center [0, 0] width 0 height 0
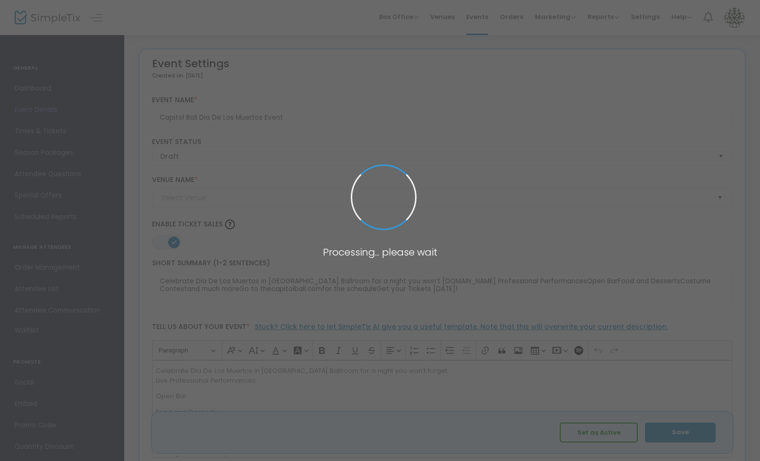
type input "Bloc Venue"
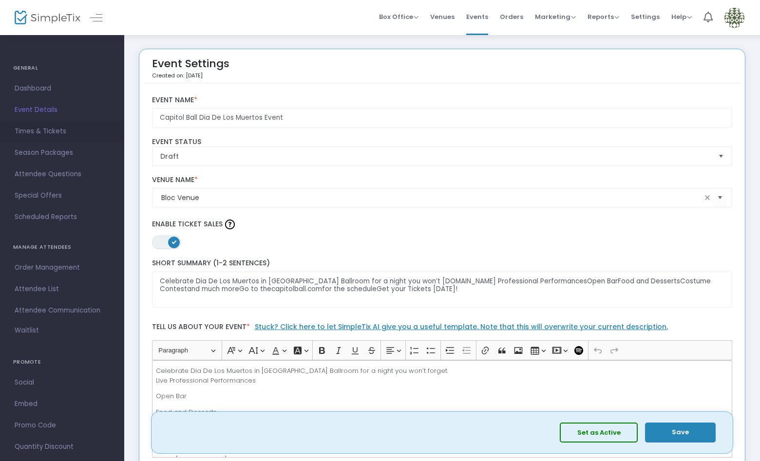
click at [22, 131] on span "Times & Tickets" at bounding box center [62, 131] width 95 height 13
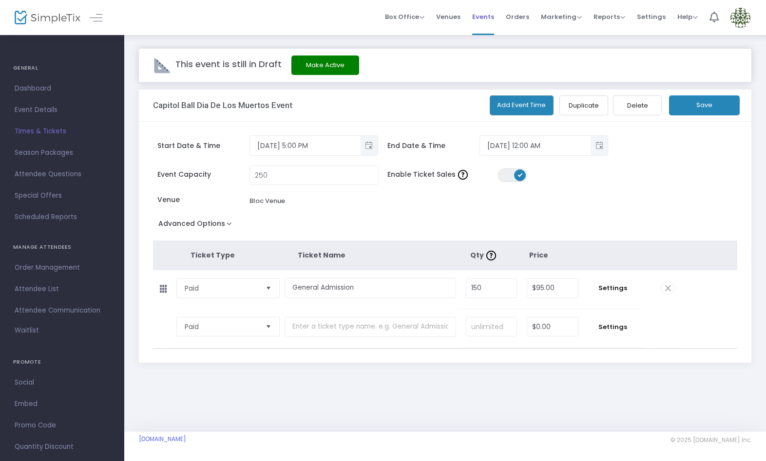
click at [486, 17] on span "Events" at bounding box center [483, 16] width 22 height 25
